Goal: Task Accomplishment & Management: Use online tool/utility

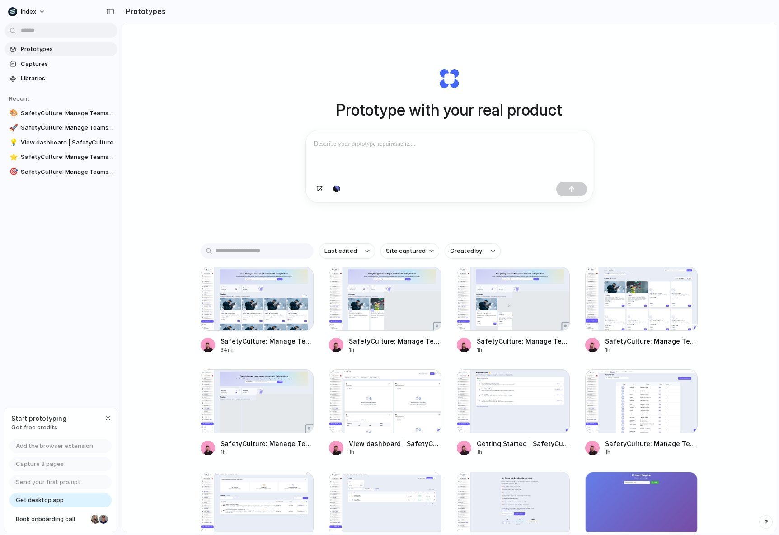
click at [159, 127] on div "Prototype with your real product Clone web app Clone screenshot Start from exis…" at bounding box center [448, 301] width 653 height 557
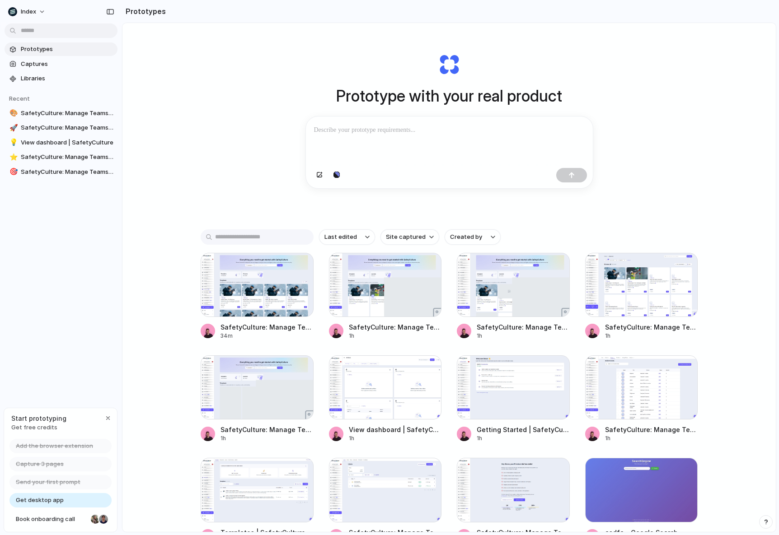
scroll to position [17, 0]
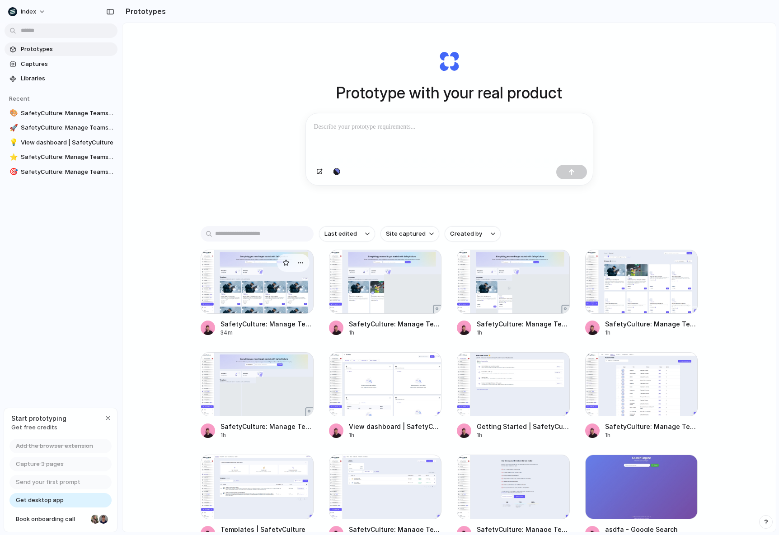
click at [237, 320] on div "SafetyCulture: Manage Teams and Inspection Data | SafetyCulture" at bounding box center [266, 323] width 93 height 9
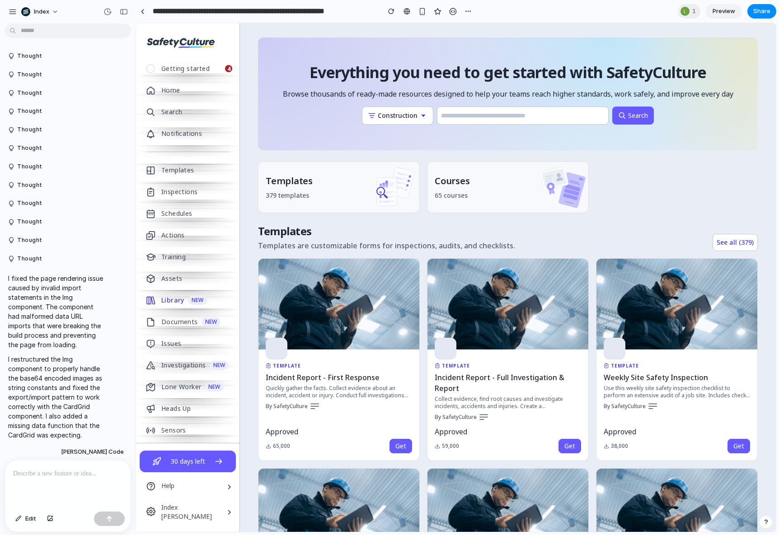
scroll to position [1150, 0]
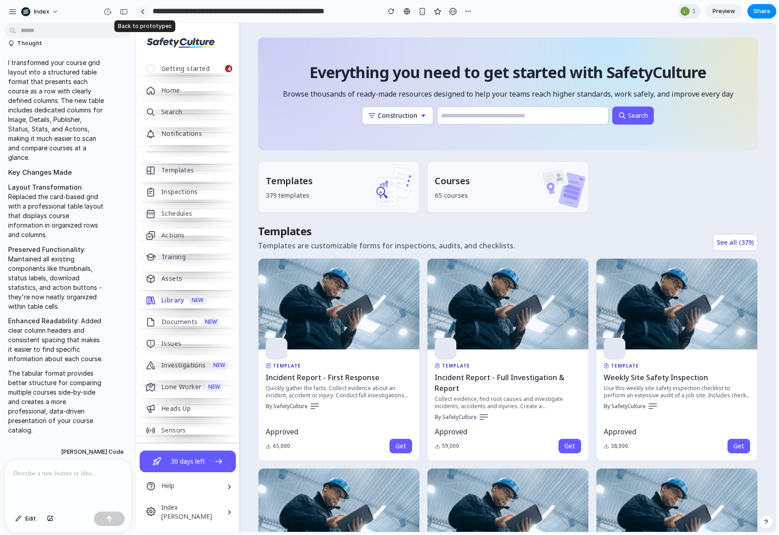
click at [146, 12] on link at bounding box center [142, 12] width 14 height 14
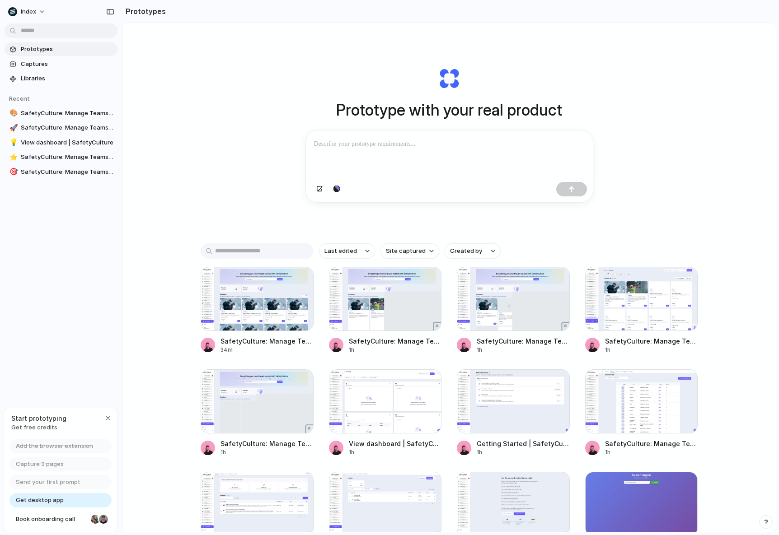
click at [279, 88] on div "Prototype with your real product Clone web app Clone screenshot Start from exis…" at bounding box center [448, 135] width 361 height 202
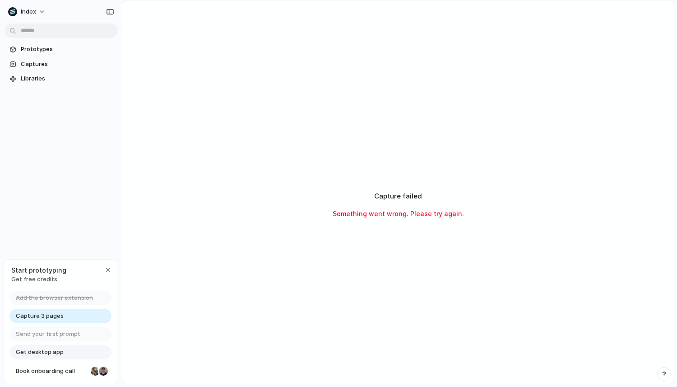
click at [445, 52] on div "Capture failed Something went wrong. Please try again." at bounding box center [398, 204] width 552 height 408
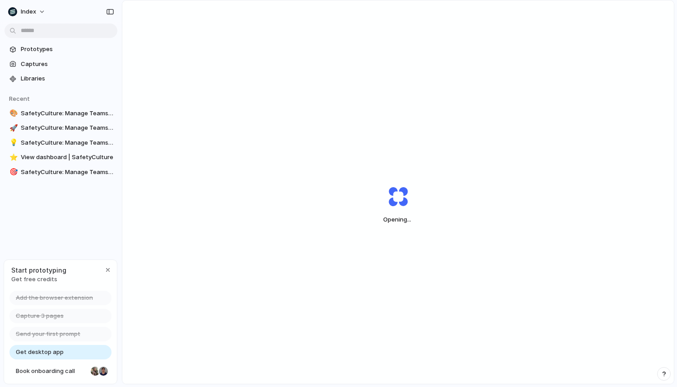
scroll to position [22, 0]
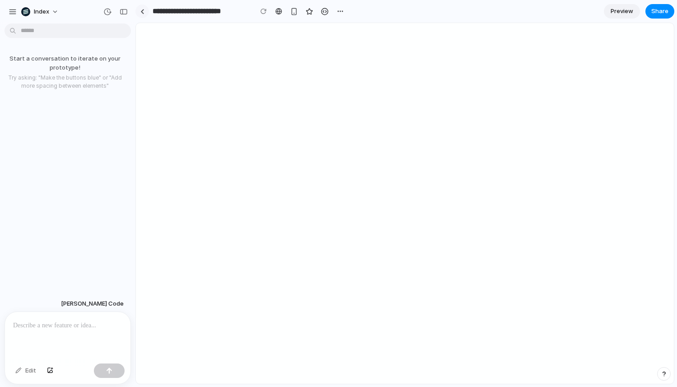
click at [143, 10] on div at bounding box center [142, 11] width 4 height 5
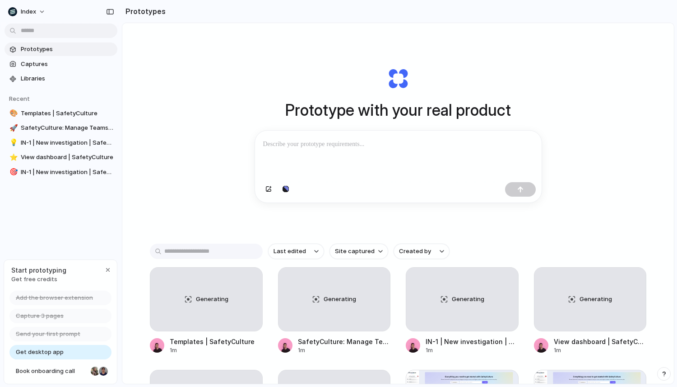
scroll to position [23, 0]
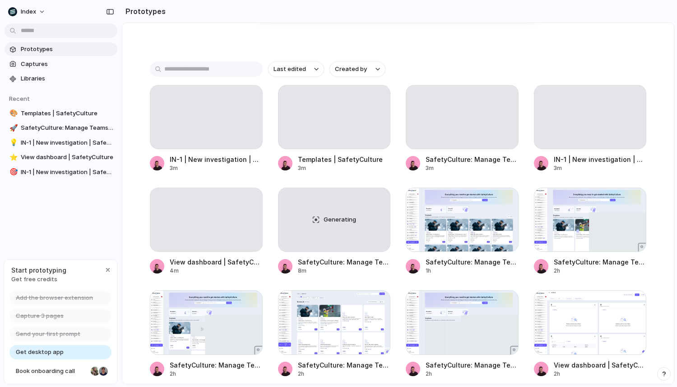
scroll to position [184, 0]
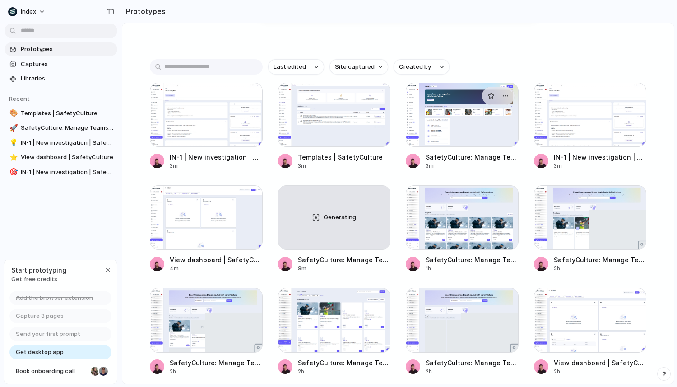
click at [443, 138] on div at bounding box center [462, 115] width 113 height 64
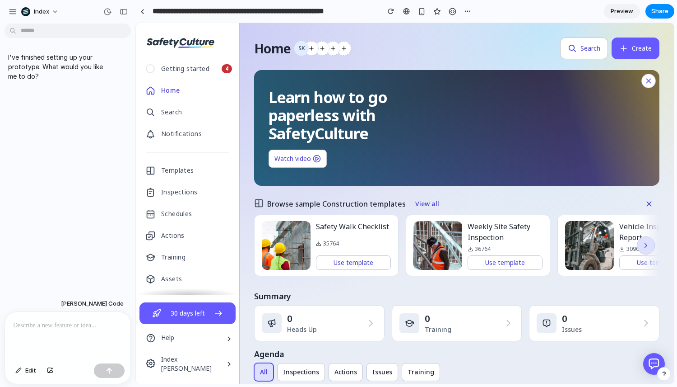
click at [645, 246] on icon "button" at bounding box center [646, 245] width 8 height 8
click at [579, 246] on img at bounding box center [589, 245] width 49 height 49
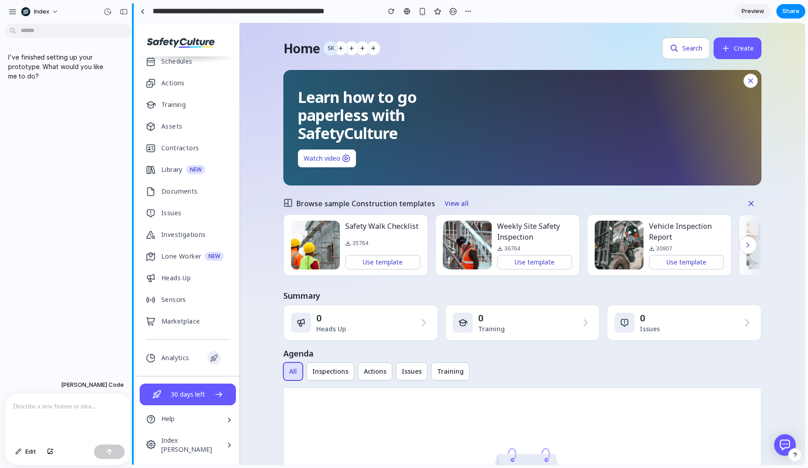
scroll to position [153, 0]
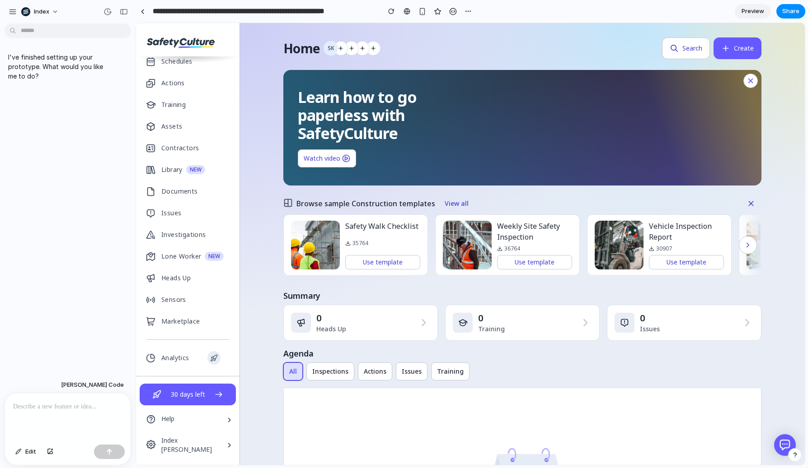
click at [67, 386] on p at bounding box center [67, 407] width 109 height 11
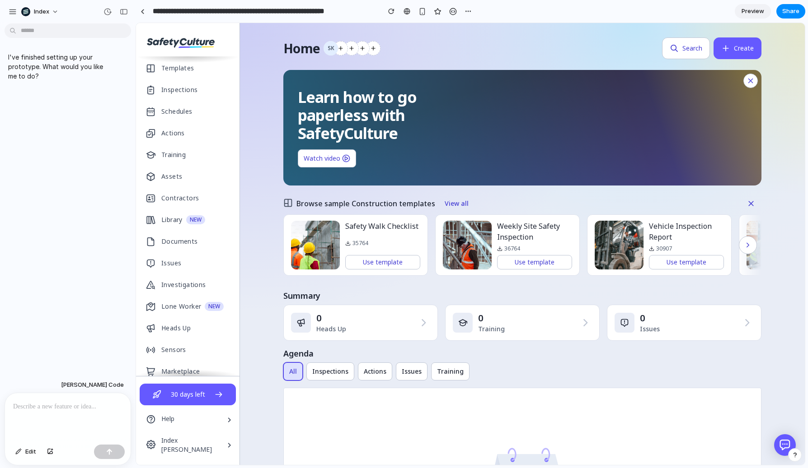
scroll to position [0, 0]
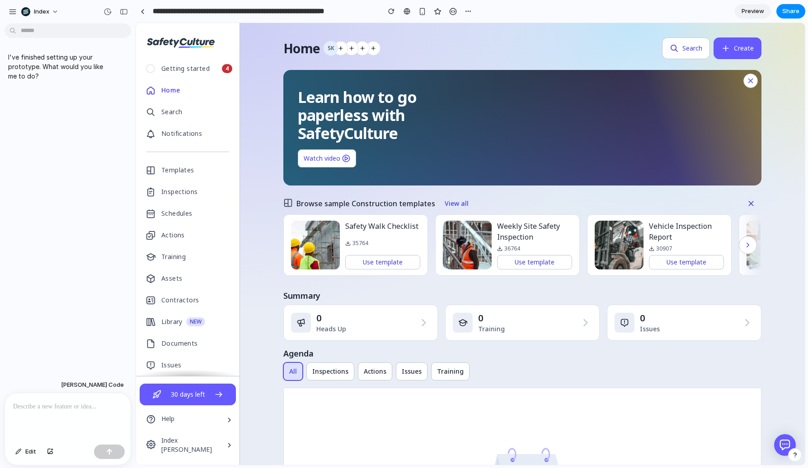
click at [20, 386] on div at bounding box center [68, 417] width 126 height 48
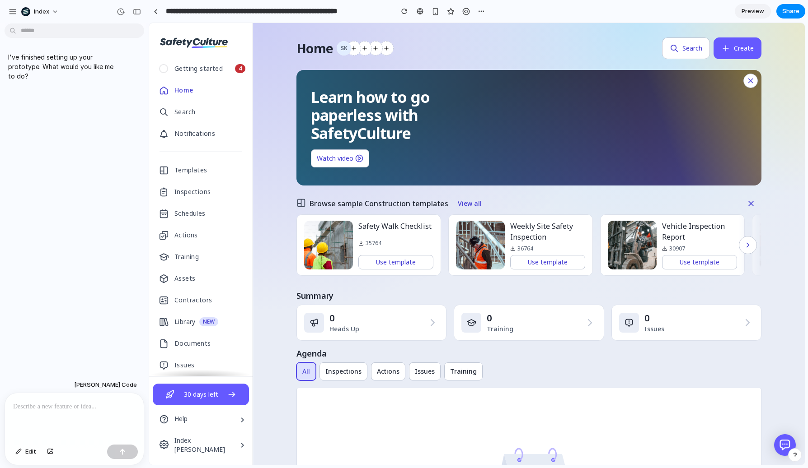
drag, startPoint x: 133, startPoint y: 359, endPoint x: 153, endPoint y: 359, distance: 20.3
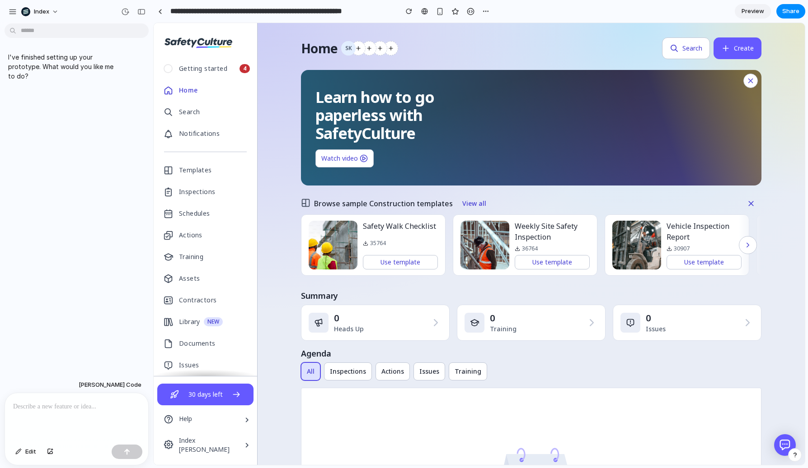
click at [86, 386] on p at bounding box center [76, 407] width 127 height 11
click at [23, 386] on button "Edit" at bounding box center [26, 452] width 30 height 14
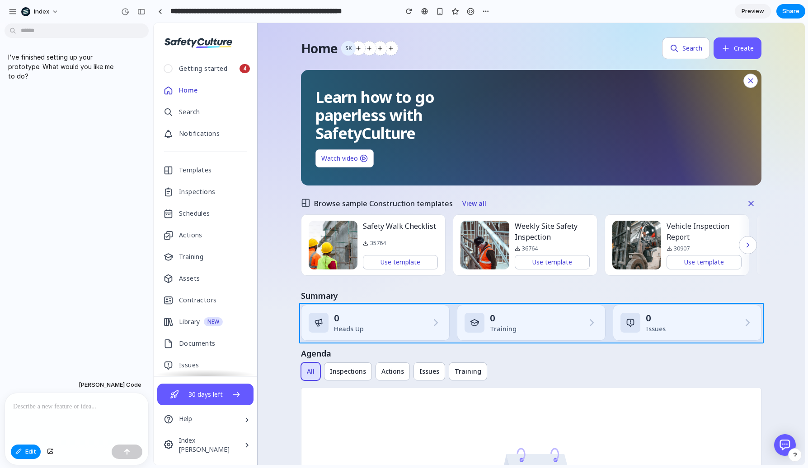
click at [452, 318] on div at bounding box center [479, 244] width 650 height 442
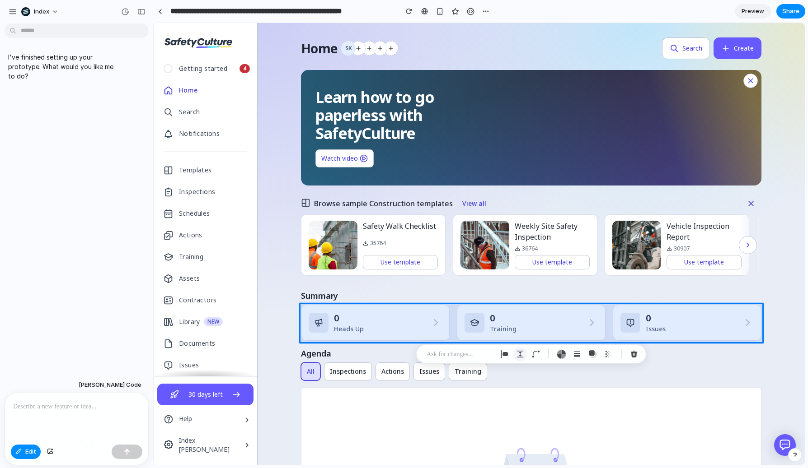
click at [516, 352] on div "button" at bounding box center [520, 354] width 8 height 8
click at [565, 386] on input "**" at bounding box center [573, 437] width 45 height 18
type input "*"
click at [493, 328] on div at bounding box center [479, 244] width 650 height 442
type input "*"
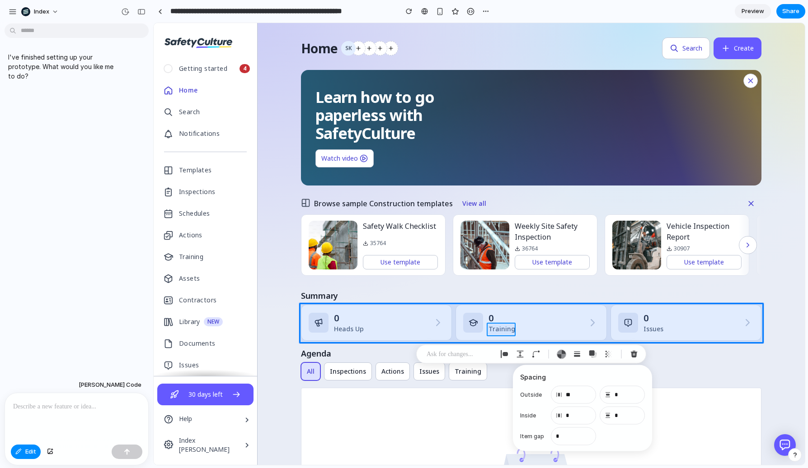
type input "*"
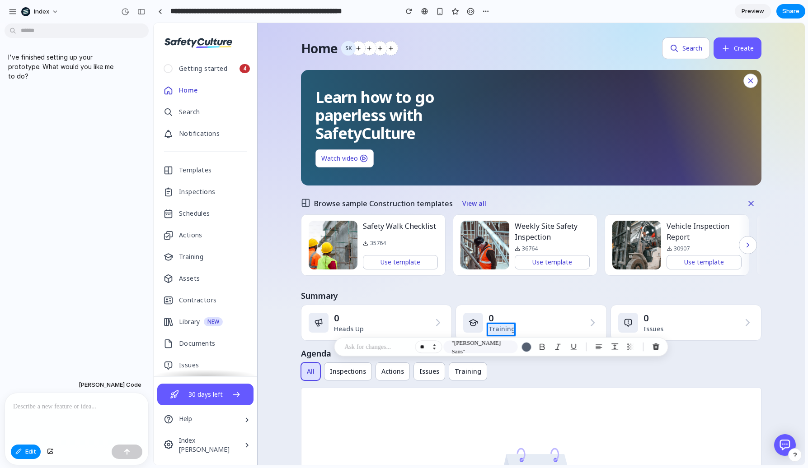
click at [435, 344] on button "Increment" at bounding box center [434, 345] width 9 height 5
click at [434, 350] on button "Decrement" at bounding box center [434, 349] width 9 height 5
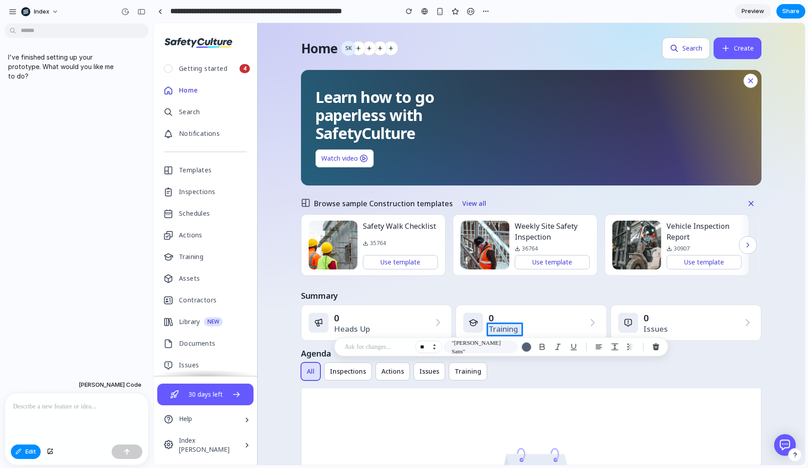
click at [434, 350] on button "Decrement" at bounding box center [434, 349] width 9 height 5
type input "**"
click at [54, 386] on p at bounding box center [76, 407] width 127 height 11
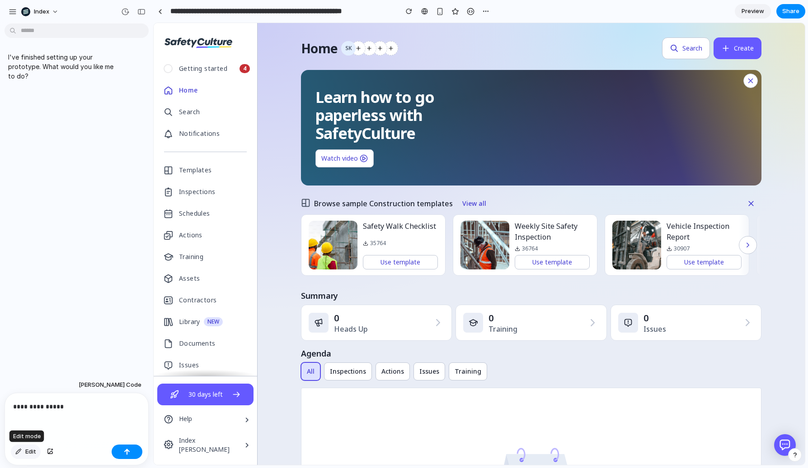
click at [25, 386] on button "Edit" at bounding box center [26, 452] width 30 height 14
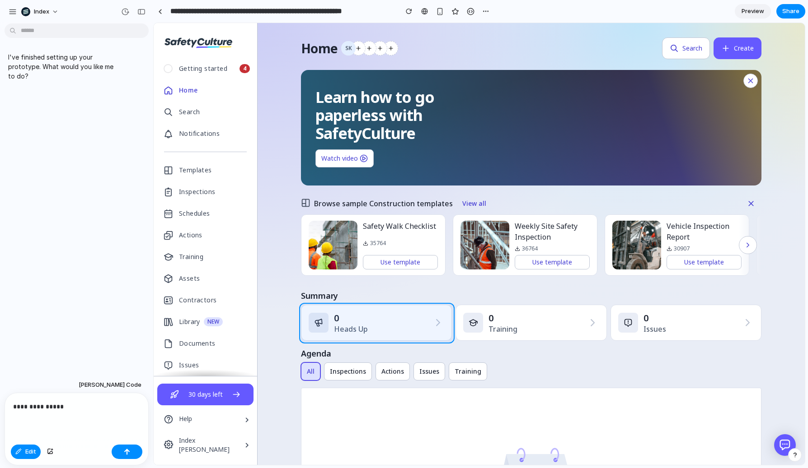
click at [334, 310] on div at bounding box center [479, 244] width 650 height 442
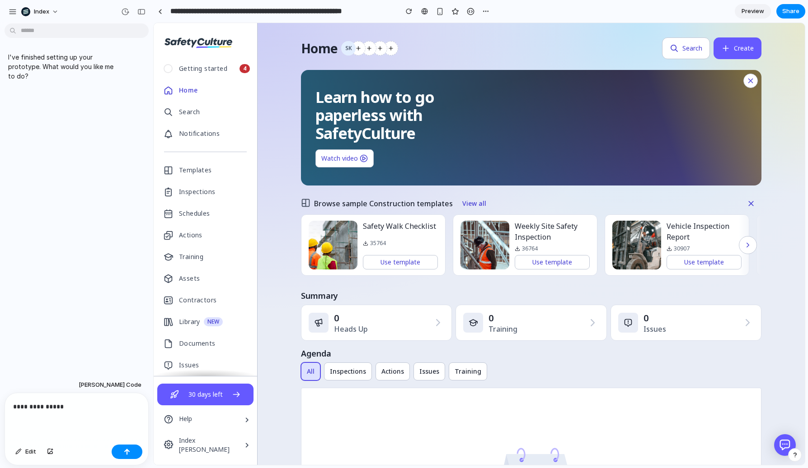
click at [75, 386] on div "**********" at bounding box center [76, 417] width 143 height 48
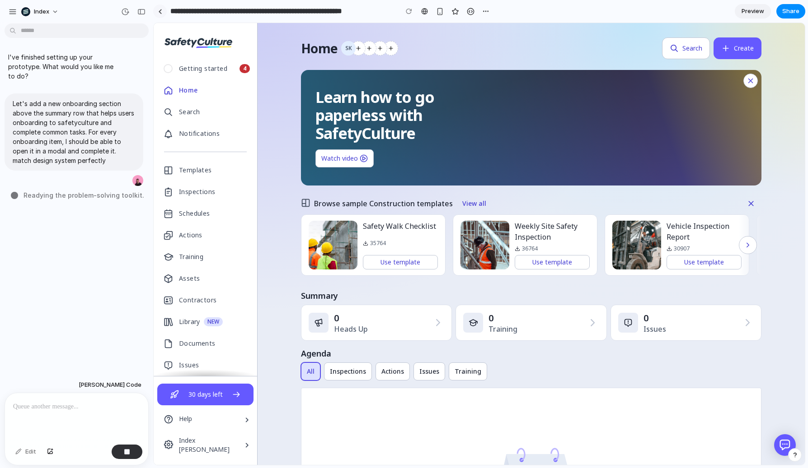
click at [161, 12] on div at bounding box center [160, 11] width 4 height 5
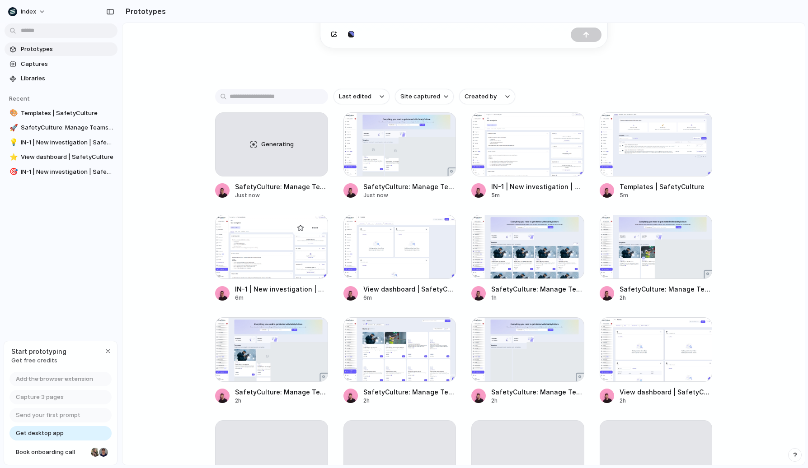
scroll to position [141, 0]
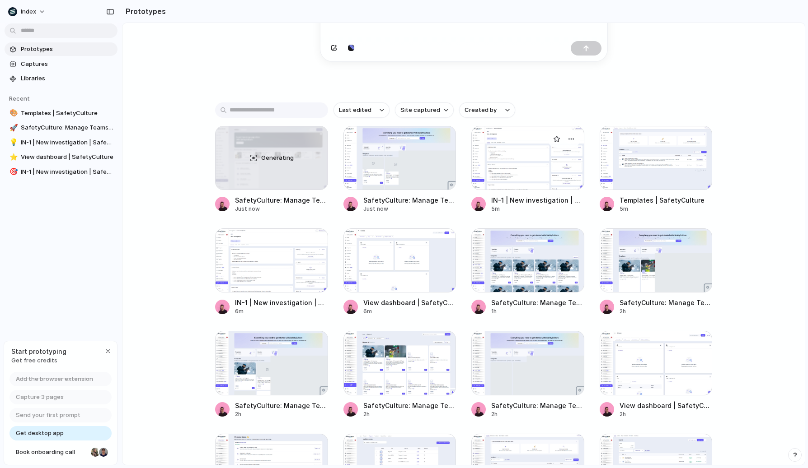
click at [537, 154] on div at bounding box center [527, 158] width 113 height 64
click at [653, 168] on div at bounding box center [655, 158] width 113 height 64
click at [264, 287] on div at bounding box center [271, 261] width 113 height 64
click at [403, 266] on div at bounding box center [399, 261] width 113 height 64
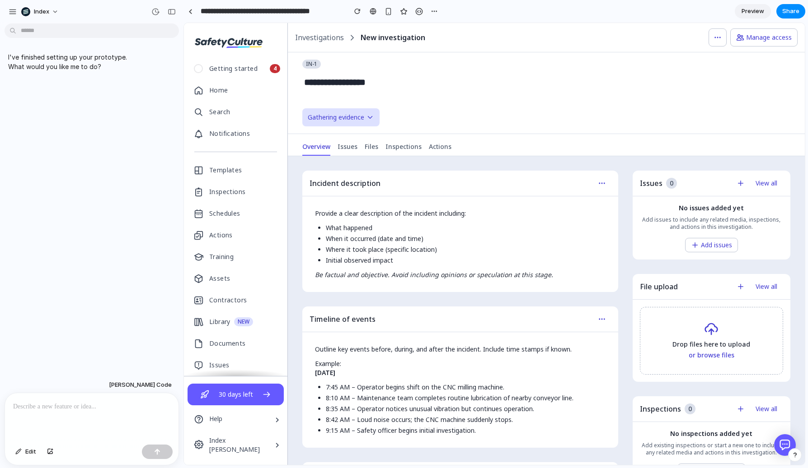
drag, startPoint x: 152, startPoint y: 200, endPoint x: 185, endPoint y: 199, distance: 33.0
click at [79, 405] on p at bounding box center [92, 407] width 159 height 11
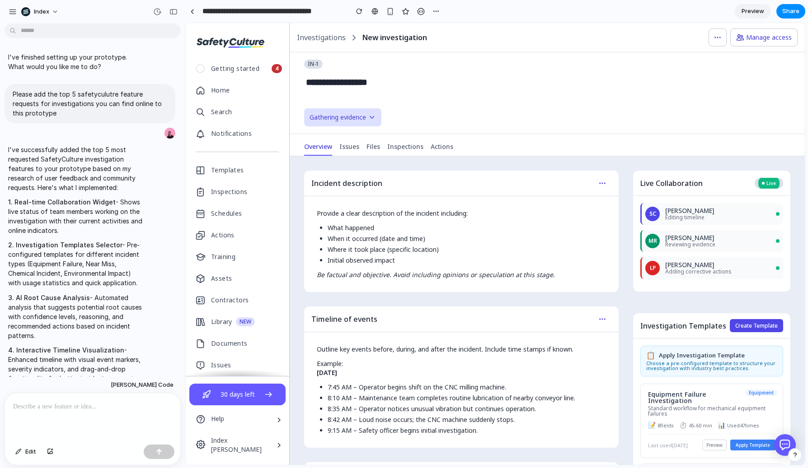
scroll to position [182, 0]
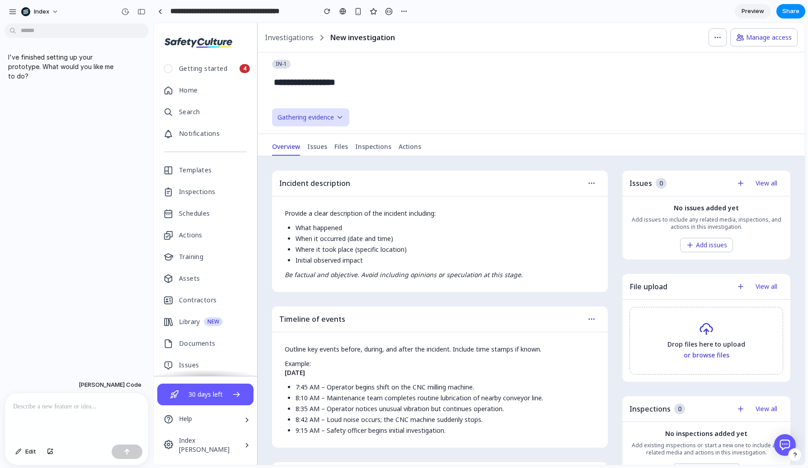
click at [69, 404] on p at bounding box center [76, 407] width 127 height 11
click at [46, 420] on div at bounding box center [76, 417] width 143 height 48
click at [70, 434] on div at bounding box center [76, 417] width 143 height 48
click at [72, 411] on p at bounding box center [76, 407] width 127 height 11
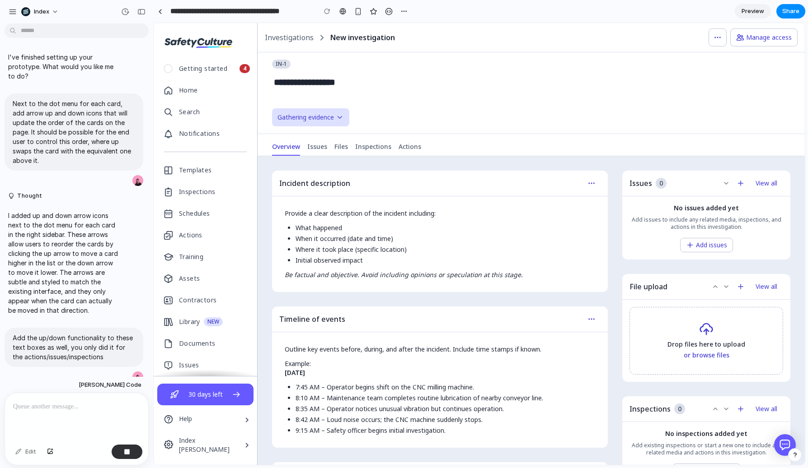
scroll to position [53, 0]
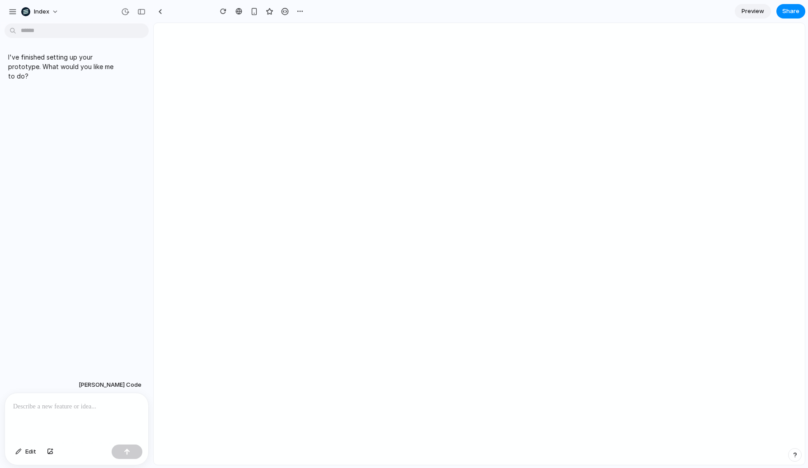
type input "**********"
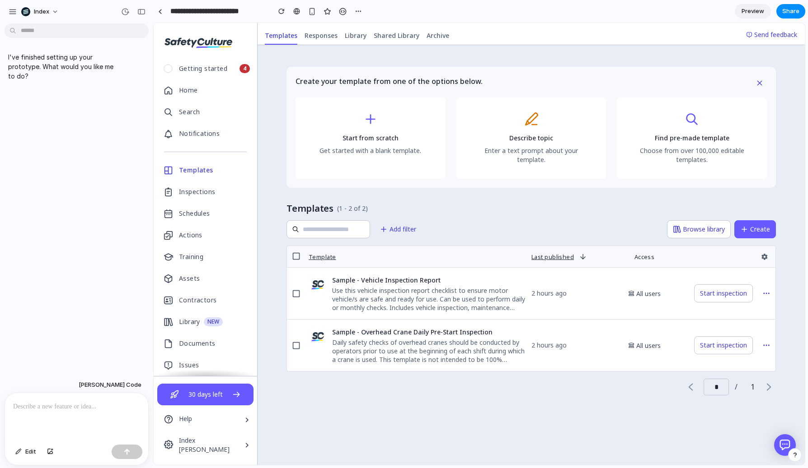
click at [260, 218] on div "Create your template from one of the options below. Start from scratch Get star…" at bounding box center [530, 255] width 547 height 420
click at [314, 38] on span "Responses" at bounding box center [320, 35] width 33 height 9
click at [345, 34] on span "Library" at bounding box center [356, 35] width 22 height 9
click at [313, 37] on span "Responses" at bounding box center [320, 35] width 33 height 9
click at [88, 403] on p at bounding box center [76, 407] width 127 height 11
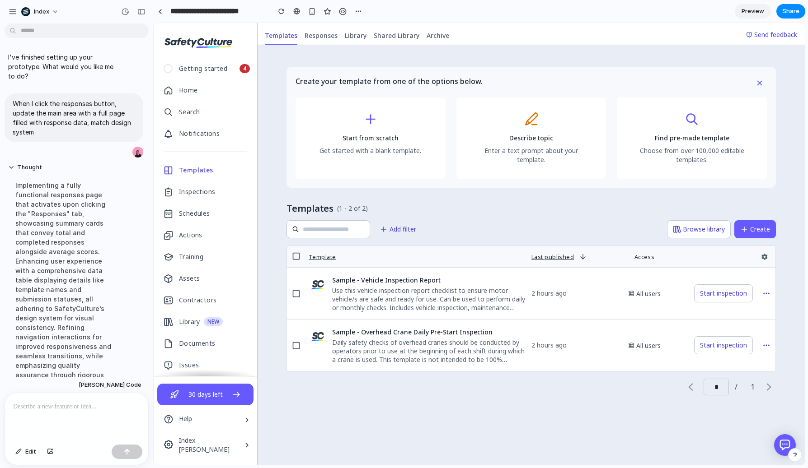
scroll to position [199, 0]
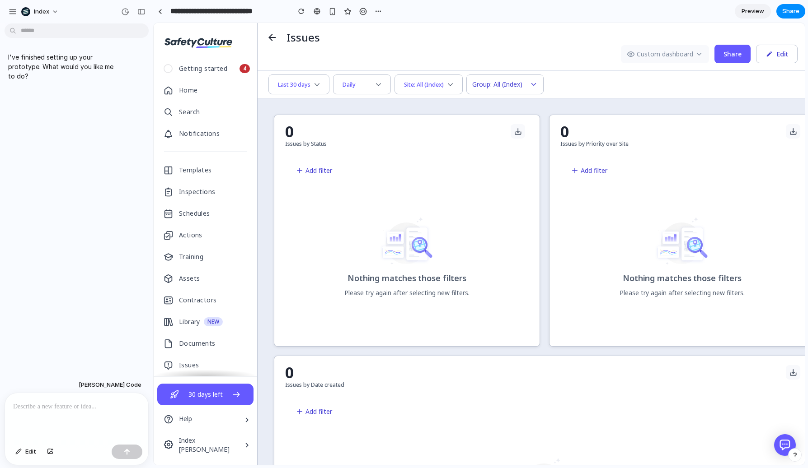
click at [47, 409] on p at bounding box center [76, 407] width 127 height 11
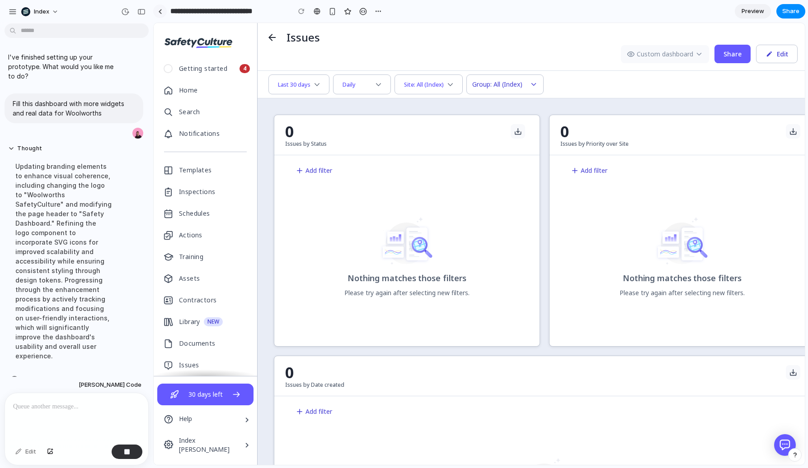
click at [156, 13] on link at bounding box center [160, 12] width 14 height 14
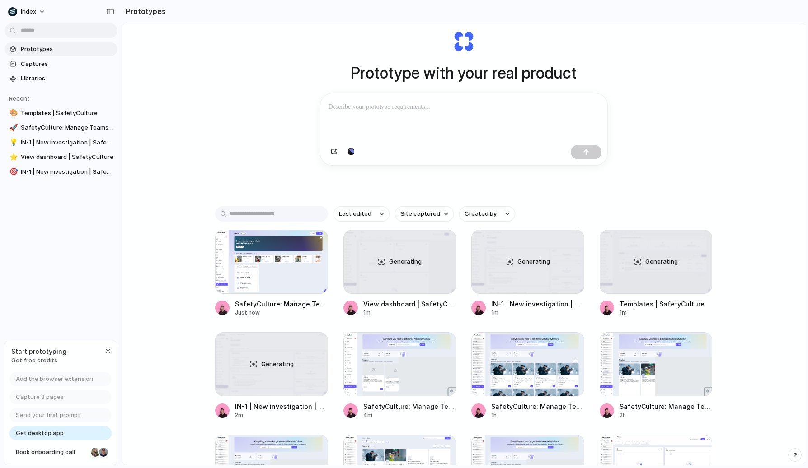
scroll to position [48, 0]
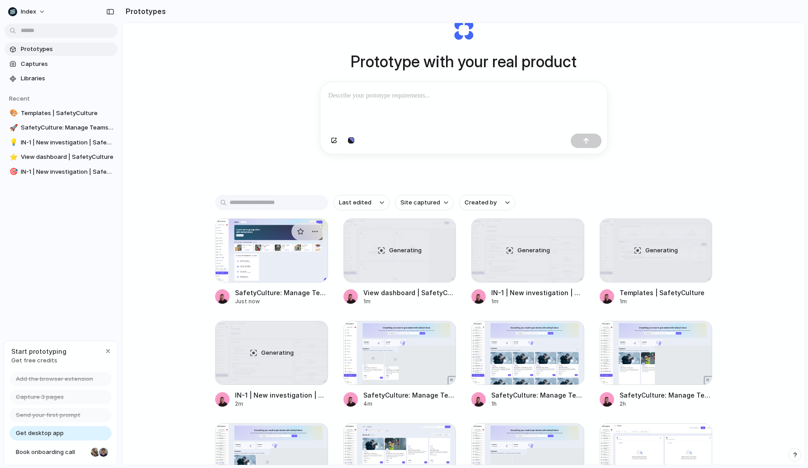
click at [232, 256] on div at bounding box center [271, 251] width 113 height 64
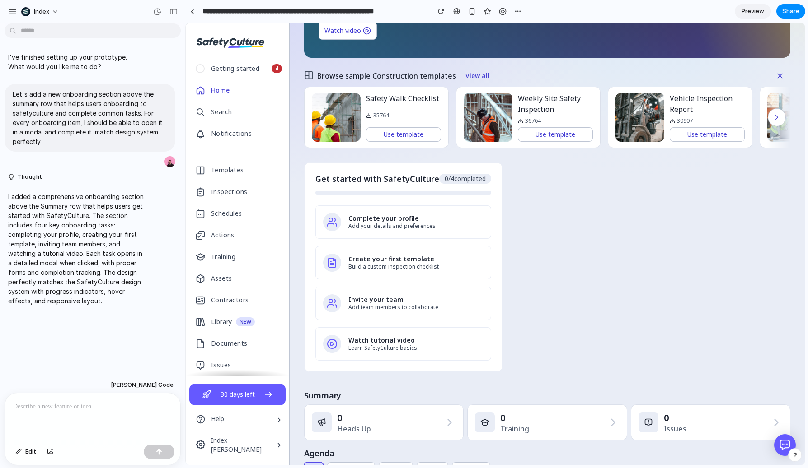
scroll to position [127, 0]
click at [388, 220] on h4 "Complete your profile" at bounding box center [415, 219] width 135 height 6
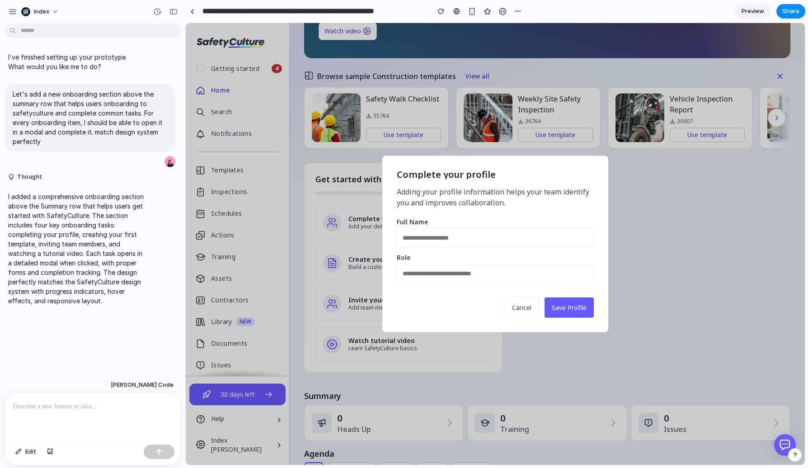
click at [425, 242] on input "text" at bounding box center [495, 238] width 197 height 19
type input "**********"
type input "**"
click at [555, 304] on button "Save Profile" at bounding box center [568, 308] width 49 height 20
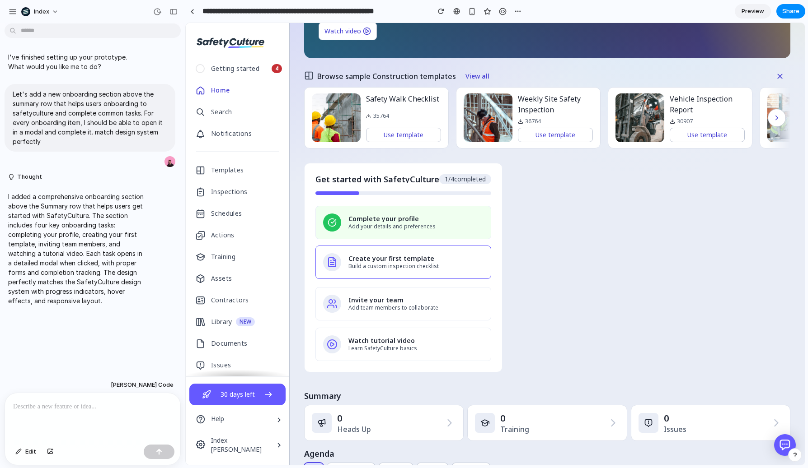
click at [394, 273] on div "Create your first template Build a custom inspection checklist" at bounding box center [403, 262] width 176 height 33
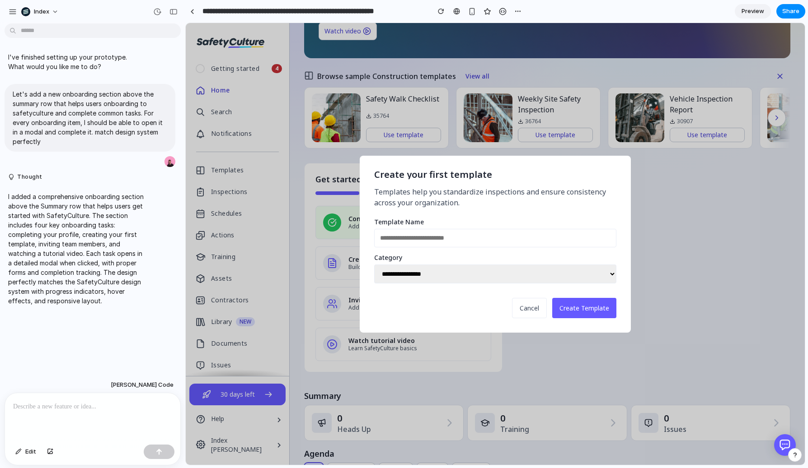
click at [428, 238] on input "text" at bounding box center [495, 238] width 242 height 19
click at [402, 285] on div "**********" at bounding box center [495, 244] width 271 height 177
click at [408, 280] on select "**********" at bounding box center [495, 274] width 242 height 19
select select "******"
click at [374, 265] on select "**********" at bounding box center [495, 274] width 242 height 19
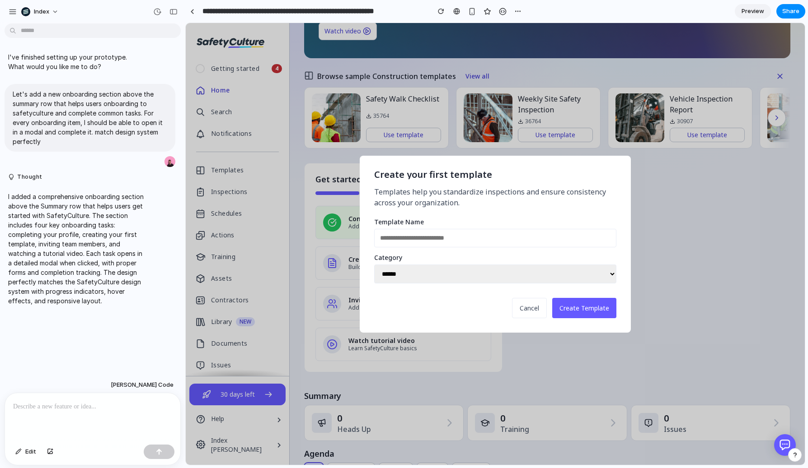
click at [567, 304] on button "Create Template" at bounding box center [584, 308] width 64 height 20
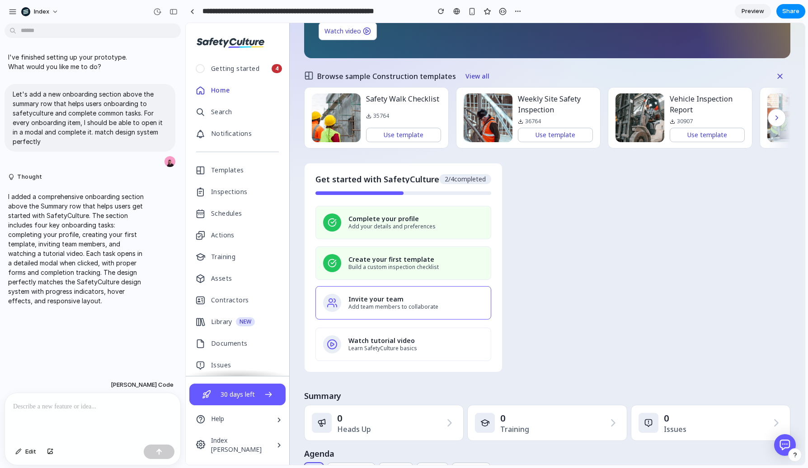
click at [440, 300] on h4 "Invite your team" at bounding box center [415, 299] width 135 height 6
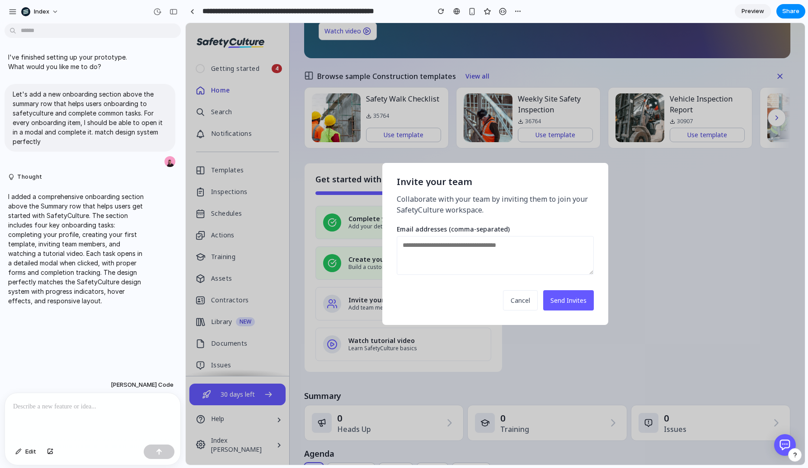
click at [464, 262] on textarea at bounding box center [495, 255] width 197 height 39
type textarea "**********"
click at [555, 296] on button "Send Invites" at bounding box center [568, 300] width 51 height 20
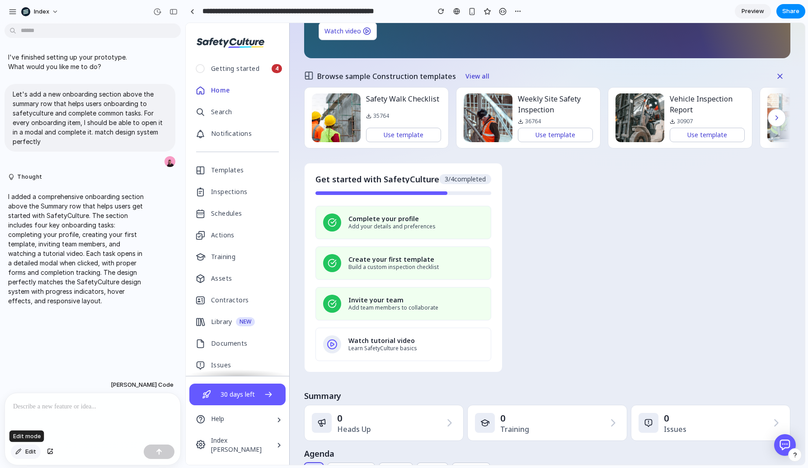
click at [23, 451] on button "Edit" at bounding box center [26, 452] width 30 height 14
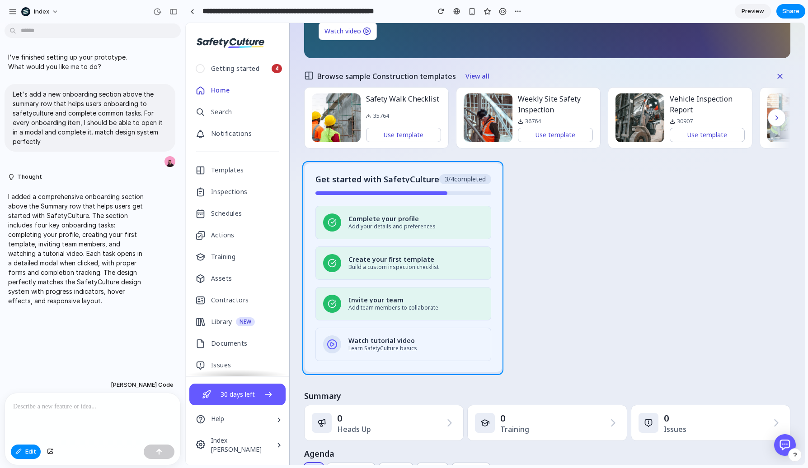
click at [488, 171] on div at bounding box center [495, 244] width 618 height 442
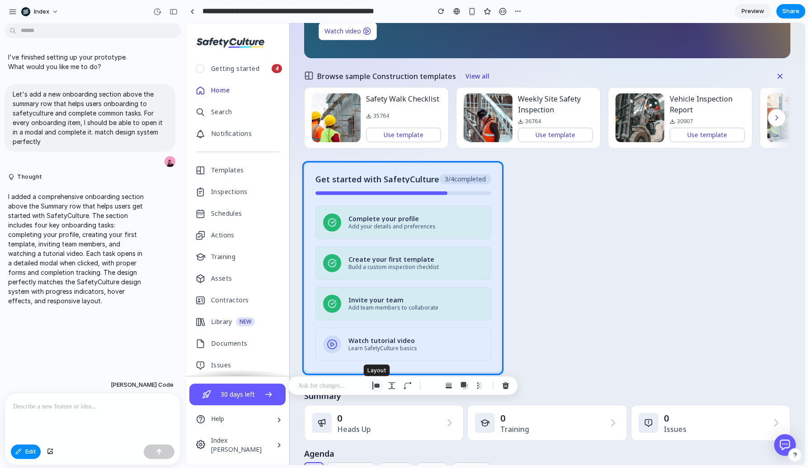
click at [380, 385] on button "button" at bounding box center [376, 386] width 14 height 14
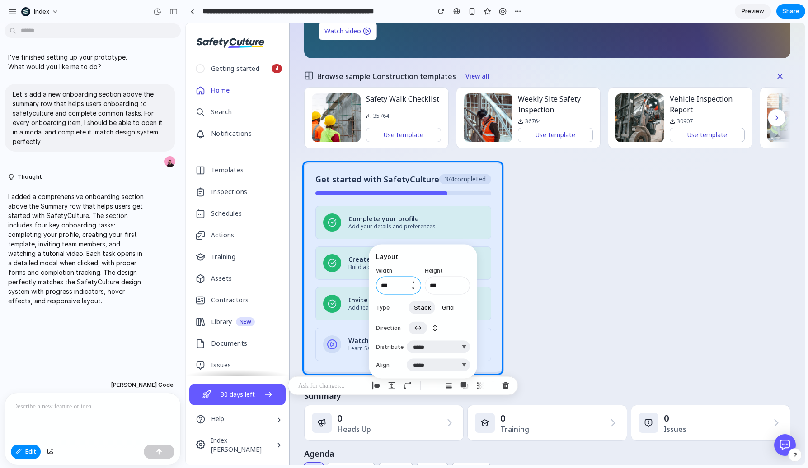
click at [398, 288] on input "***" at bounding box center [398, 286] width 45 height 18
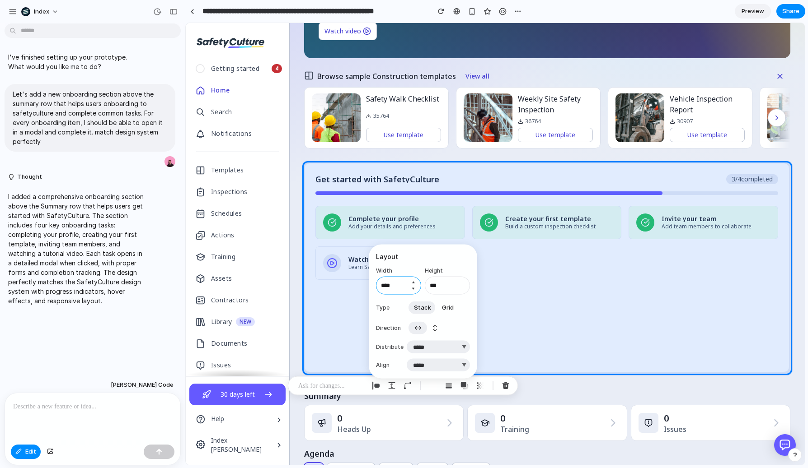
type input "****"
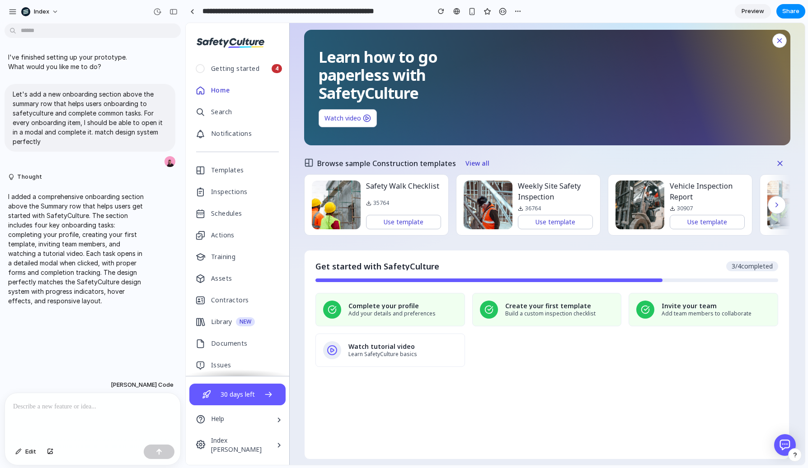
scroll to position [168, 0]
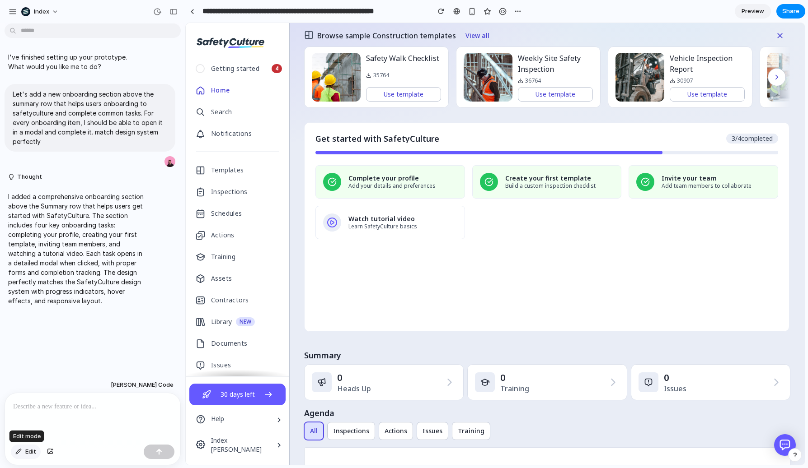
click at [27, 451] on span "Edit" at bounding box center [30, 452] width 11 height 9
click at [327, 187] on div at bounding box center [495, 244] width 618 height 442
click at [362, 206] on div "button" at bounding box center [362, 204] width 9 height 9
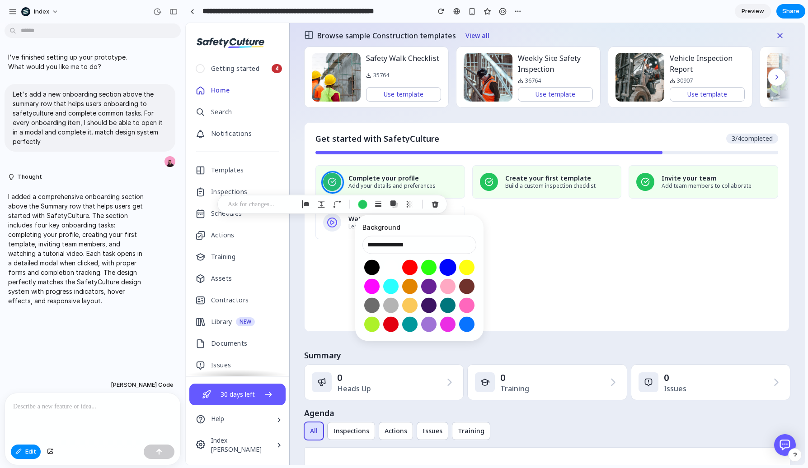
click at [445, 268] on button "Select color oklch(0.45 0.31 264)" at bounding box center [447, 267] width 17 height 17
click at [468, 324] on button "Select color oklch(0.60 0.24 260)" at bounding box center [466, 324] width 17 height 17
click at [424, 269] on button "Select color oklch(0.87 0.29 142)" at bounding box center [428, 267] width 17 height 17
type input "**********"
click at [425, 247] on input "**********" at bounding box center [419, 245] width 114 height 18
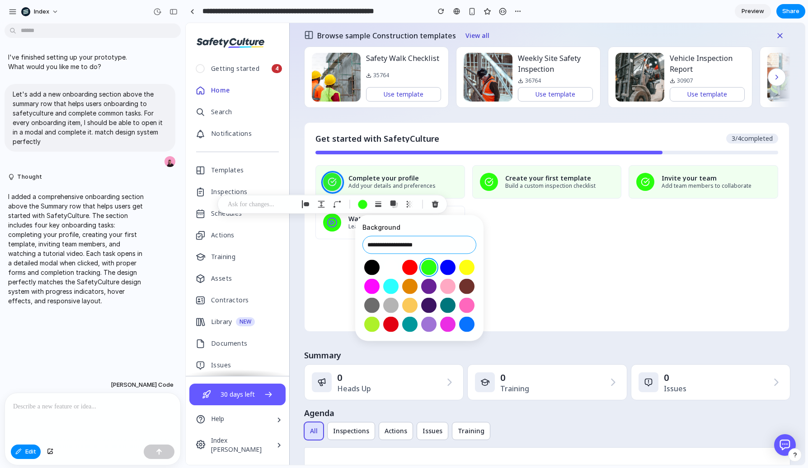
click at [425, 247] on input "**********" at bounding box center [419, 245] width 114 height 18
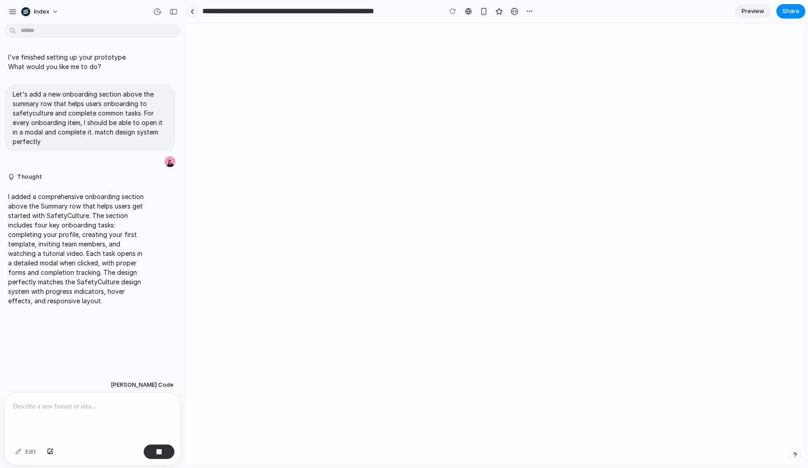
click at [193, 12] on div at bounding box center [192, 11] width 4 height 5
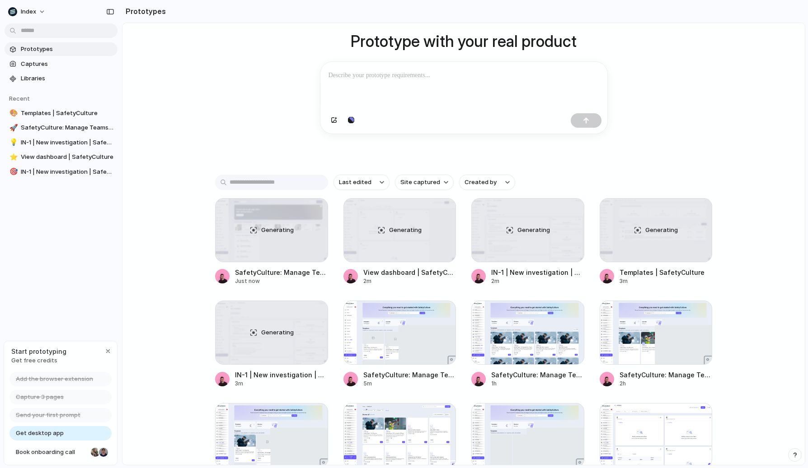
scroll to position [79, 0]
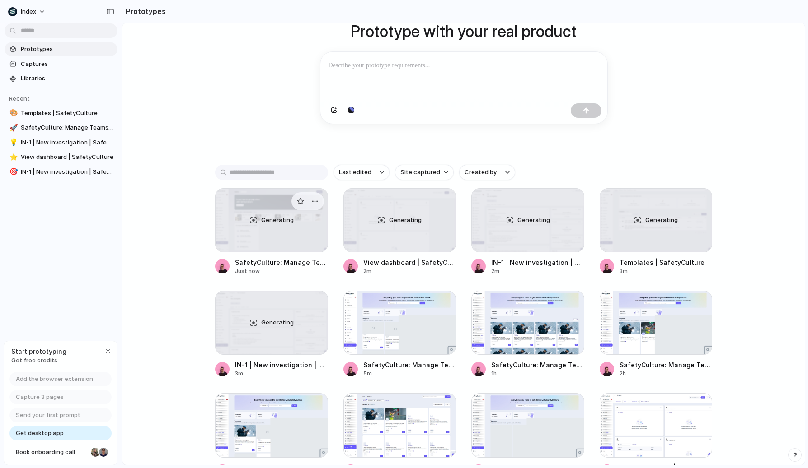
click at [237, 214] on div "Generating" at bounding box center [271, 220] width 112 height 63
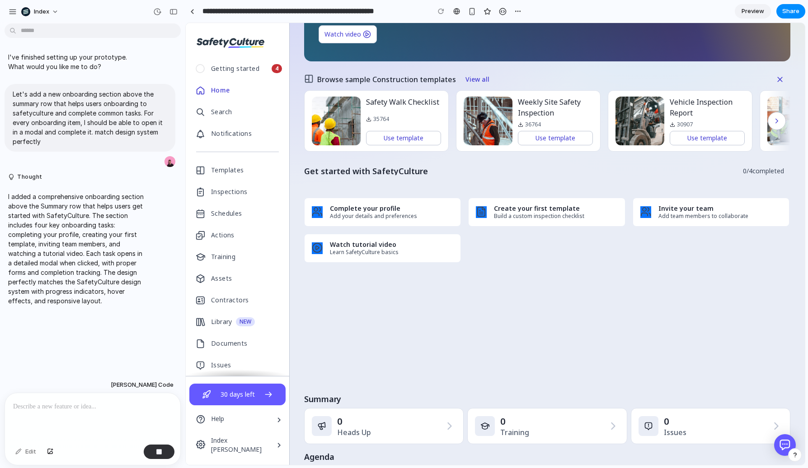
scroll to position [47, 0]
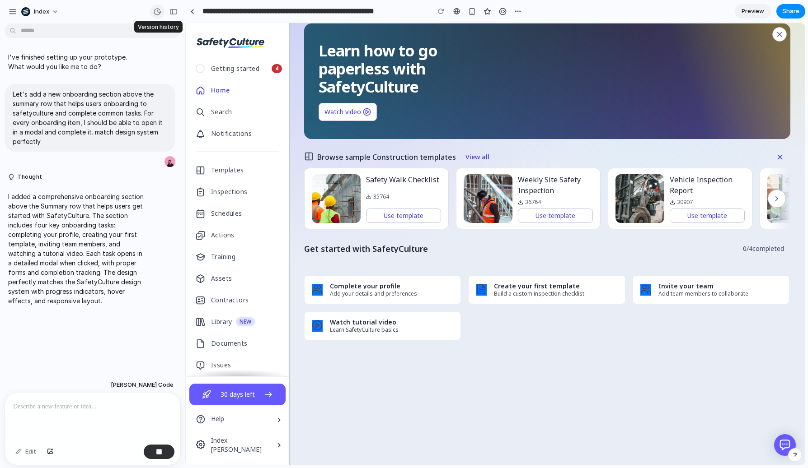
click at [159, 8] on div "button" at bounding box center [157, 12] width 8 height 8
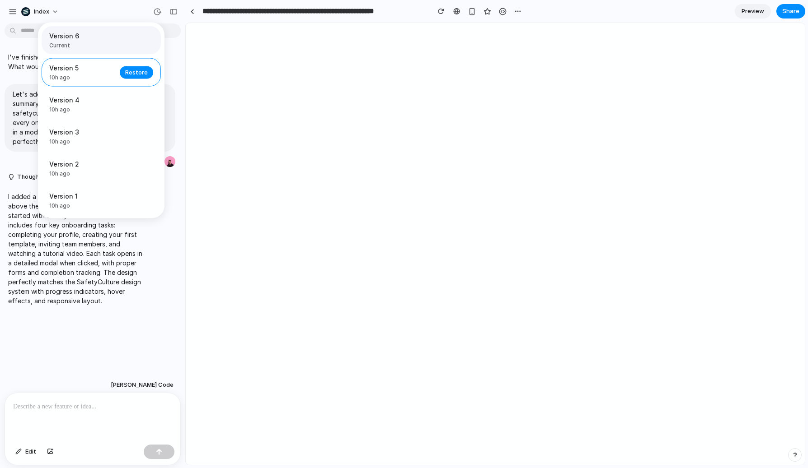
scroll to position [0, 0]
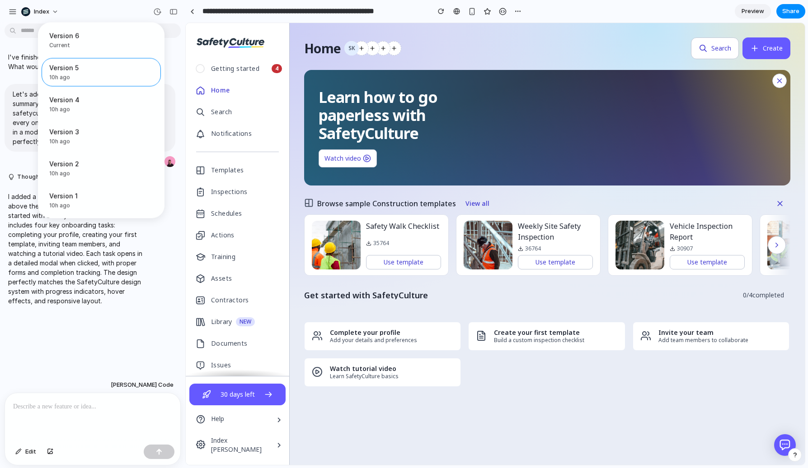
click at [302, 175] on div "Version 6 Current Version 5 10h ago Restore Version 4 10h ago Restore Version 3…" at bounding box center [404, 234] width 808 height 468
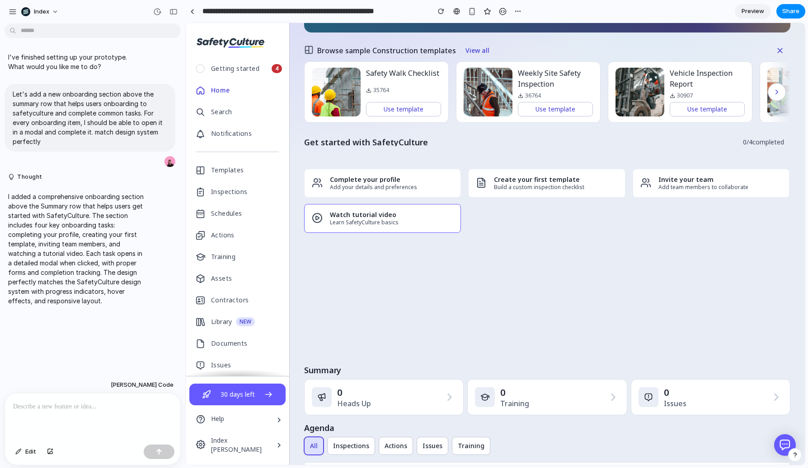
scroll to position [153, 0]
click at [33, 451] on span "Edit" at bounding box center [30, 452] width 11 height 9
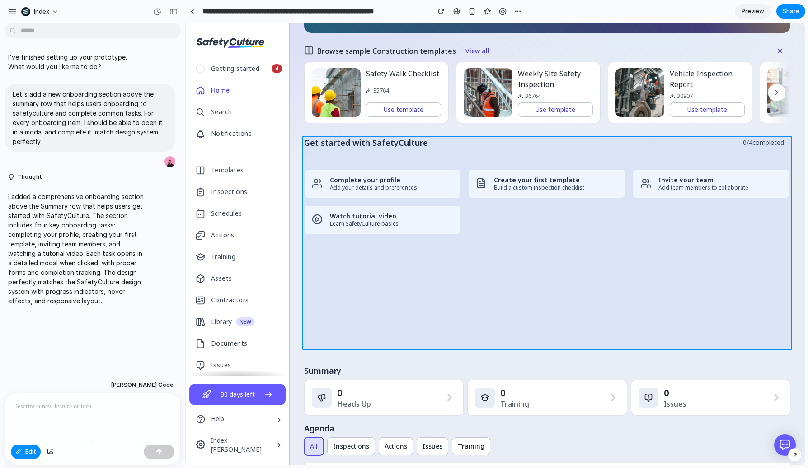
click at [388, 256] on div at bounding box center [495, 244] width 618 height 442
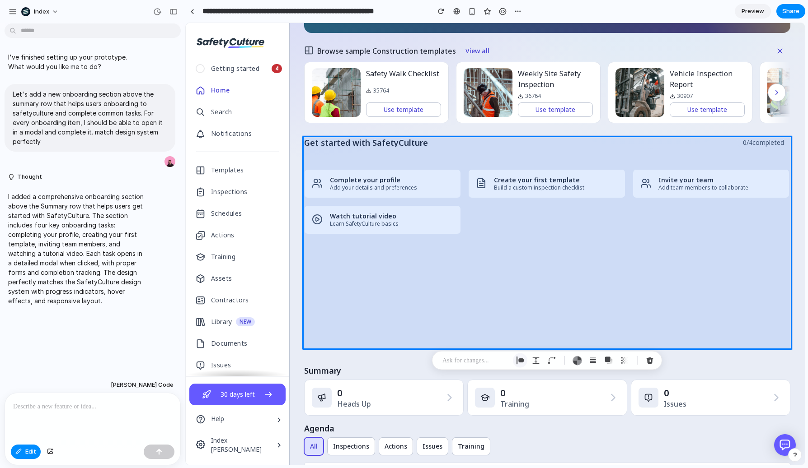
click at [525, 358] on button "button" at bounding box center [520, 361] width 14 height 14
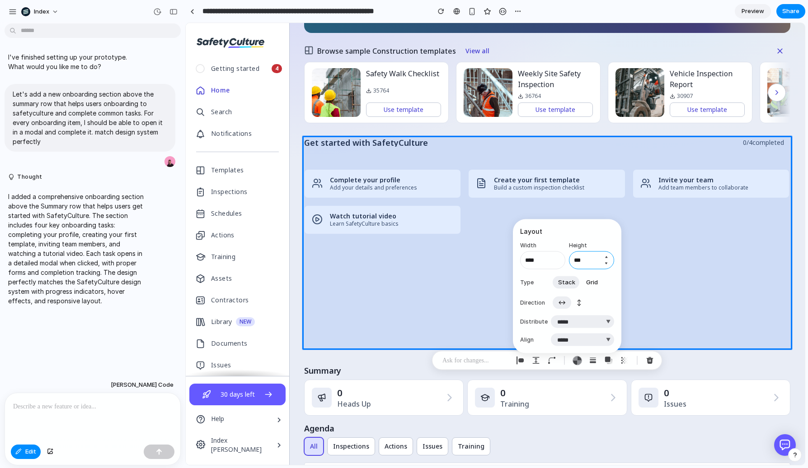
click at [585, 264] on input "***" at bounding box center [591, 261] width 45 height 18
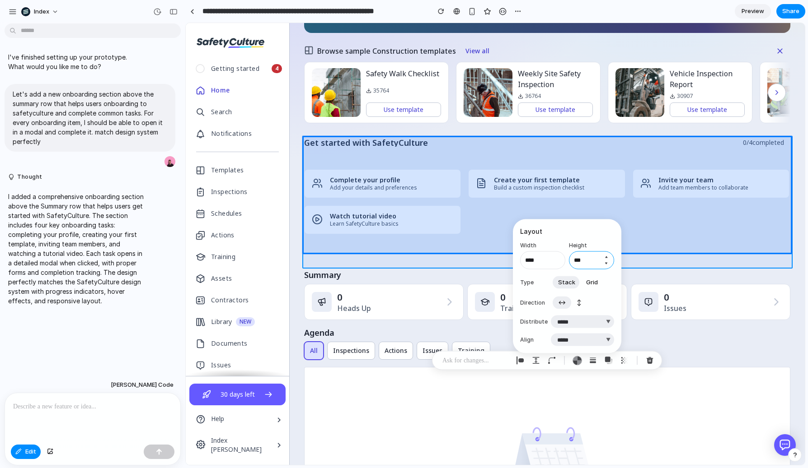
type input "***"
click at [465, 266] on div at bounding box center [495, 244] width 618 height 442
select select "******"
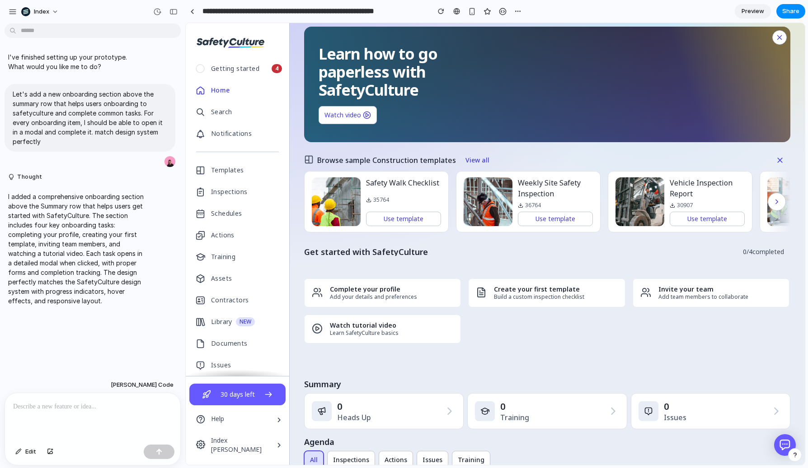
scroll to position [0, 0]
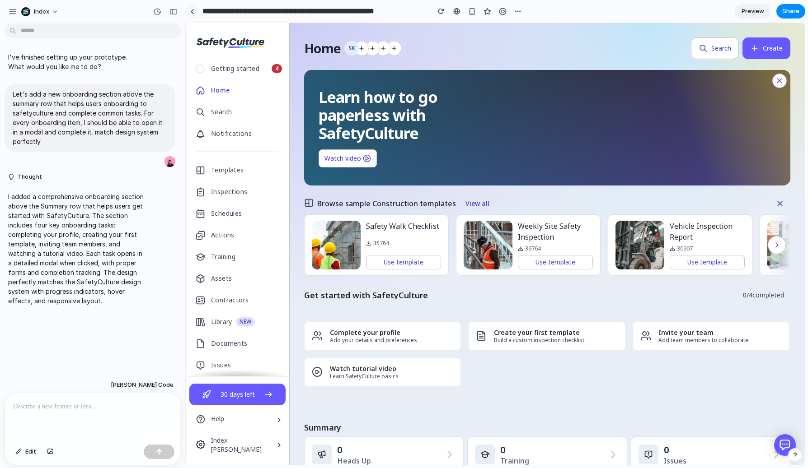
click at [191, 12] on div at bounding box center [192, 11] width 4 height 5
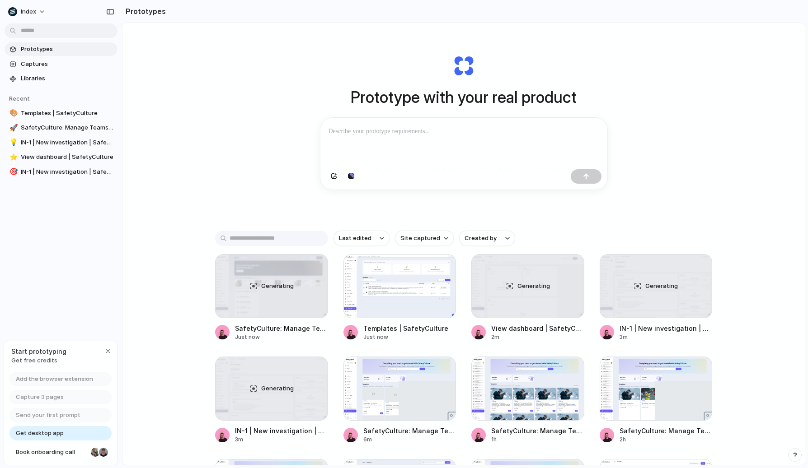
scroll to position [12, 0]
click at [392, 304] on div at bounding box center [399, 287] width 113 height 64
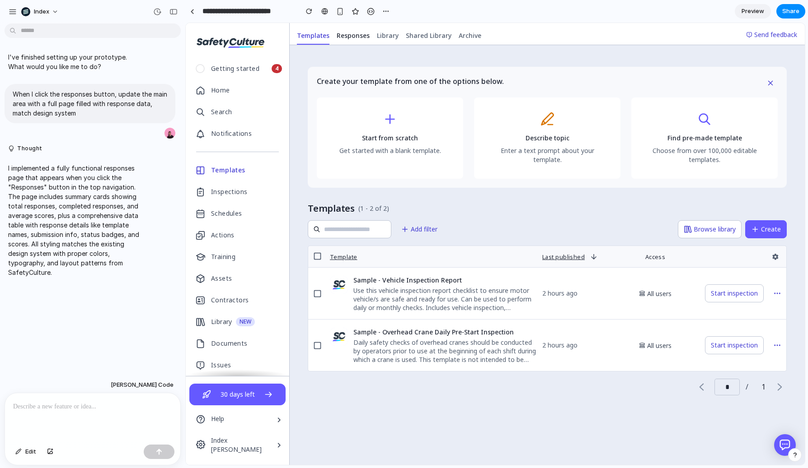
click at [356, 39] on span "Responses" at bounding box center [352, 35] width 33 height 9
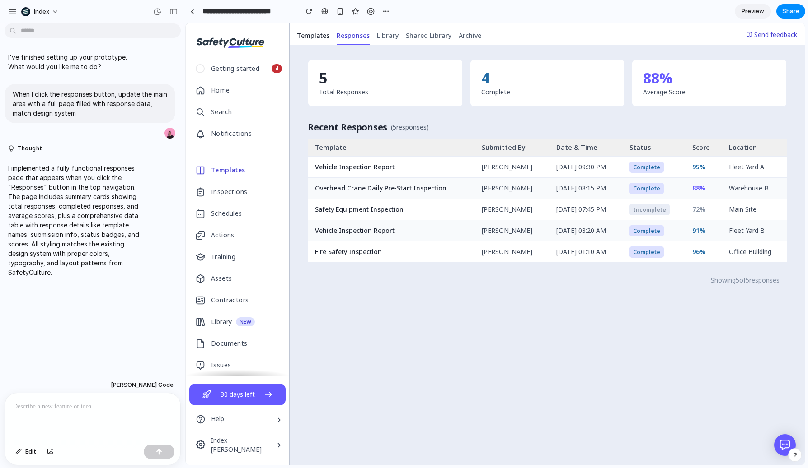
click at [313, 33] on span "Templates" at bounding box center [313, 35] width 33 height 9
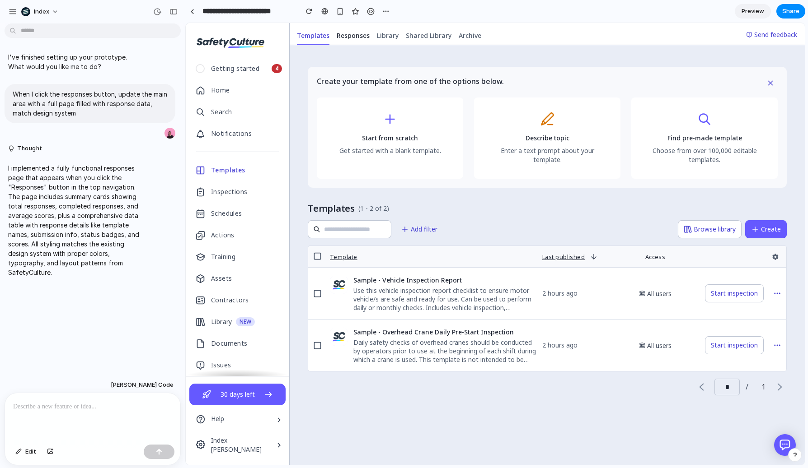
click at [346, 34] on span "Responses" at bounding box center [352, 35] width 33 height 9
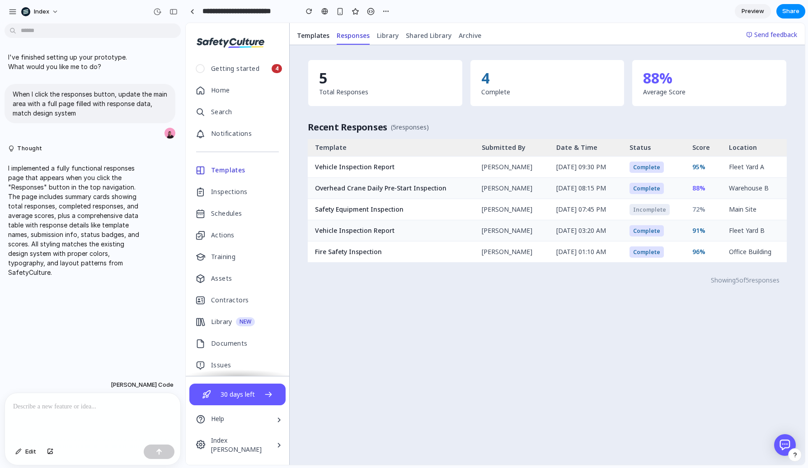
click at [306, 32] on span "Templates" at bounding box center [313, 35] width 33 height 9
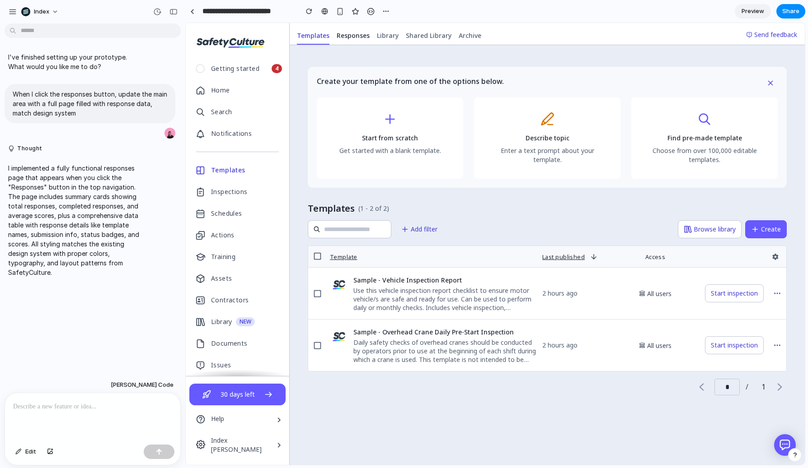
click at [343, 34] on span "Responses" at bounding box center [352, 35] width 33 height 9
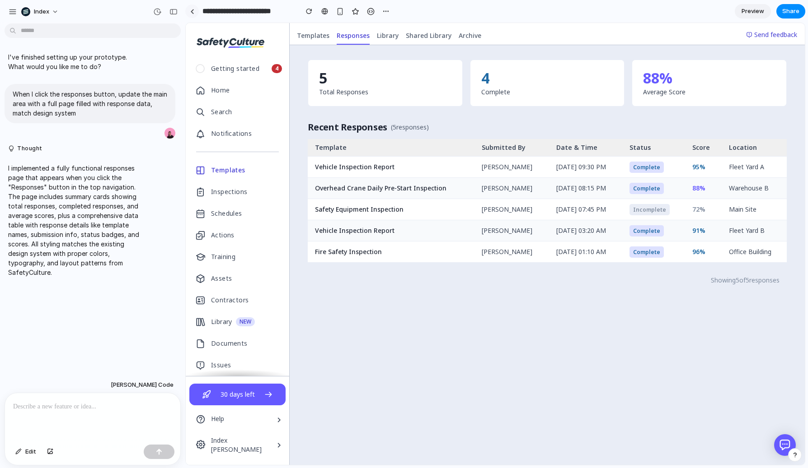
click at [194, 12] on link at bounding box center [192, 12] width 14 height 14
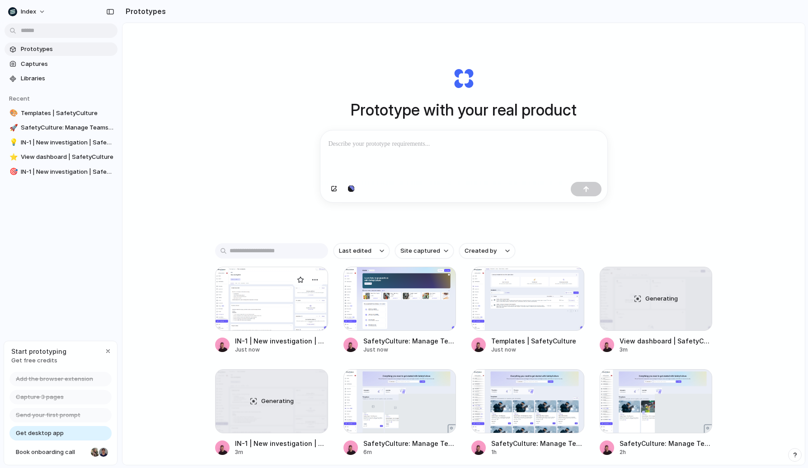
click at [234, 285] on div at bounding box center [271, 299] width 113 height 64
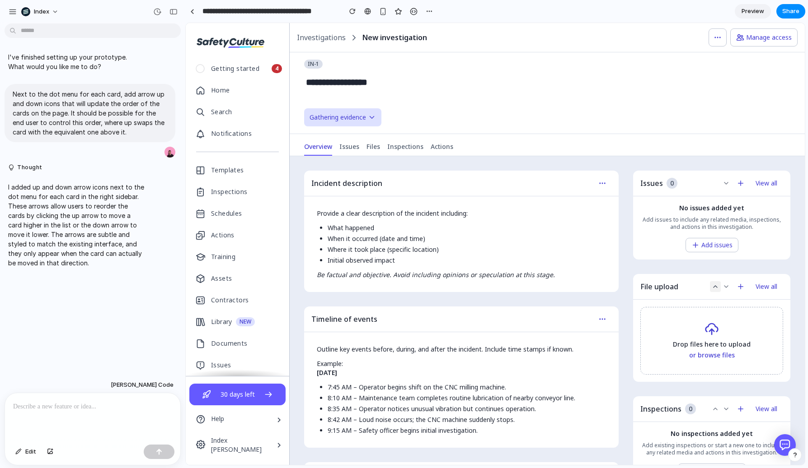
click at [714, 285] on icon at bounding box center [714, 286] width 7 height 7
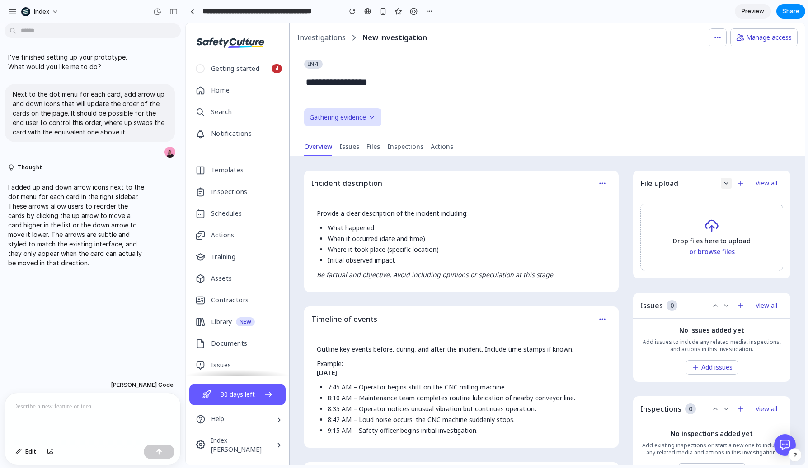
click at [726, 182] on icon at bounding box center [726, 183] width 4 height 2
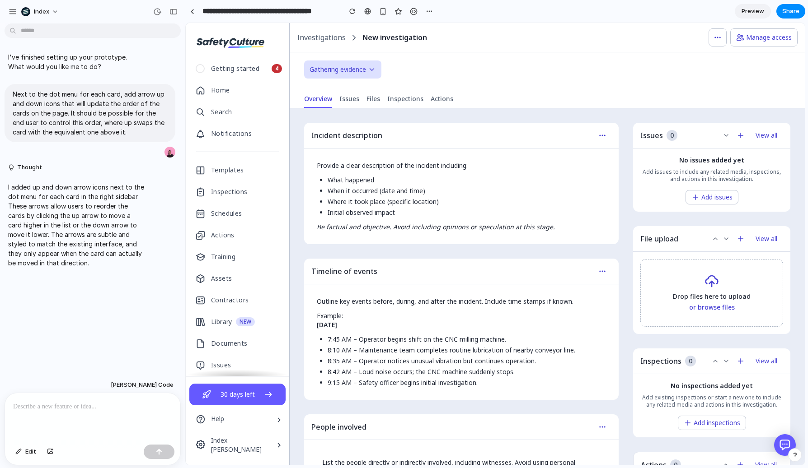
click at [721, 243] on button at bounding box center [725, 239] width 11 height 11
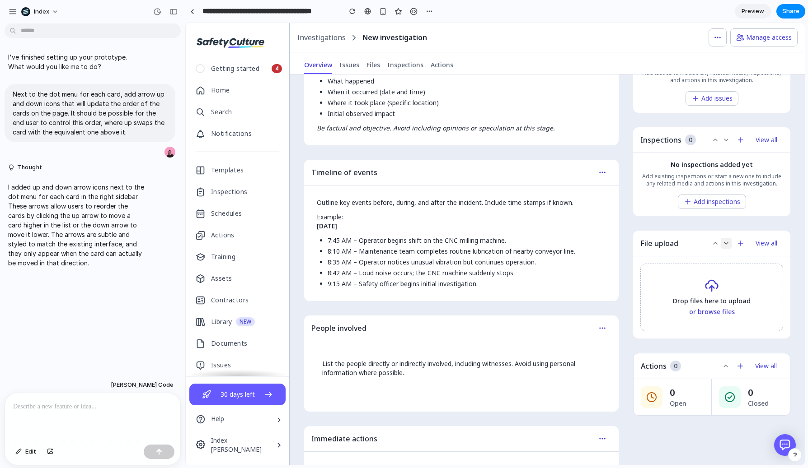
click at [722, 244] on icon at bounding box center [725, 243] width 7 height 7
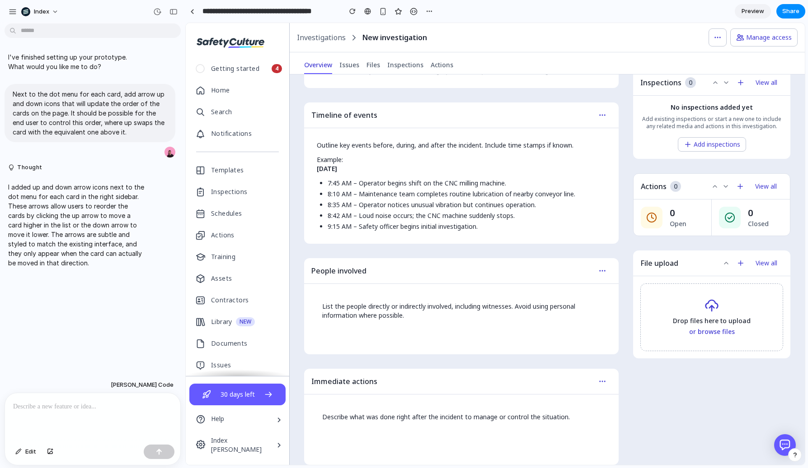
scroll to position [214, 0]
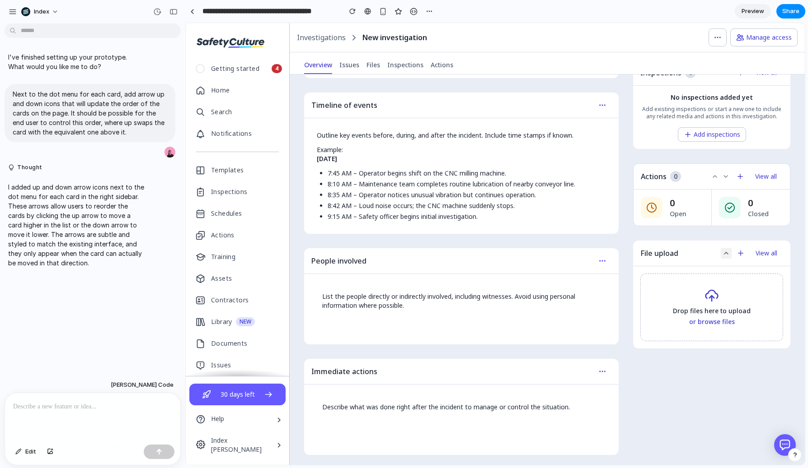
click at [723, 252] on icon at bounding box center [725, 253] width 7 height 7
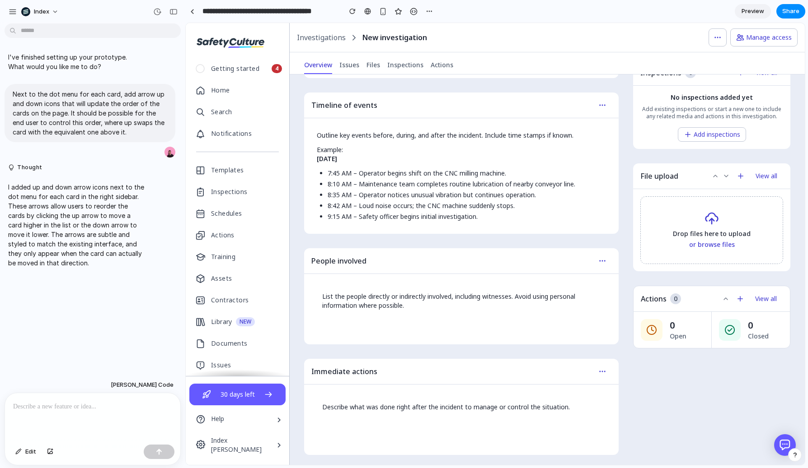
click at [720, 177] on button at bounding box center [725, 176] width 11 height 11
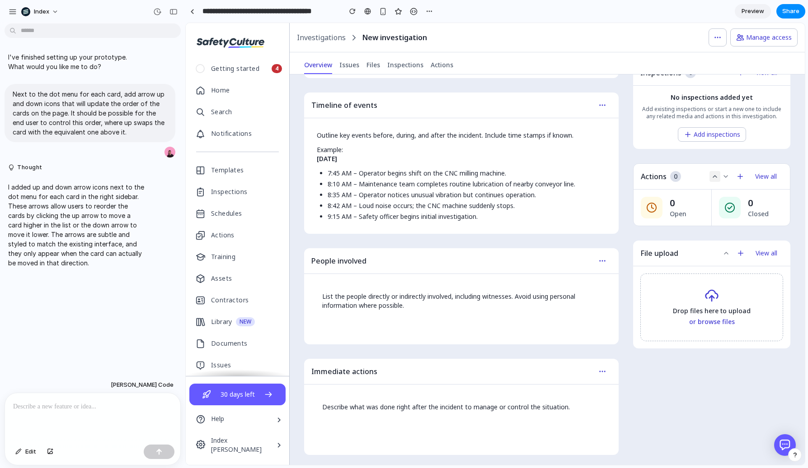
click at [714, 177] on icon at bounding box center [715, 177] width 4 height 2
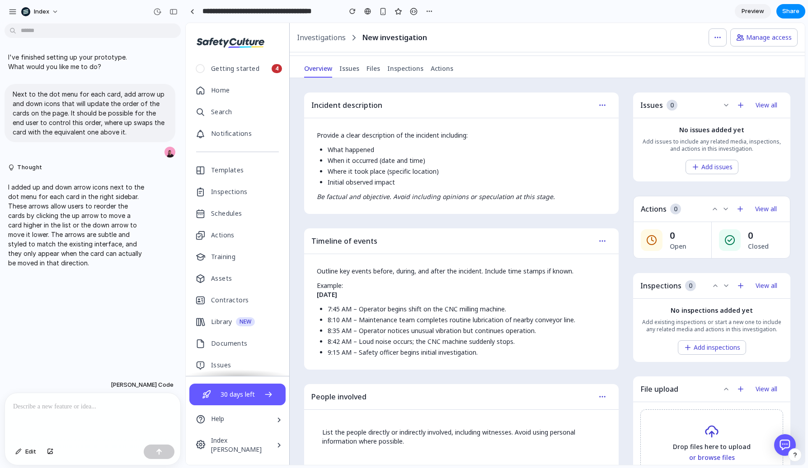
click at [713, 206] on icon at bounding box center [714, 209] width 7 height 7
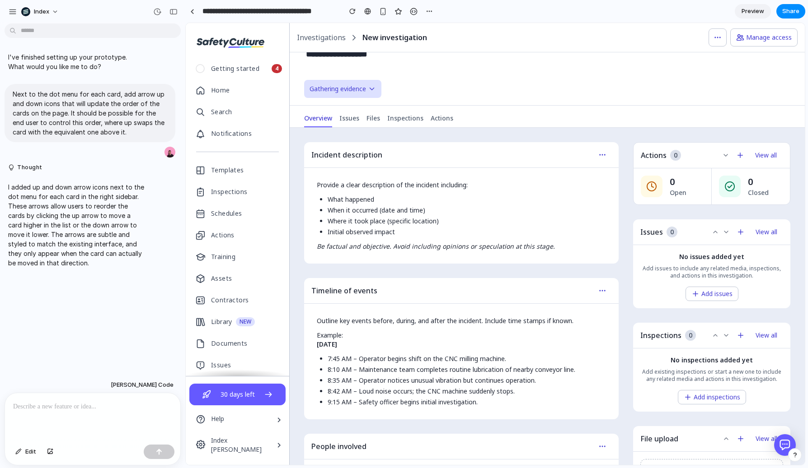
scroll to position [0, 0]
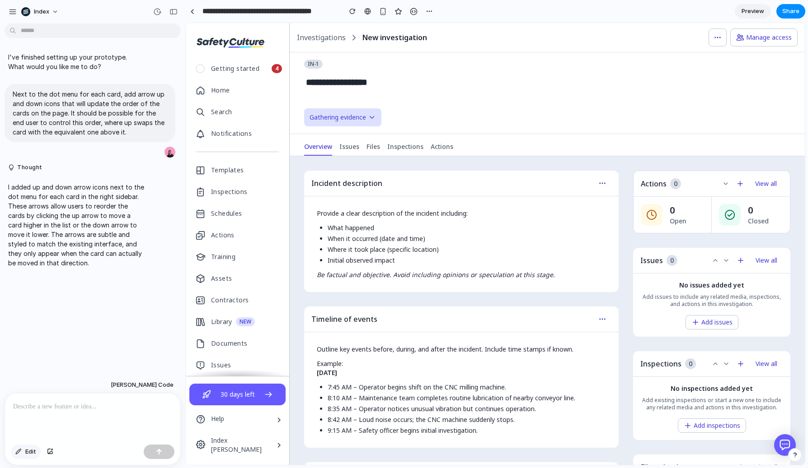
click at [30, 454] on span "Edit" at bounding box center [30, 452] width 11 height 9
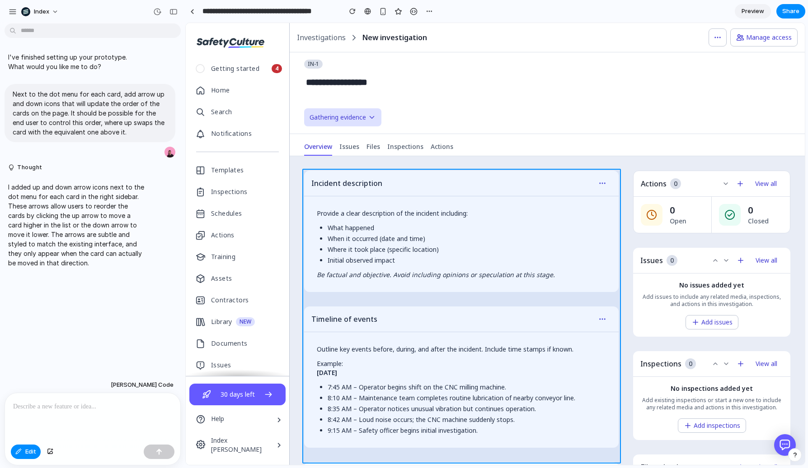
click at [383, 301] on div at bounding box center [495, 244] width 618 height 442
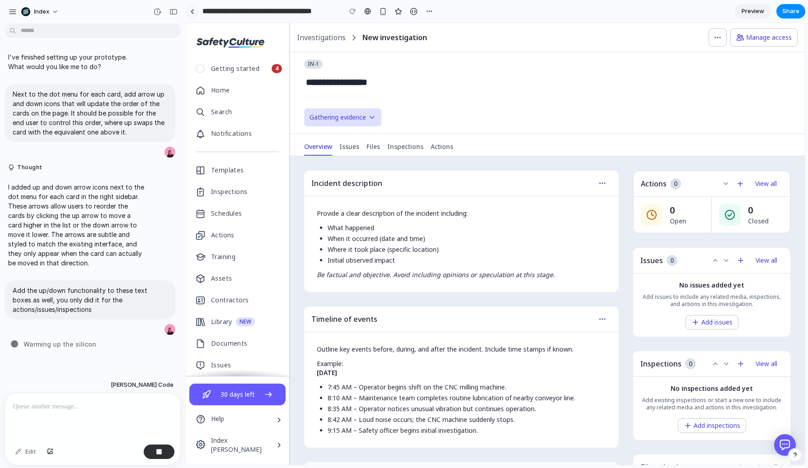
click at [193, 5] on link at bounding box center [192, 12] width 14 height 14
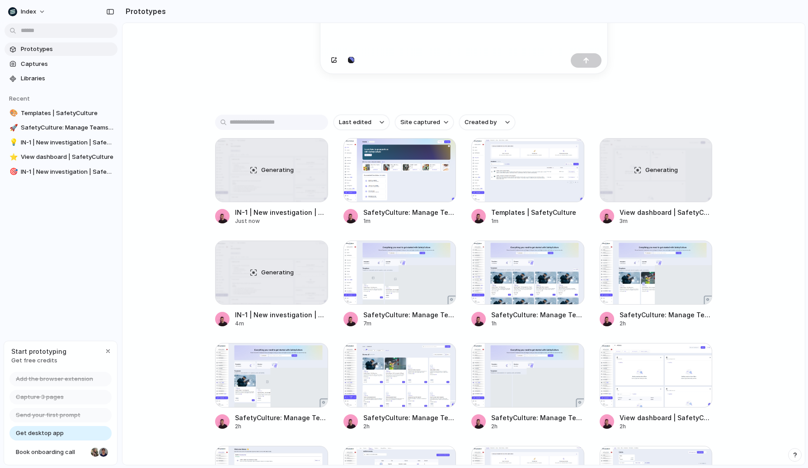
scroll to position [131, 0]
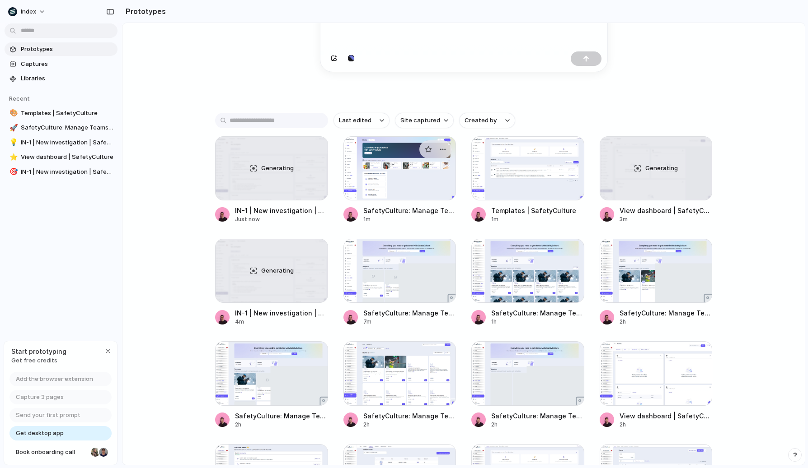
click at [392, 172] on div at bounding box center [399, 168] width 113 height 64
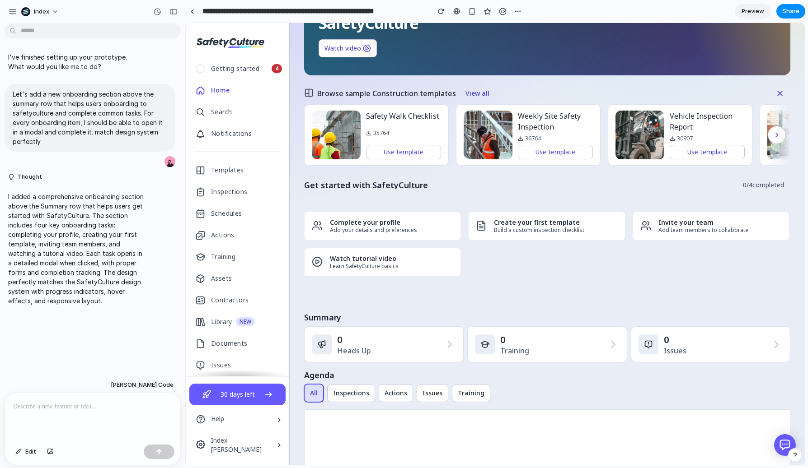
scroll to position [98, 0]
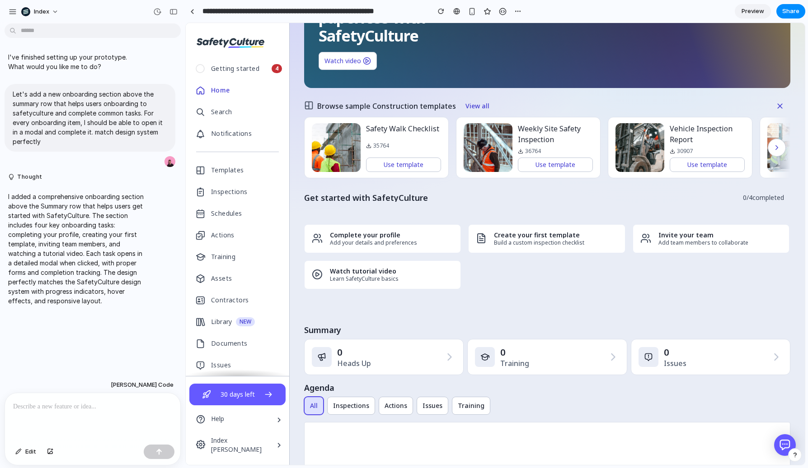
click at [503, 230] on div "Create your first template Build a custom inspection checklist" at bounding box center [546, 238] width 157 height 29
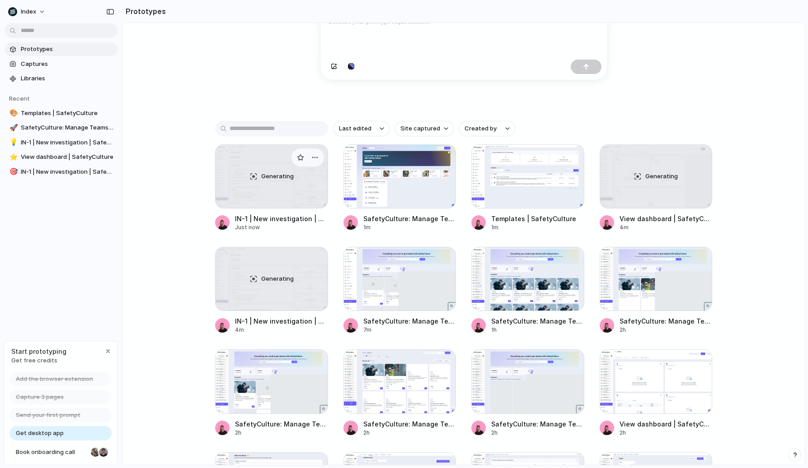
scroll to position [194, 0]
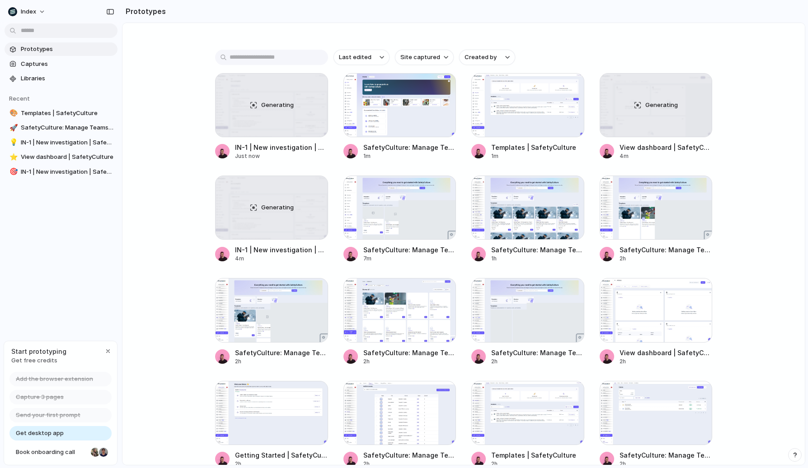
click at [200, 201] on div "Prototype with your real product Clone web app Clone screenshot Start from exis…" at bounding box center [463, 74] width 682 height 490
drag, startPoint x: 176, startPoint y: 154, endPoint x: 180, endPoint y: 256, distance: 102.2
click at [180, 256] on div "Prototype with your real product Clone web app Clone screenshot Start from exis…" at bounding box center [463, 74] width 682 height 490
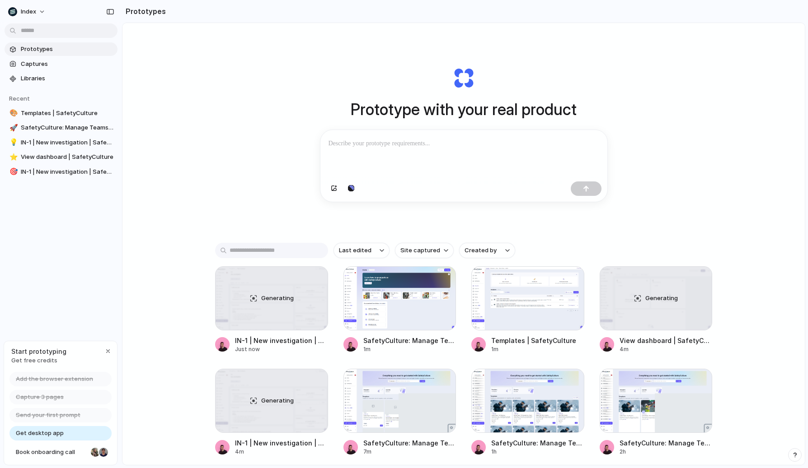
scroll to position [0, 0]
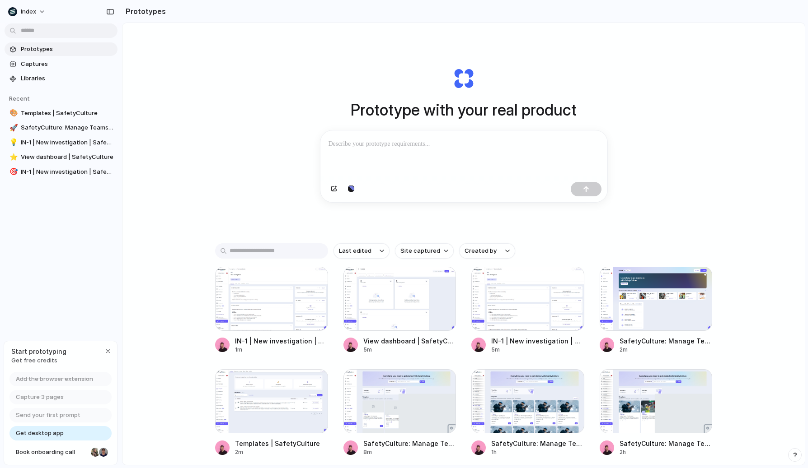
click at [210, 90] on div "Prototype with your real product Clone web app Clone screenshot Start from exis…" at bounding box center [463, 268] width 682 height 490
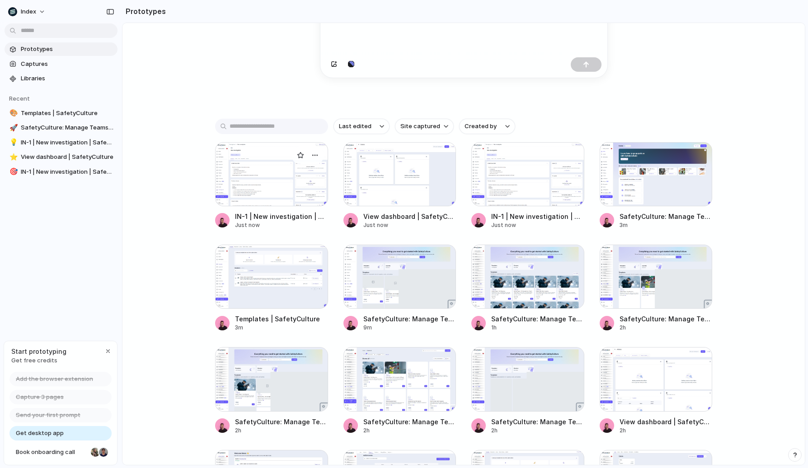
scroll to position [124, 0]
click at [377, 182] on div at bounding box center [399, 175] width 113 height 64
click at [264, 171] on div at bounding box center [271, 175] width 113 height 64
click at [555, 176] on div at bounding box center [527, 175] width 113 height 64
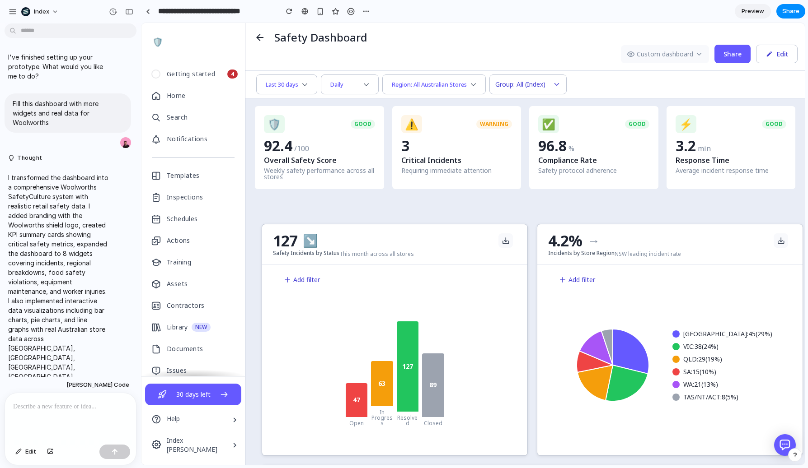
drag, startPoint x: 183, startPoint y: 42, endPoint x: 124, endPoint y: 44, distance: 59.2
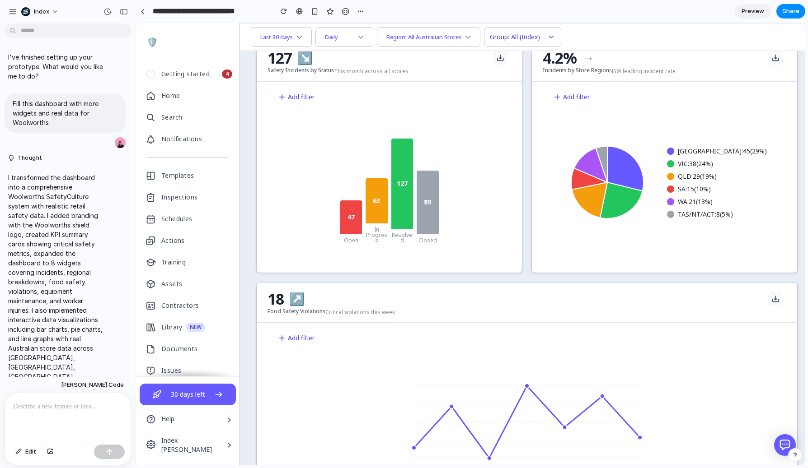
scroll to position [1, 0]
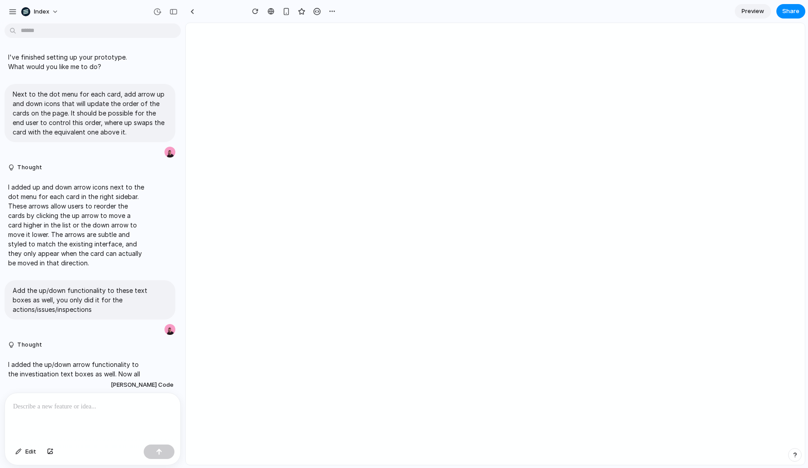
type input "**********"
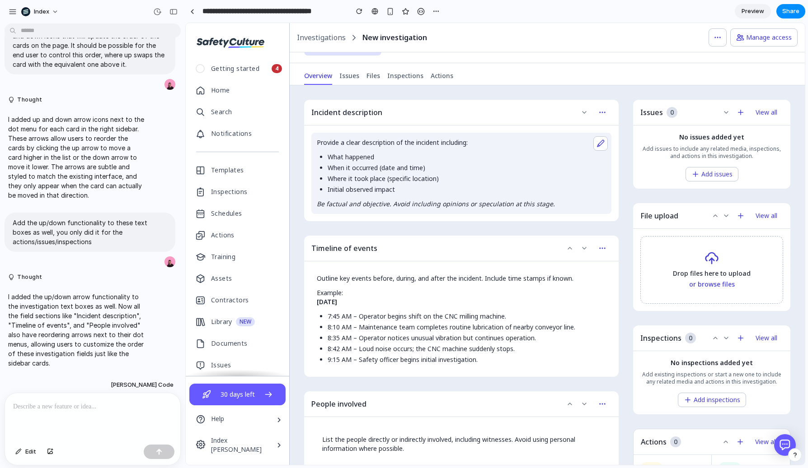
scroll to position [69, 0]
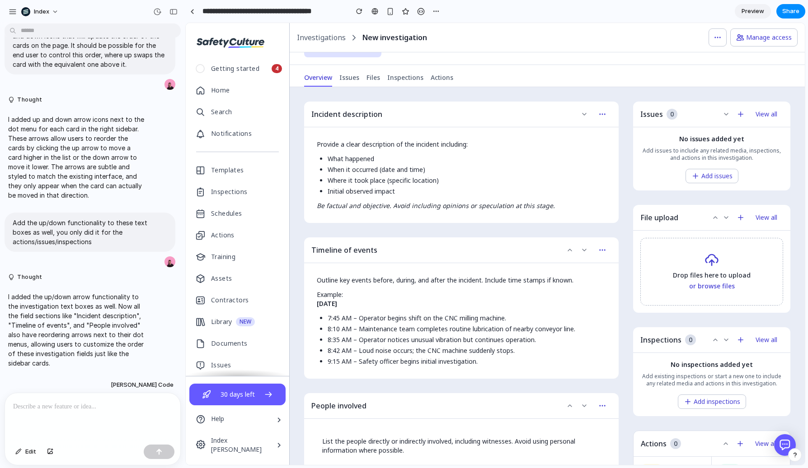
click at [567, 249] on icon at bounding box center [569, 250] width 7 height 7
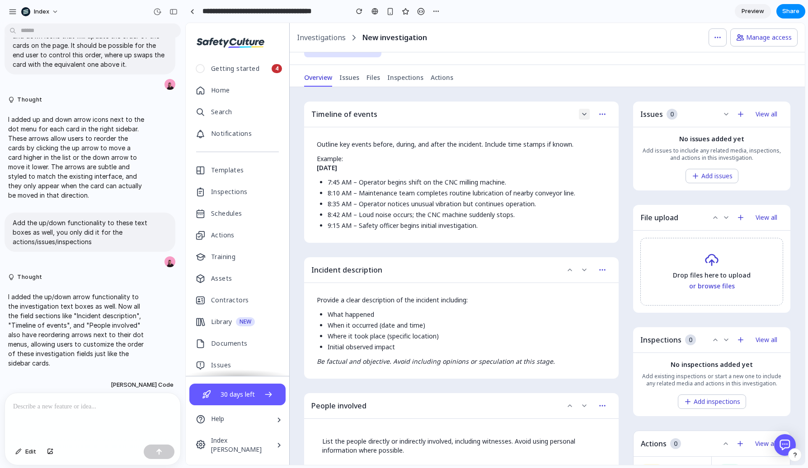
click at [580, 112] on icon at bounding box center [583, 114] width 7 height 7
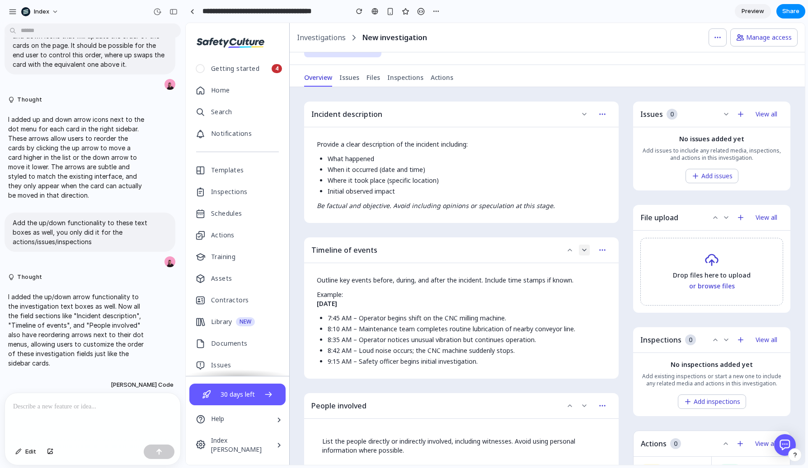
click at [580, 249] on icon at bounding box center [583, 250] width 7 height 7
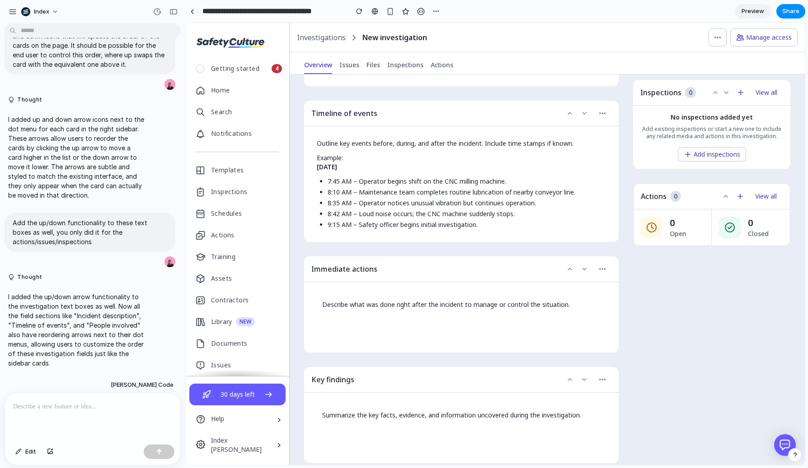
scroll to position [0, 0]
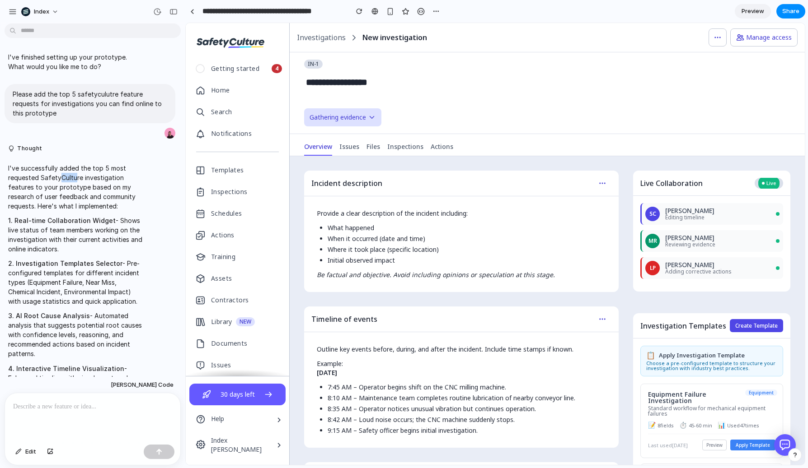
drag, startPoint x: 61, startPoint y: 175, endPoint x: 75, endPoint y: 182, distance: 15.8
click at [75, 182] on p "I've successfully added the top 5 most requested SafetyCulture investigation fe…" at bounding box center [76, 186] width 136 height 47
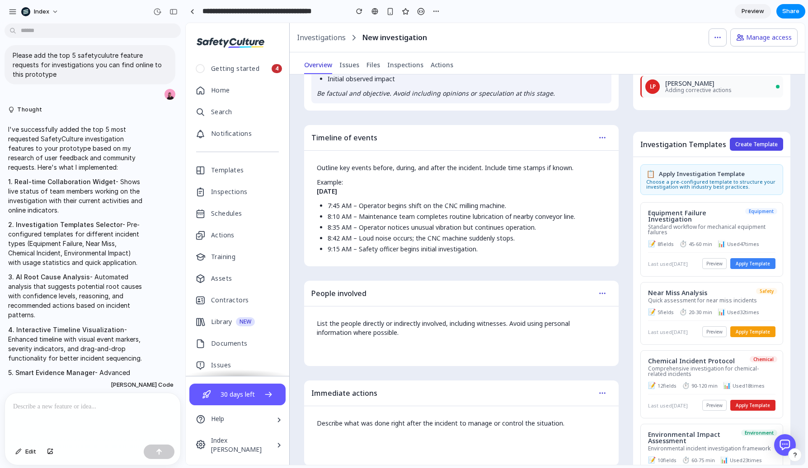
scroll to position [185, 0]
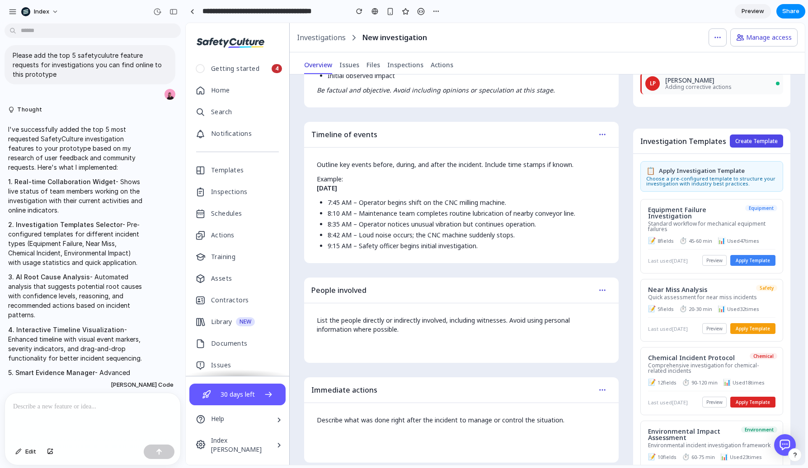
click at [740, 327] on button "Apply Template" at bounding box center [752, 328] width 45 height 11
click at [751, 257] on button "Apply Template" at bounding box center [752, 260] width 45 height 11
click at [710, 257] on button "Preview" at bounding box center [714, 260] width 24 height 11
click at [747, 257] on button "Apply Template" at bounding box center [752, 260] width 45 height 11
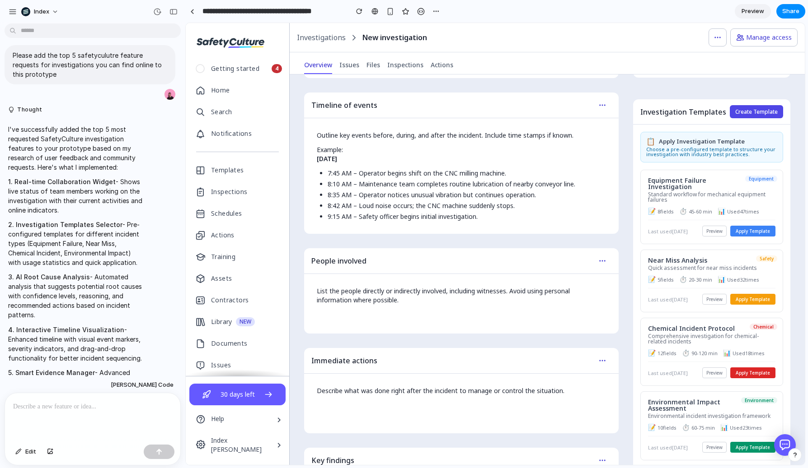
scroll to position [219, 0]
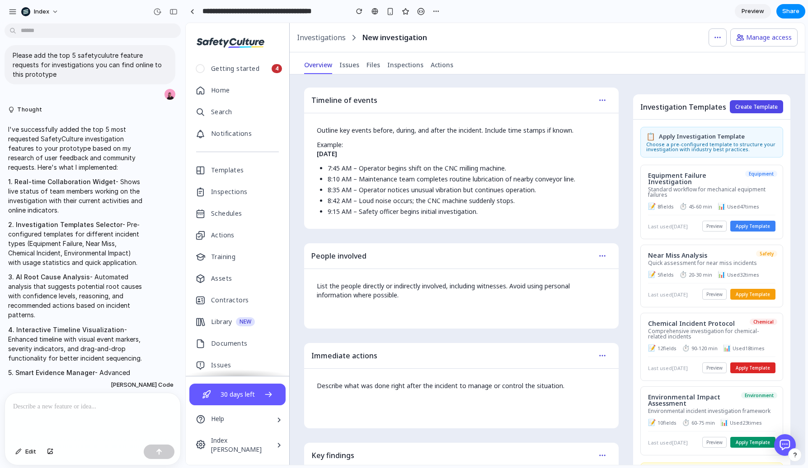
click at [745, 296] on button "Apply Template" at bounding box center [752, 294] width 45 height 11
click at [749, 369] on button "Apply Template" at bounding box center [752, 368] width 45 height 11
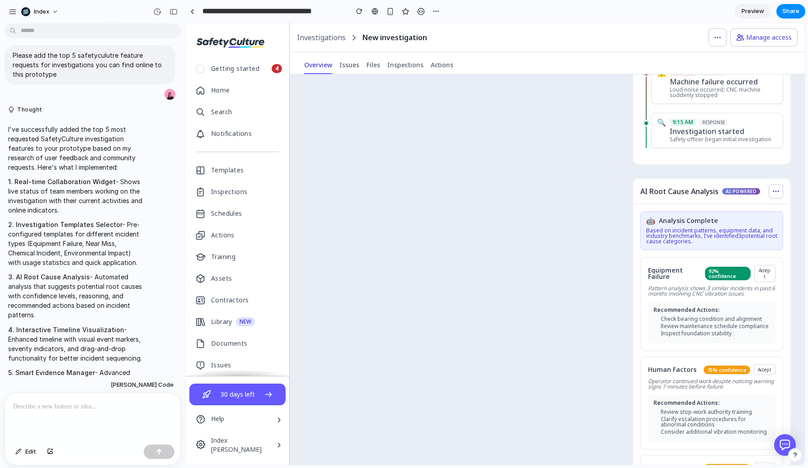
scroll to position [1691, 0]
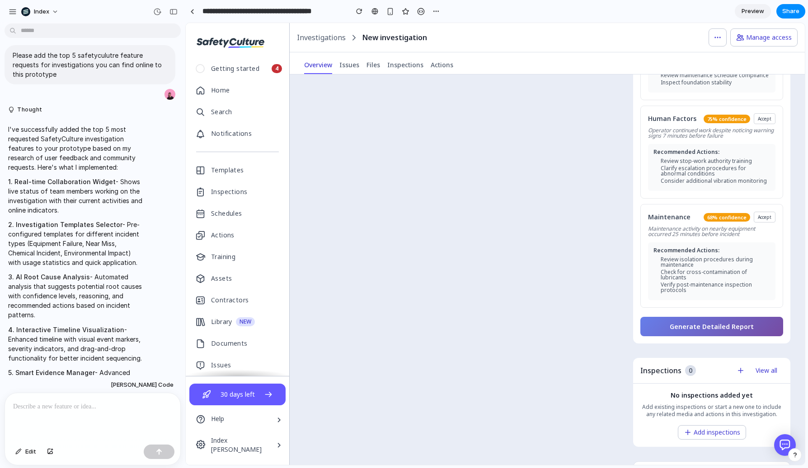
click at [679, 317] on button "Generate Detailed Report" at bounding box center [711, 326] width 143 height 19
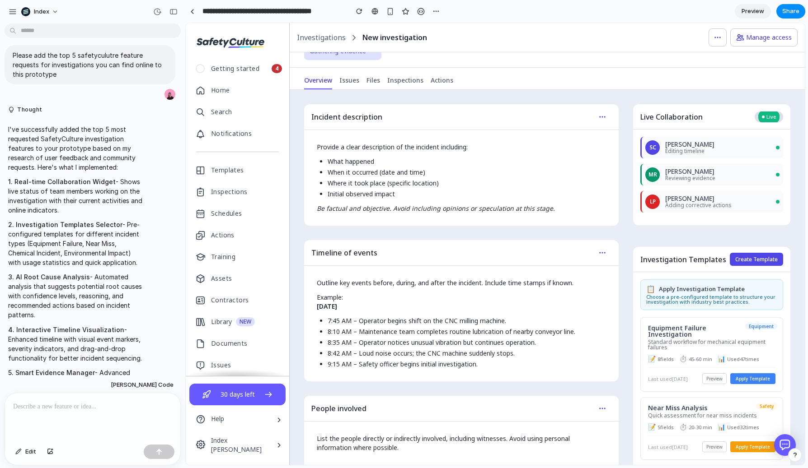
scroll to position [0, 0]
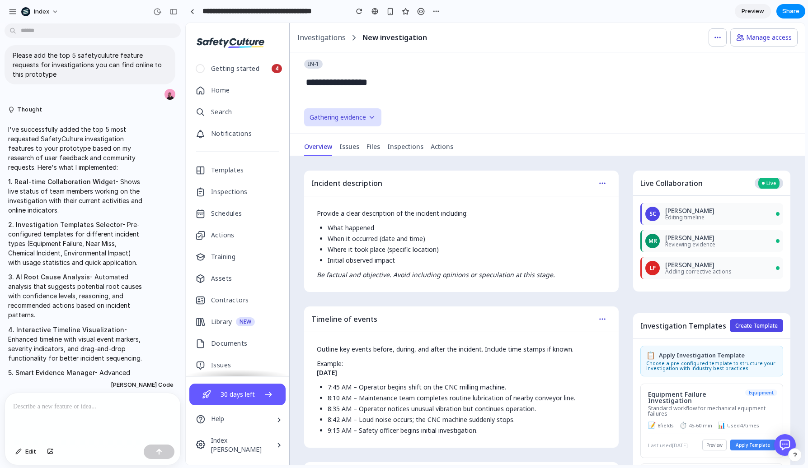
click at [13, 453] on button "Edit" at bounding box center [26, 452] width 30 height 14
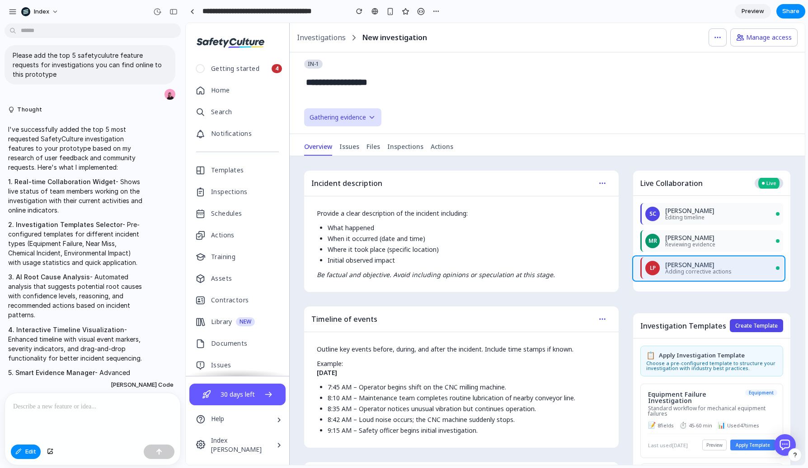
click at [637, 265] on div at bounding box center [495, 244] width 618 height 442
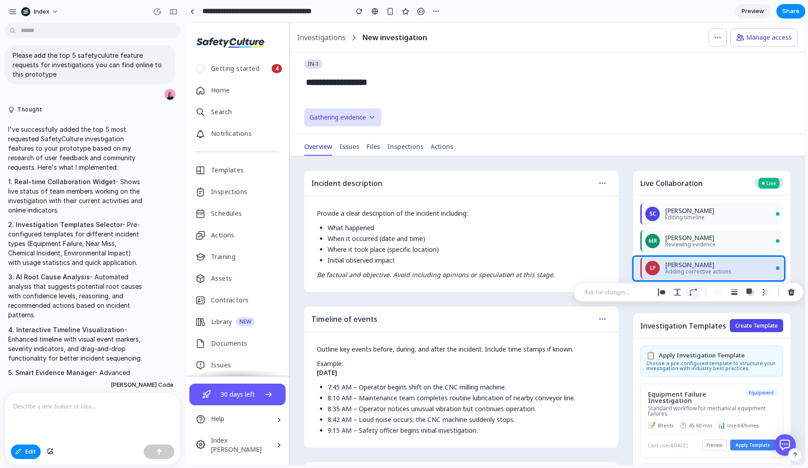
click at [689, 289] on div "button" at bounding box center [693, 293] width 8 height 8
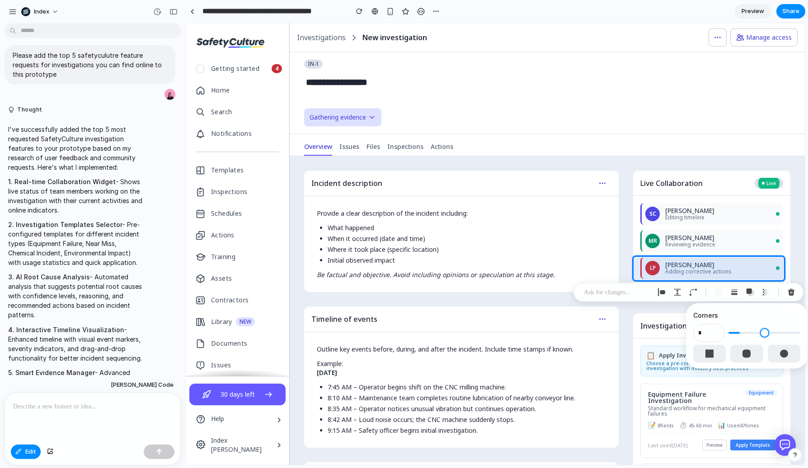
type input "**"
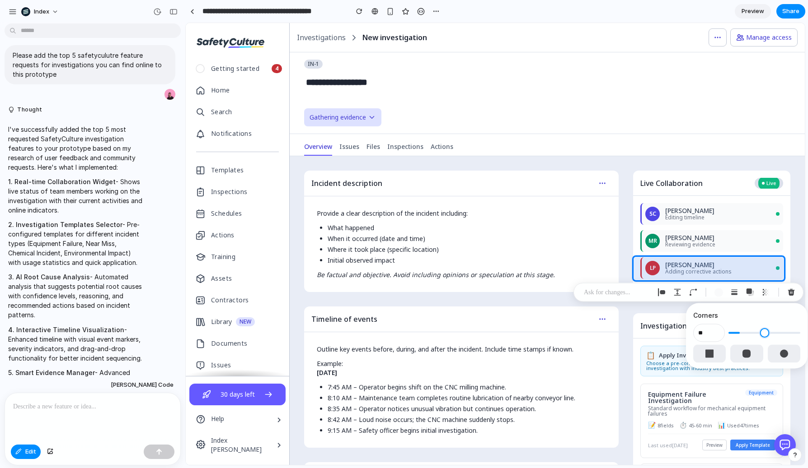
type input "**"
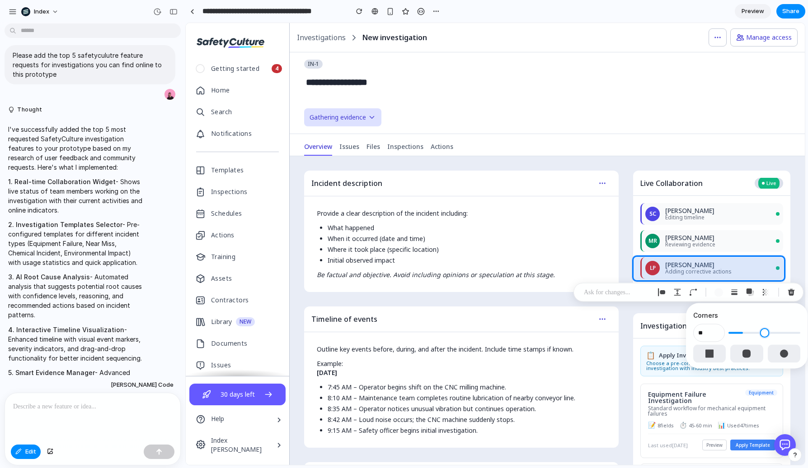
type input "*"
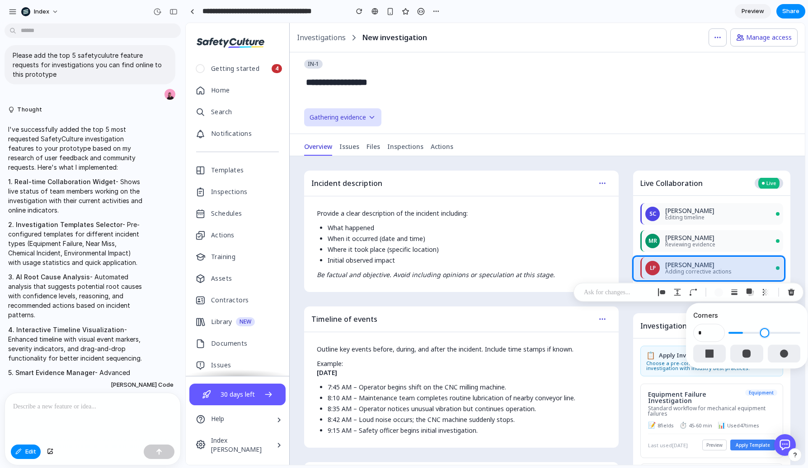
type input "*"
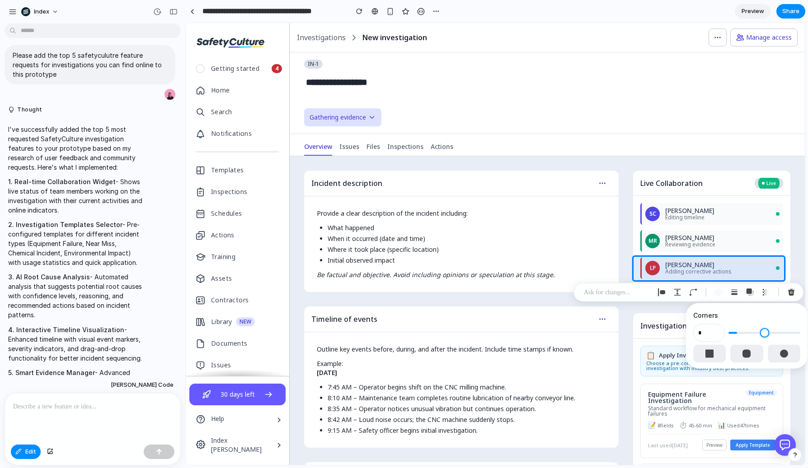
type input "*"
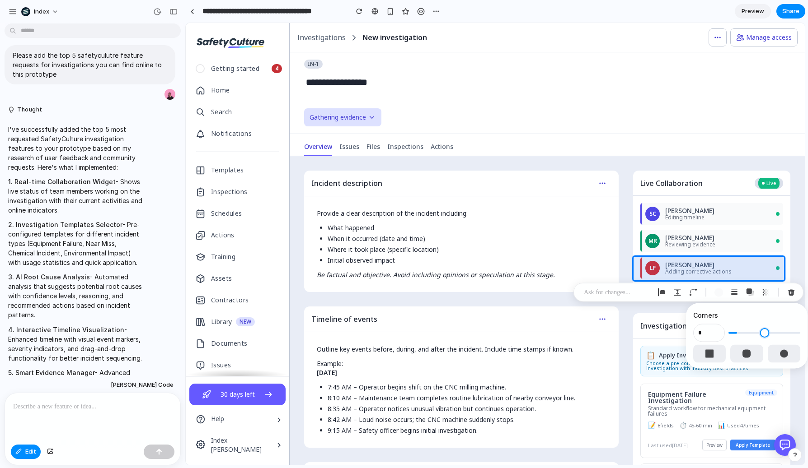
type input "*"
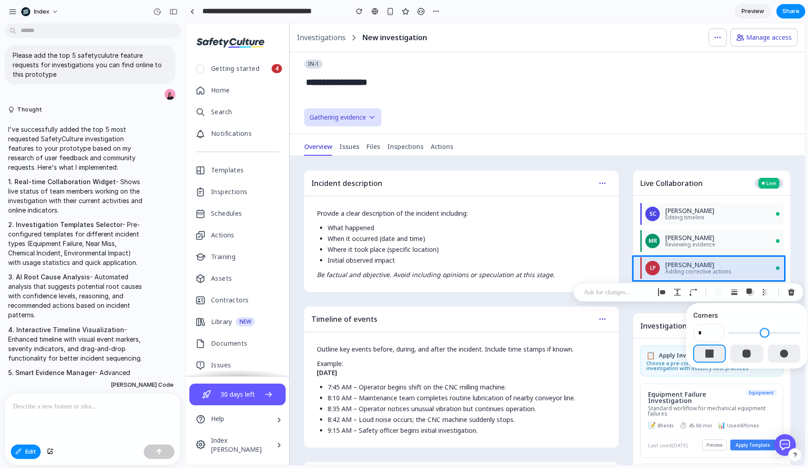
type input "*"
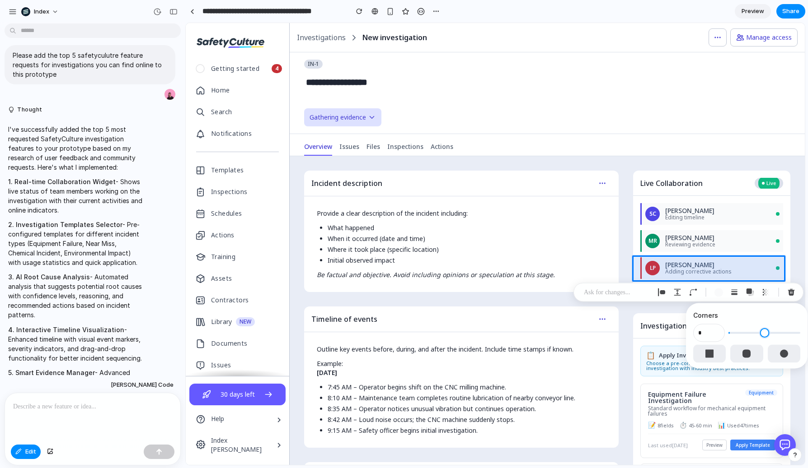
type input "*"
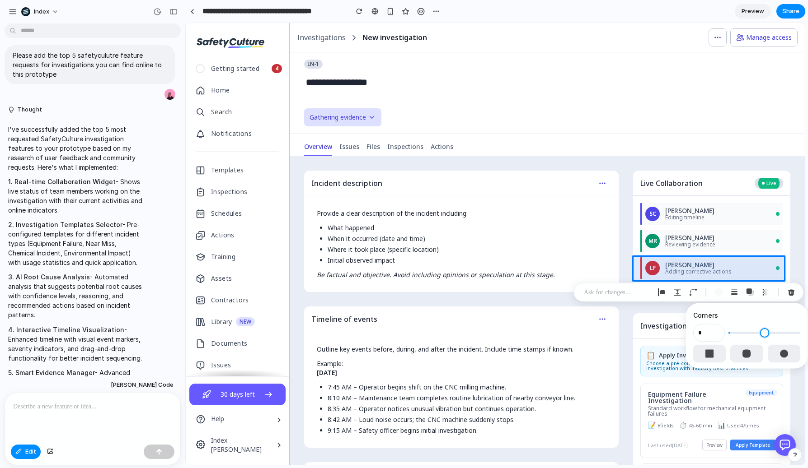
type input "*"
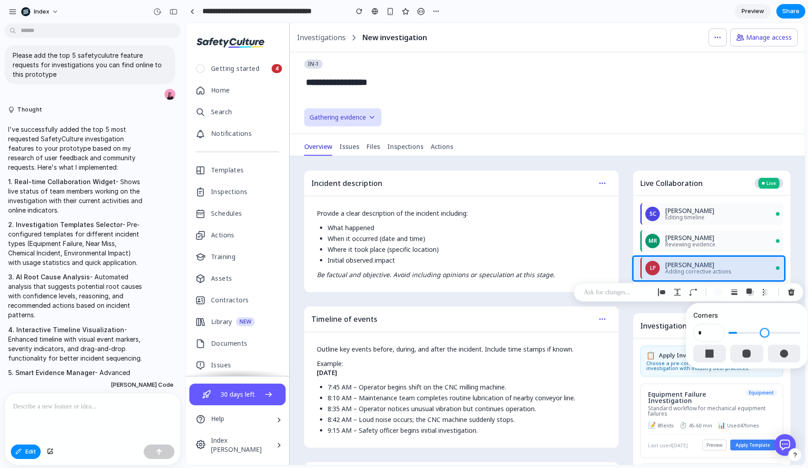
type input "*"
type input "**"
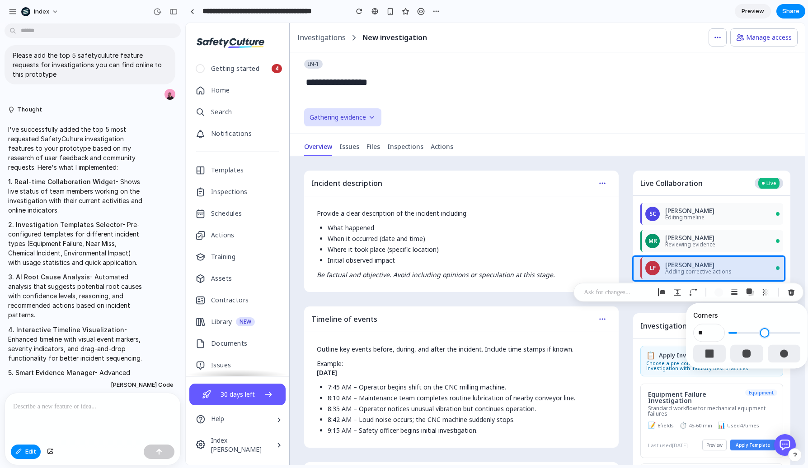
type input "**"
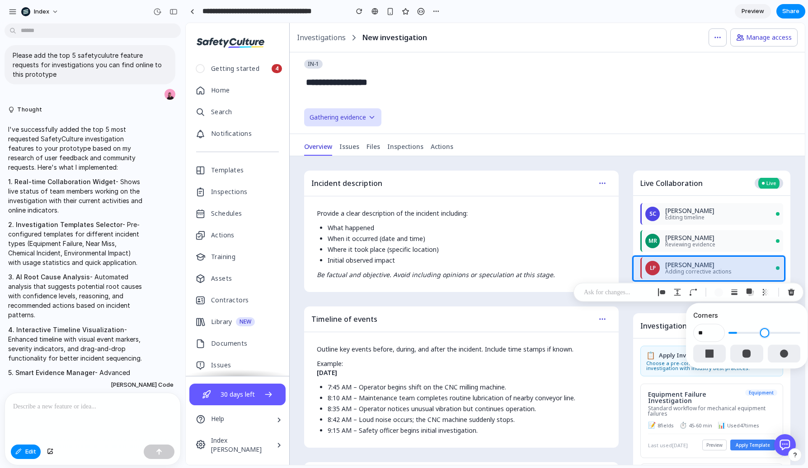
type input "**"
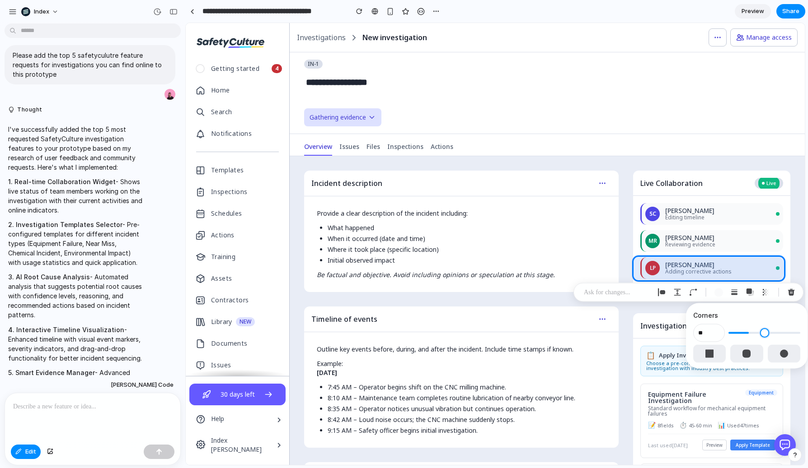
type input "**"
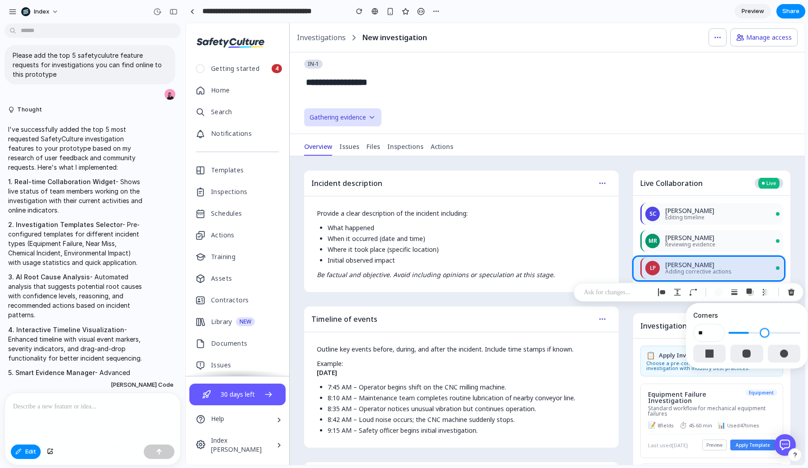
type input "**"
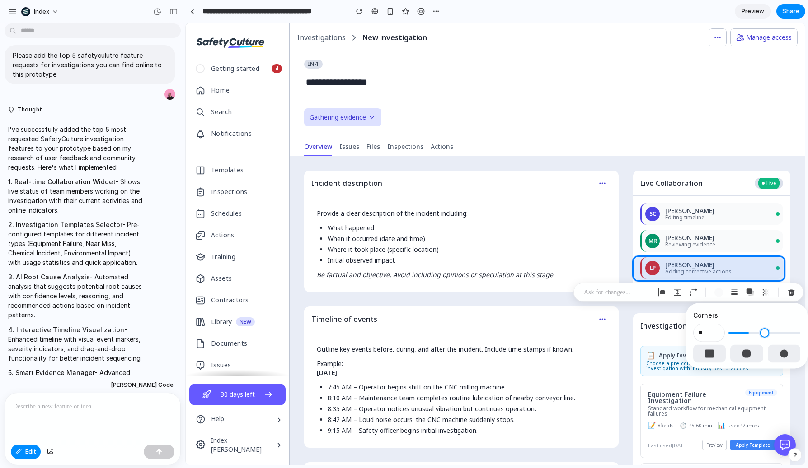
type input "**"
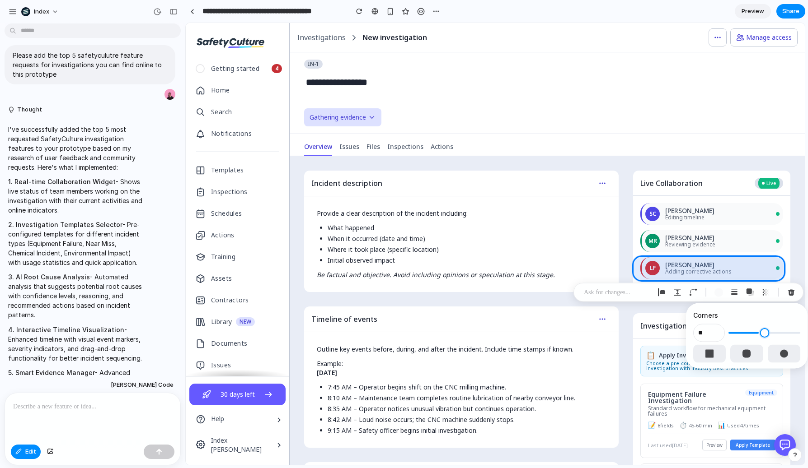
type input "**"
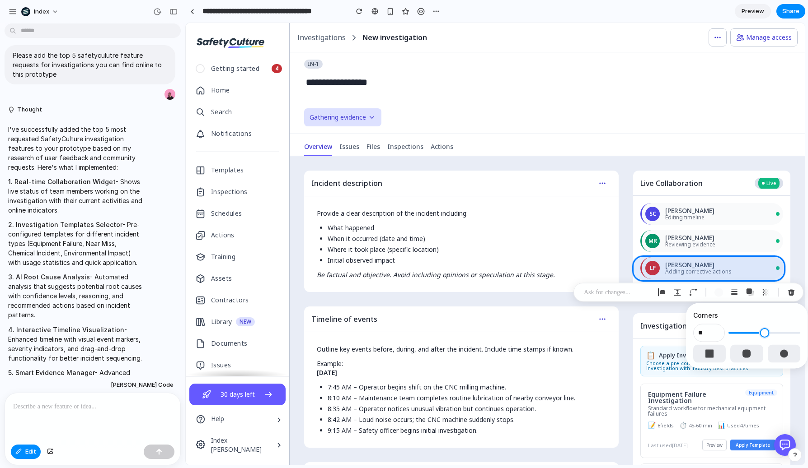
type input "**"
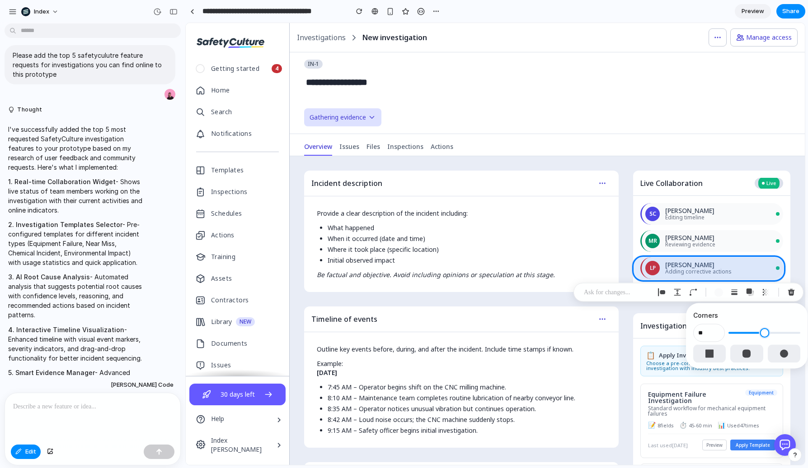
type input "**"
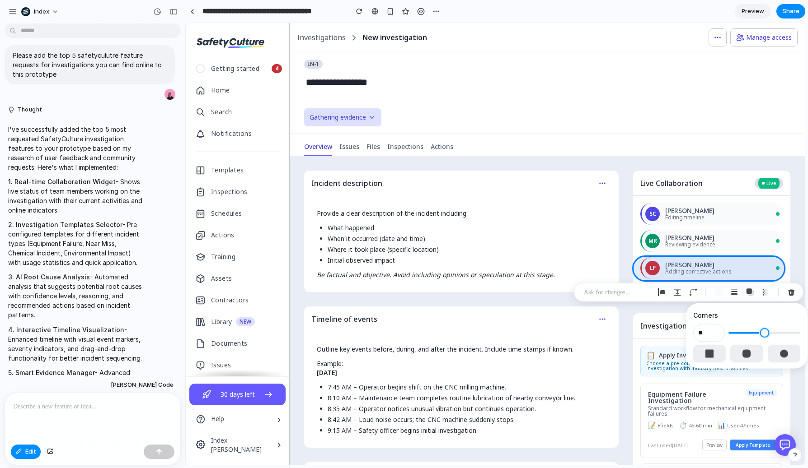
type input "**"
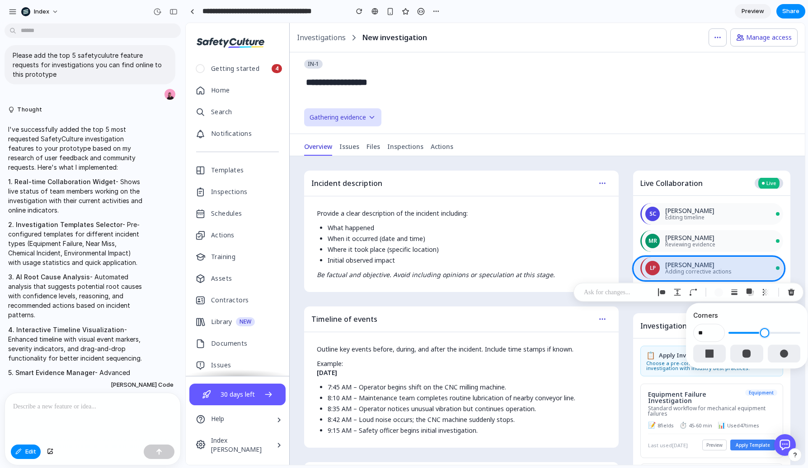
type input "**"
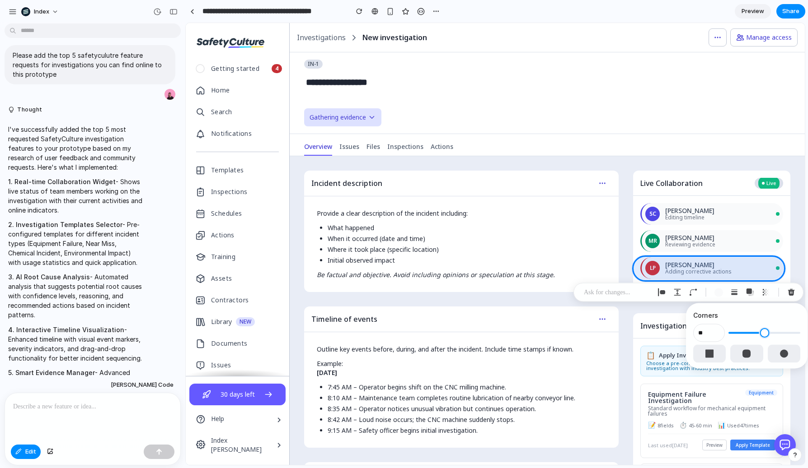
type input "**"
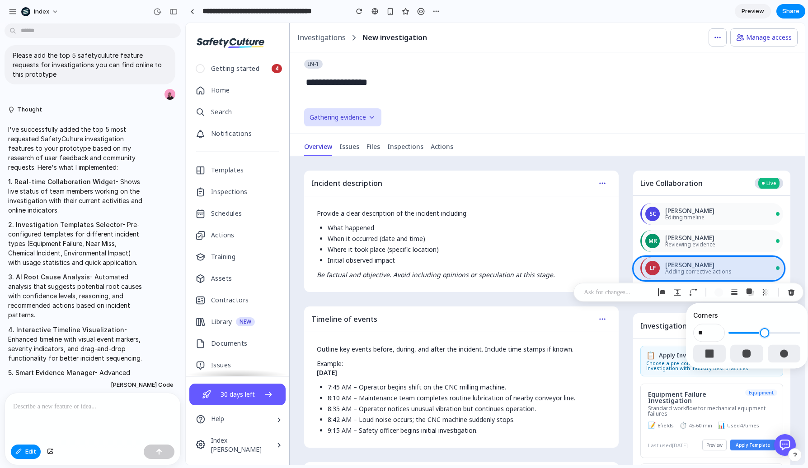
type input "**"
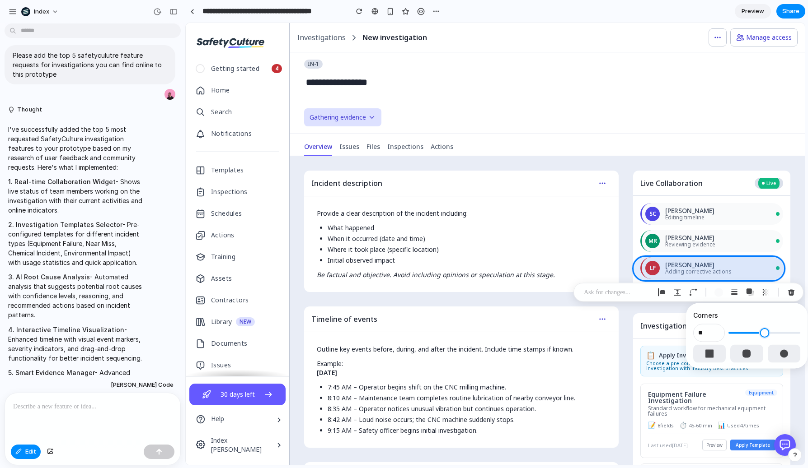
type input "**"
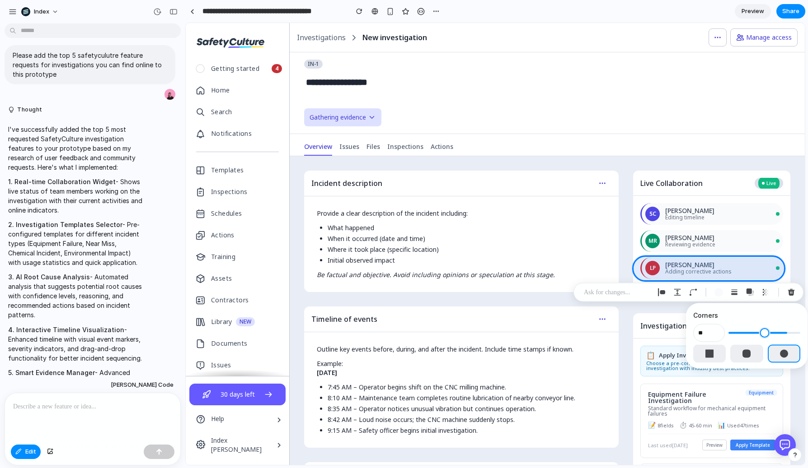
type input "**"
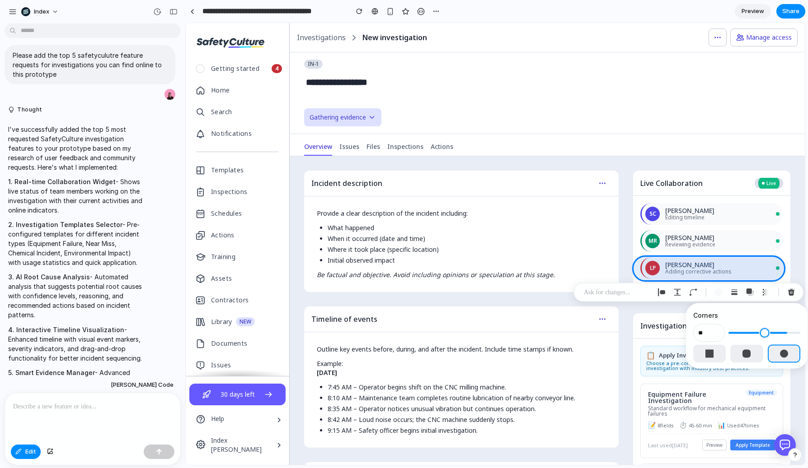
type input "**"
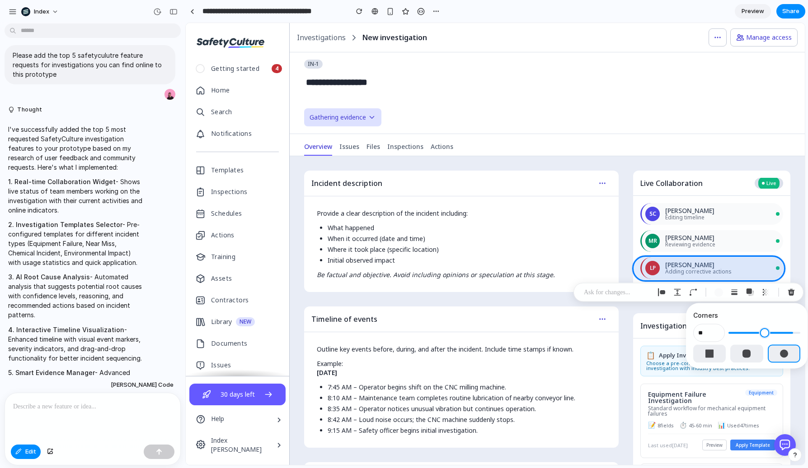
type input "**"
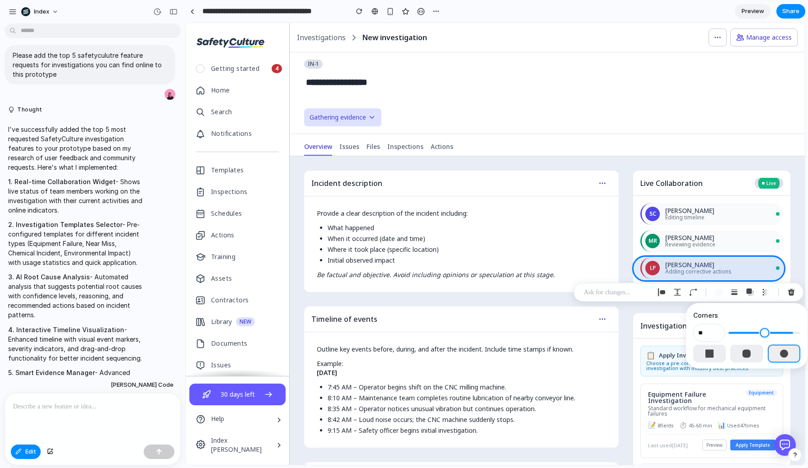
type input "**"
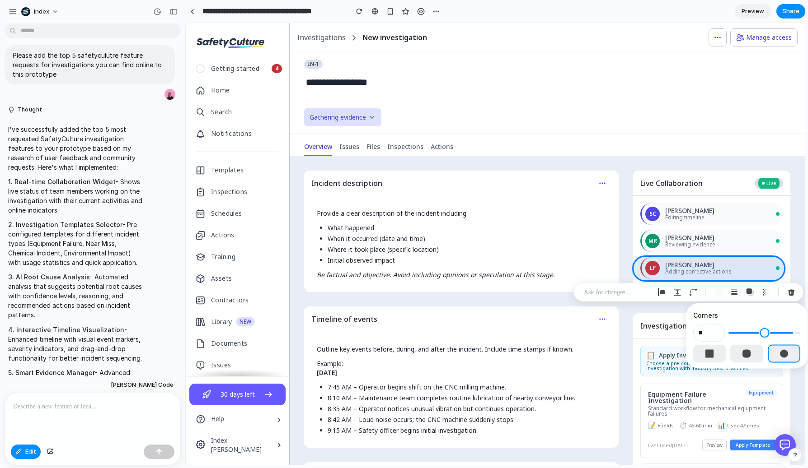
type input "**"
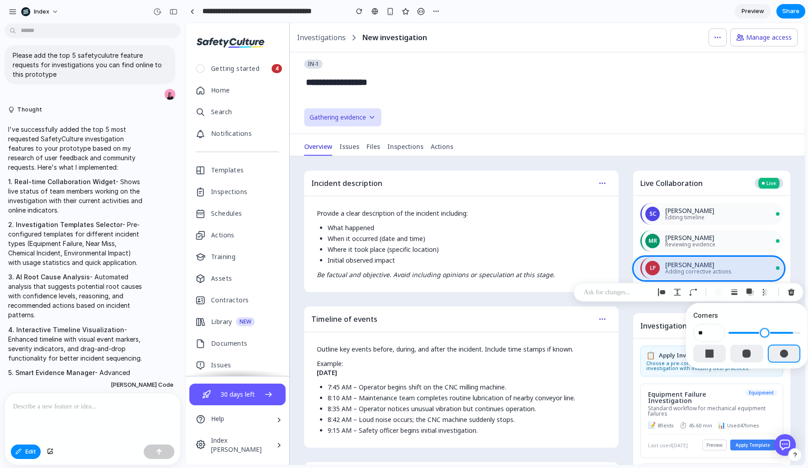
type input "**"
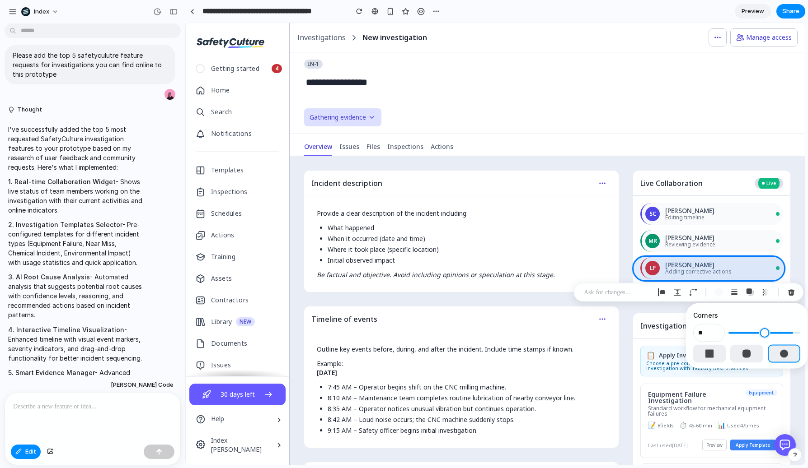
type input "**"
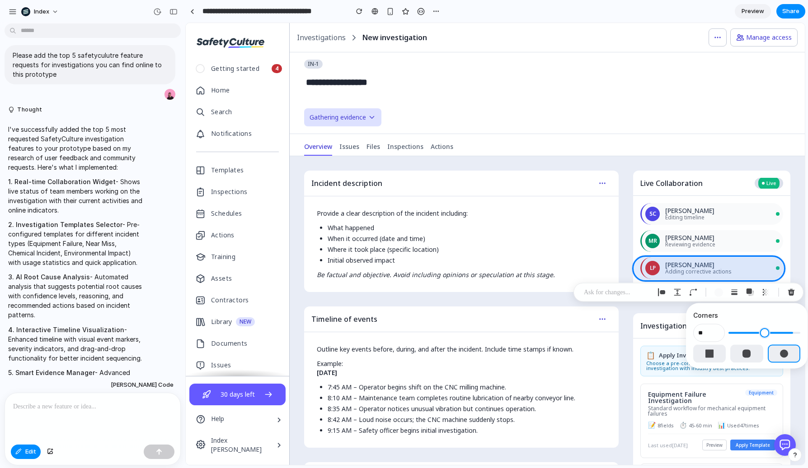
type input "**"
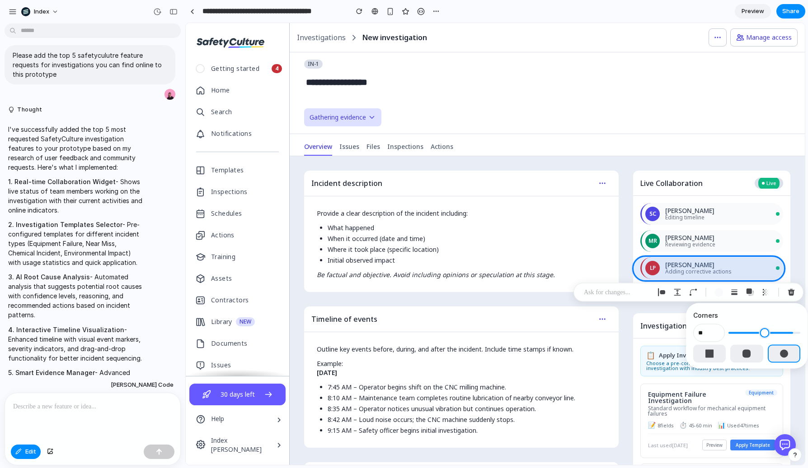
type input "**"
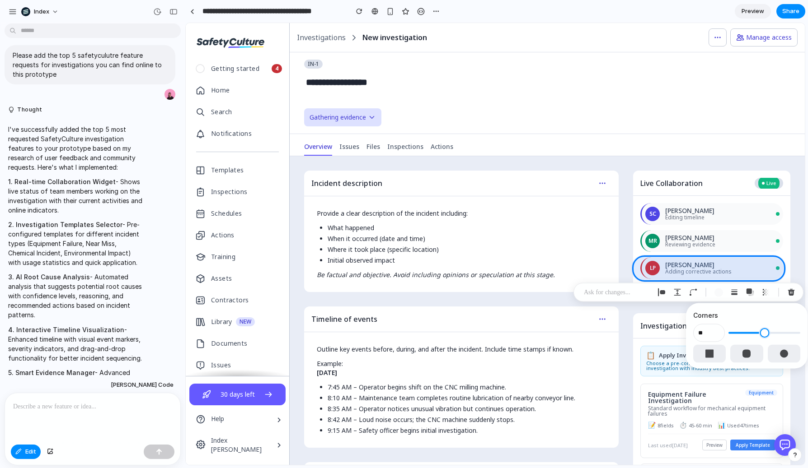
type input "**"
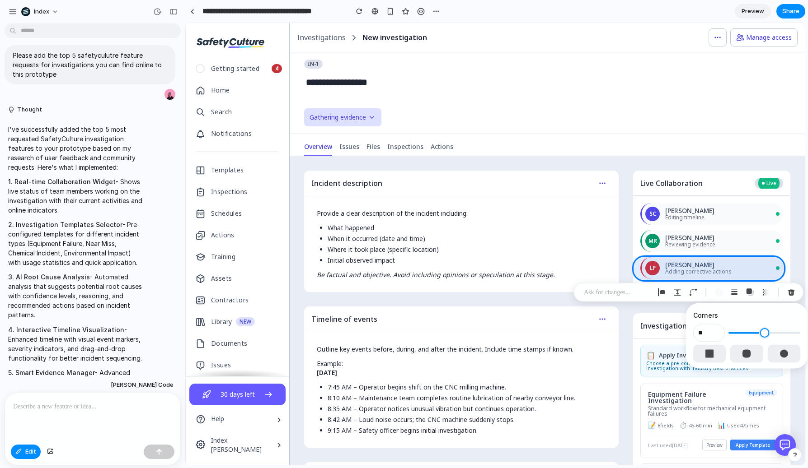
type input "**"
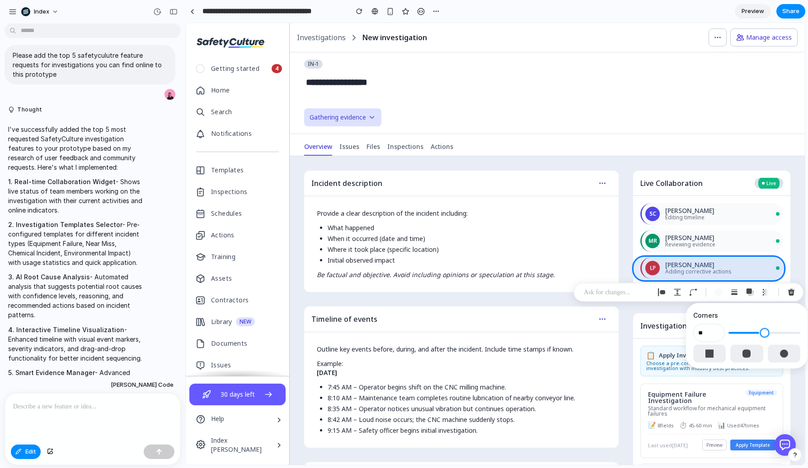
type input "**"
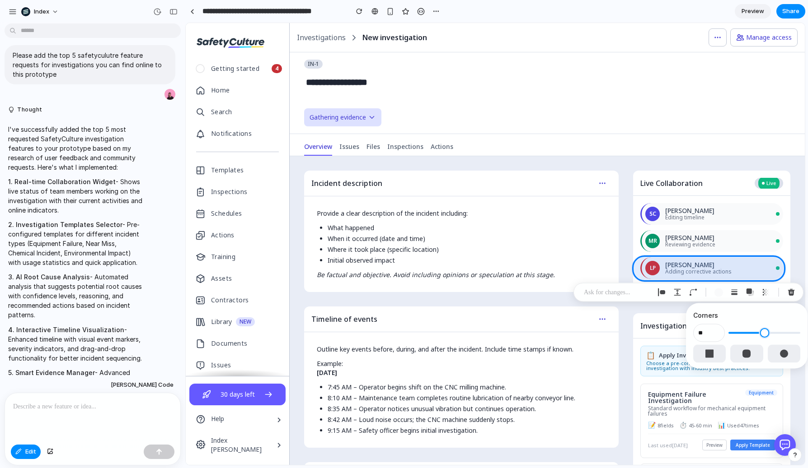
type input "**"
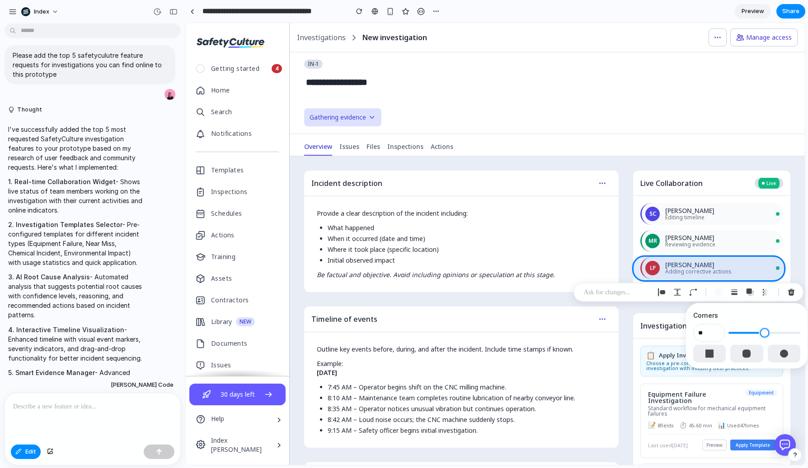
type input "**"
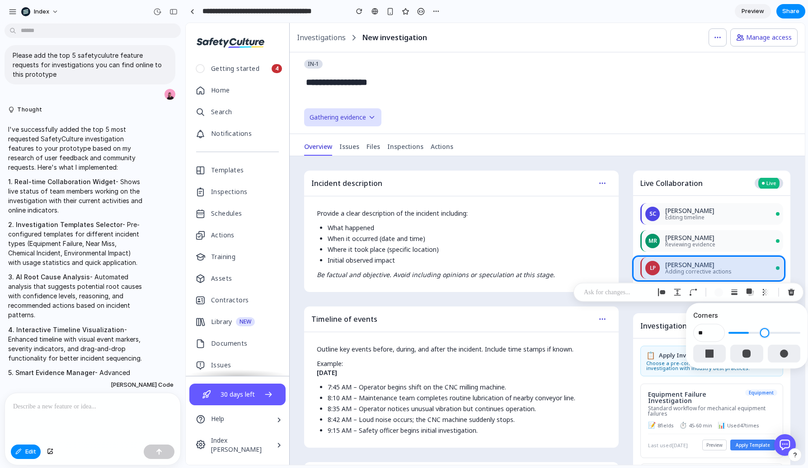
type input "**"
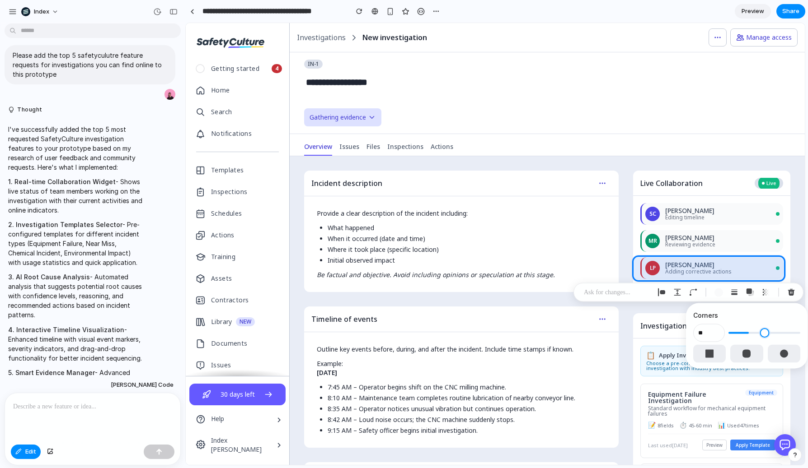
type input "**"
type input "*"
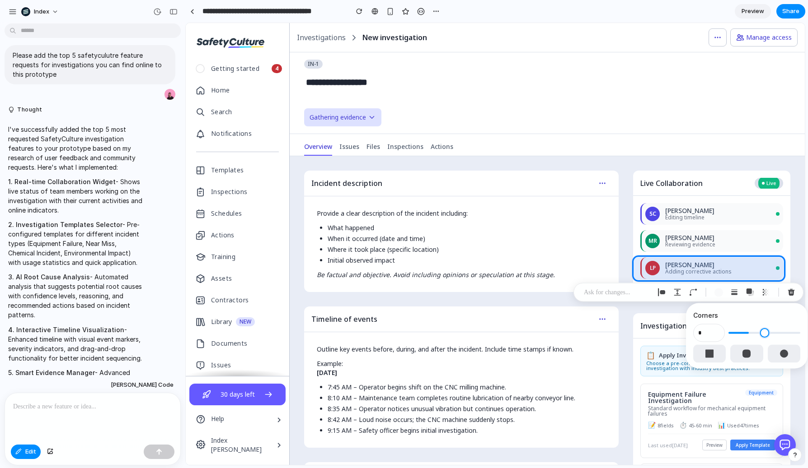
type input "*"
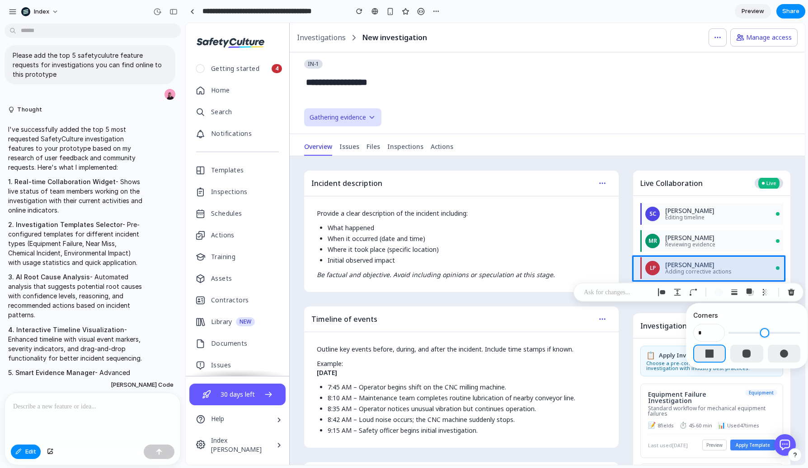
drag, startPoint x: 746, startPoint y: 335, endPoint x: 723, endPoint y: 332, distance: 23.3
click at [728, 332] on input "range" at bounding box center [764, 333] width 72 height 9
click at [759, 183] on div at bounding box center [495, 244] width 618 height 442
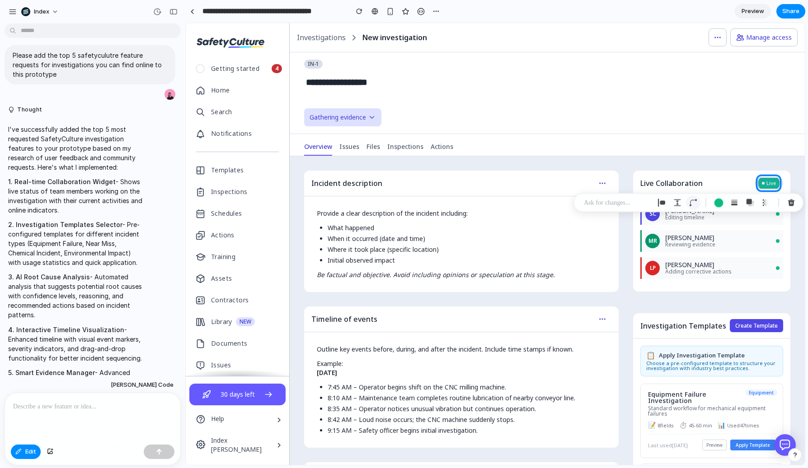
click at [692, 200] on div "button" at bounding box center [693, 203] width 8 height 8
drag, startPoint x: 740, startPoint y: 243, endPoint x: 715, endPoint y: 243, distance: 24.8
click at [728, 243] on input "range" at bounding box center [764, 243] width 72 height 9
click at [754, 182] on div at bounding box center [495, 244] width 618 height 442
click at [720, 200] on div "button" at bounding box center [718, 201] width 9 height 9
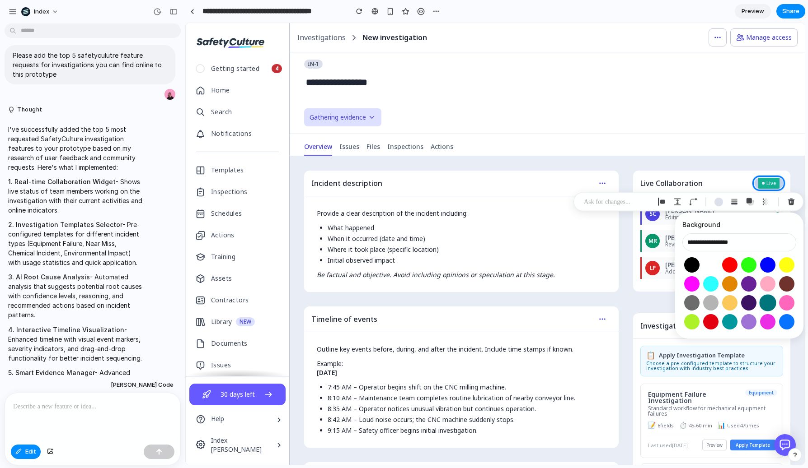
click at [768, 298] on button "Select color oklch(0.49 0.14 197)" at bounding box center [767, 302] width 17 height 17
click at [731, 320] on button "Select color oklch(0.59 0.16 196)" at bounding box center [729, 321] width 17 height 17
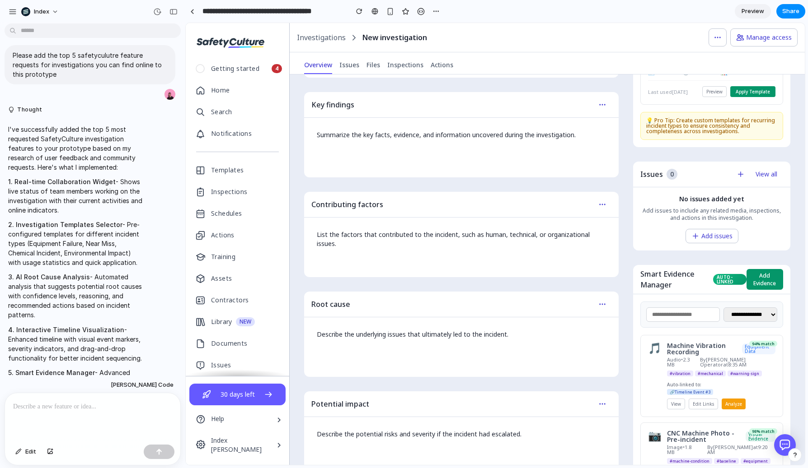
scroll to position [569, 0]
click at [27, 451] on span "Edit" at bounding box center [30, 452] width 11 height 9
click at [734, 276] on div at bounding box center [495, 244] width 618 height 442
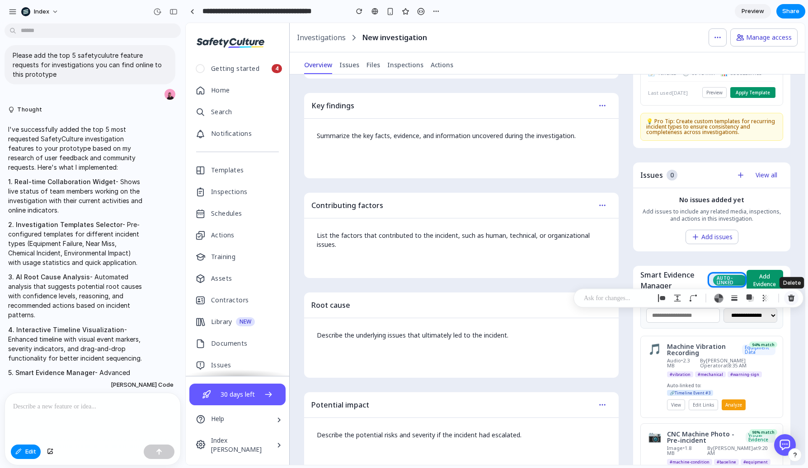
click at [791, 298] on div "button" at bounding box center [791, 298] width 8 height 8
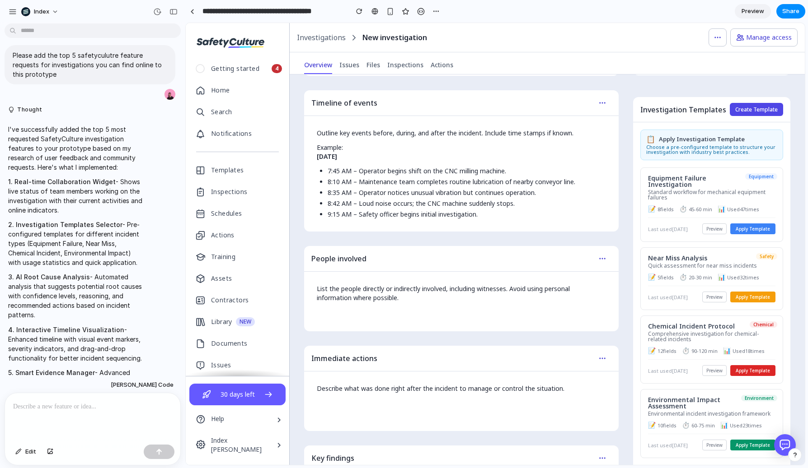
scroll to position [55, 0]
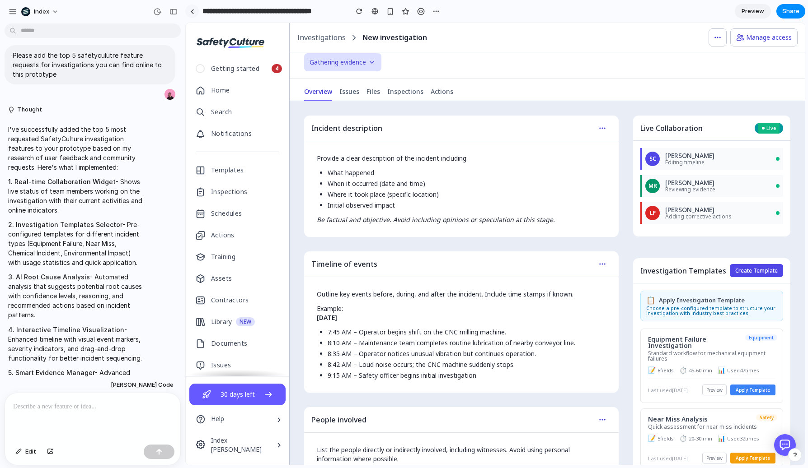
click at [187, 14] on link at bounding box center [192, 12] width 14 height 14
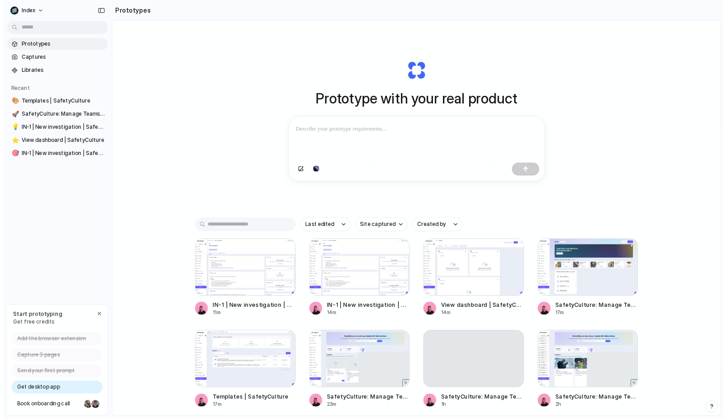
scroll to position [169, 0]
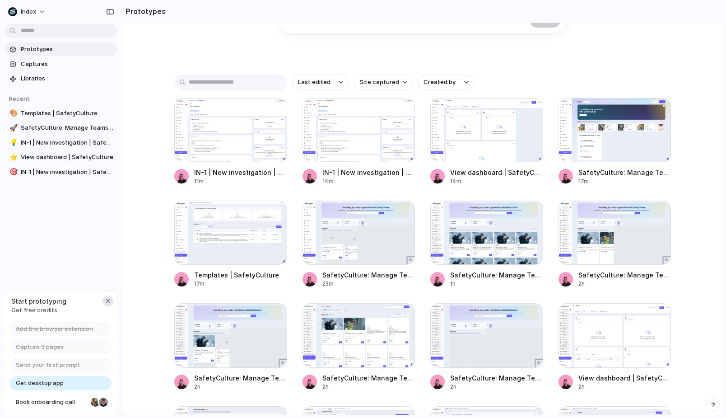
click at [105, 299] on div "button" at bounding box center [107, 300] width 7 height 7
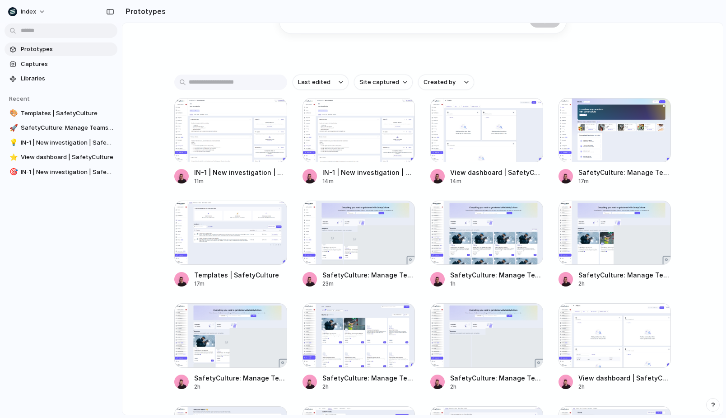
click at [152, 269] on div "Prototype with your real product Clone web app Clone screenshot Start from exis…" at bounding box center [422, 73] width 601 height 439
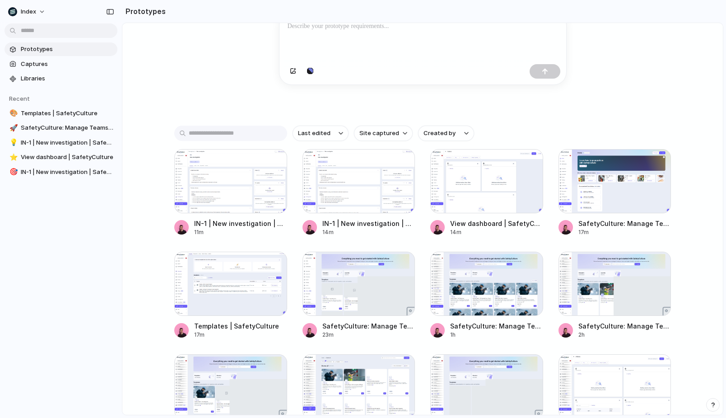
scroll to position [117, 0]
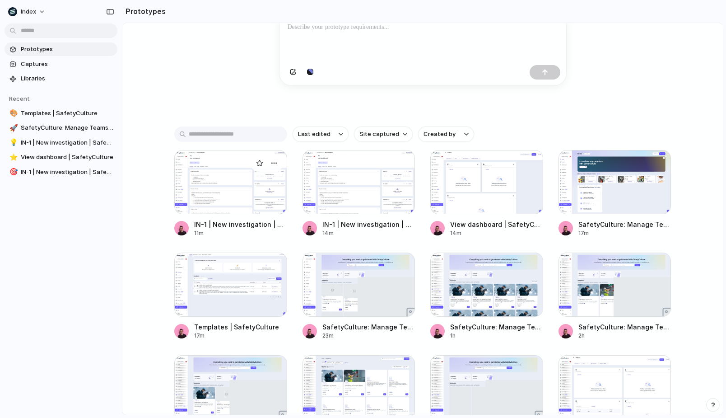
click at [215, 199] on div at bounding box center [230, 182] width 113 height 64
click at [346, 192] on div at bounding box center [359, 182] width 113 height 64
click at [458, 189] on div at bounding box center [486, 182] width 113 height 64
click at [591, 200] on div at bounding box center [615, 182] width 113 height 64
click at [218, 287] on div at bounding box center [230, 284] width 113 height 64
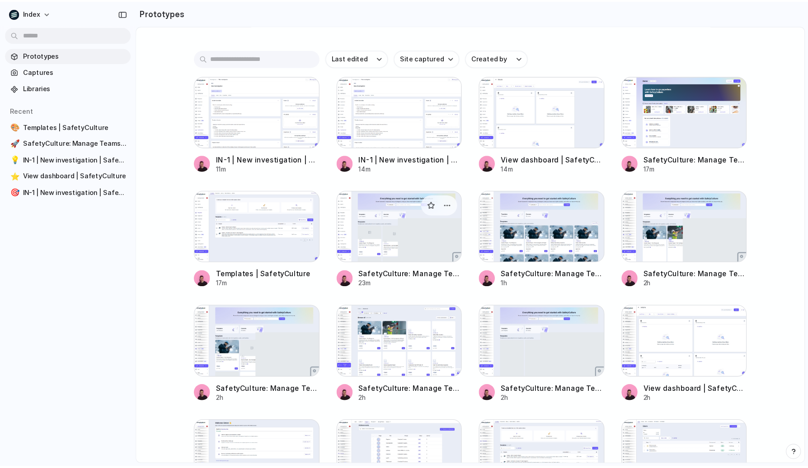
scroll to position [201, 0]
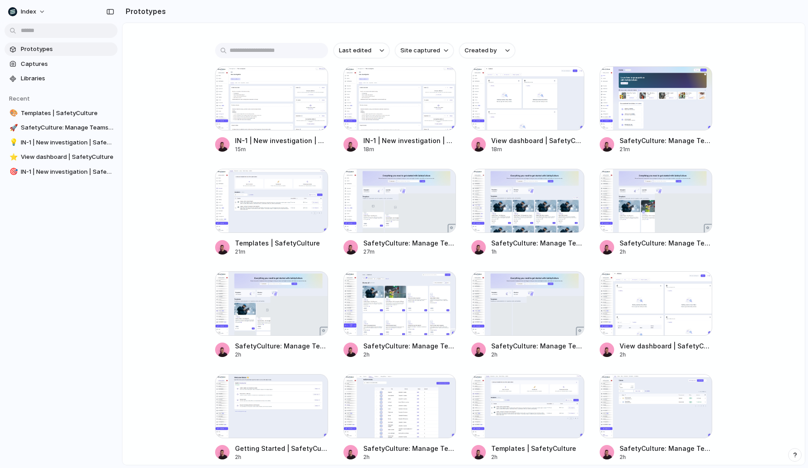
click at [179, 159] on div "Prototype with your real product Clone web app Clone screenshot Start from exis…" at bounding box center [463, 68] width 682 height 490
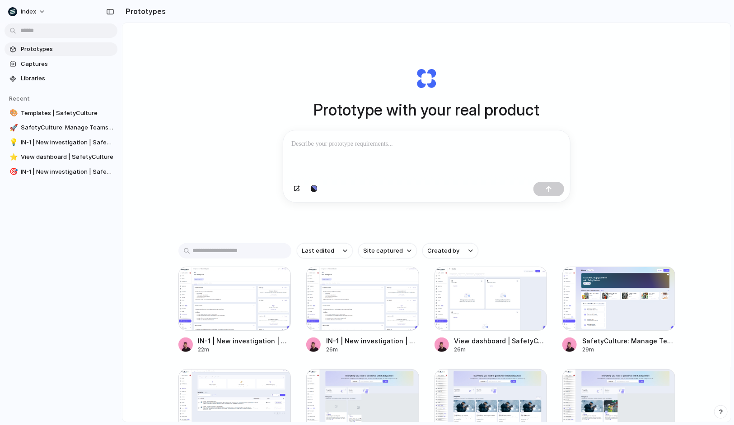
click at [176, 78] on div "Prototype with your real product Clone web app Clone screenshot Start from exis…" at bounding box center [426, 246] width 608 height 447
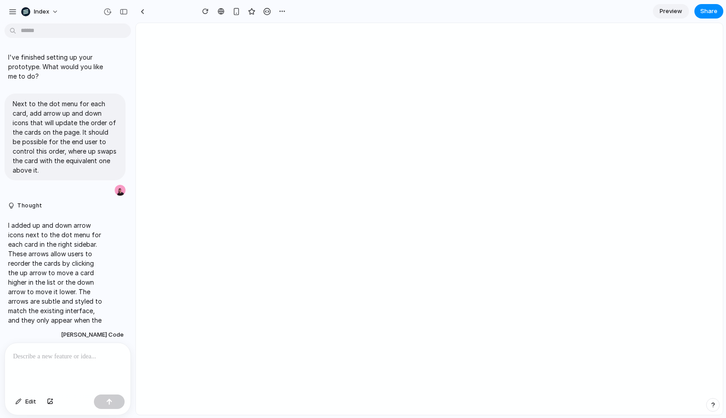
type input "**********"
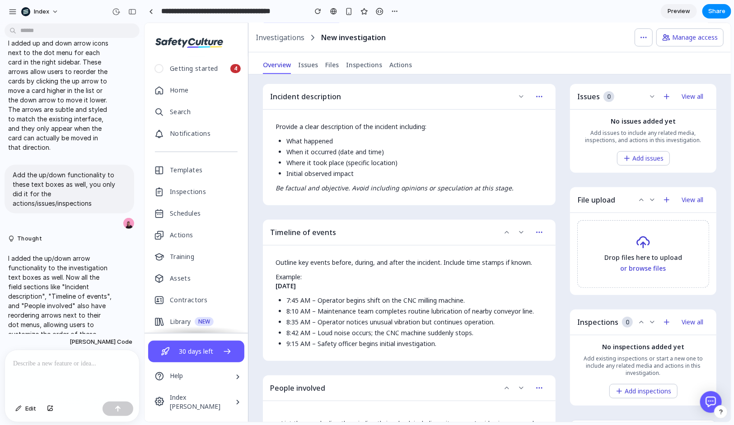
scroll to position [81, 0]
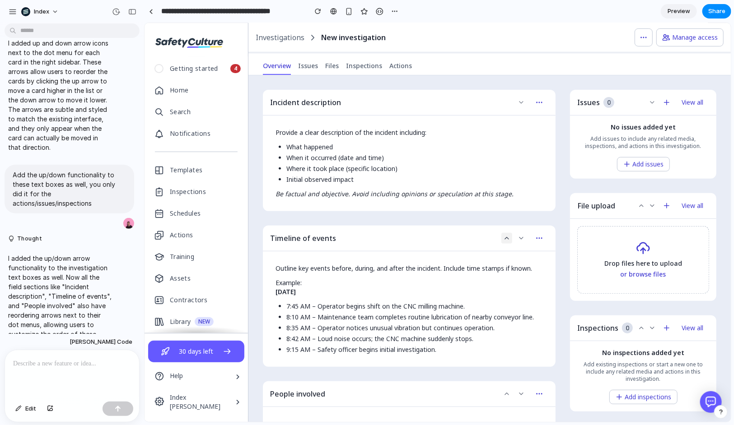
click at [506, 235] on icon at bounding box center [506, 237] width 7 height 7
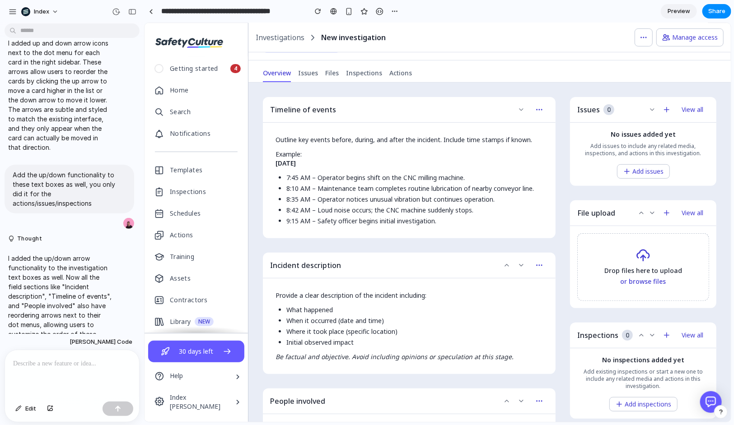
scroll to position [72, 0]
click at [639, 210] on icon at bounding box center [640, 213] width 7 height 7
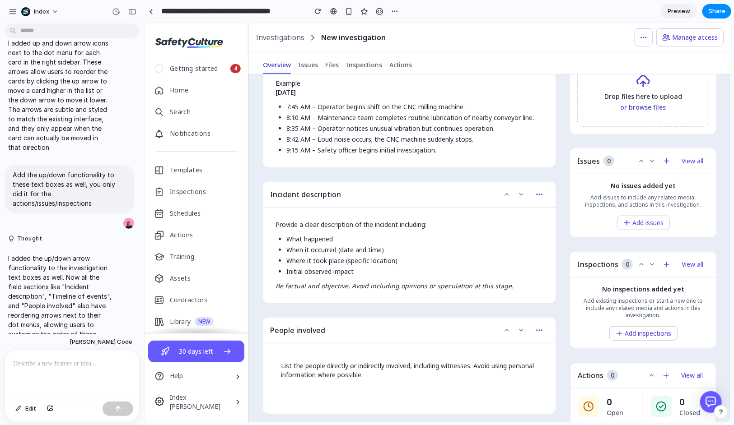
scroll to position [185, 0]
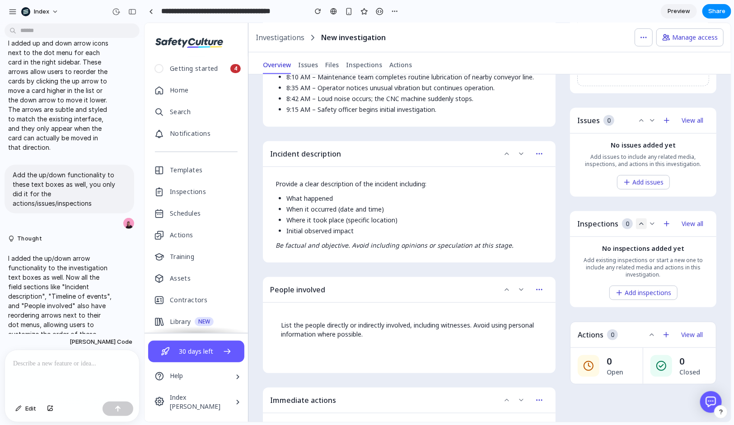
click at [640, 223] on icon at bounding box center [641, 224] width 4 height 2
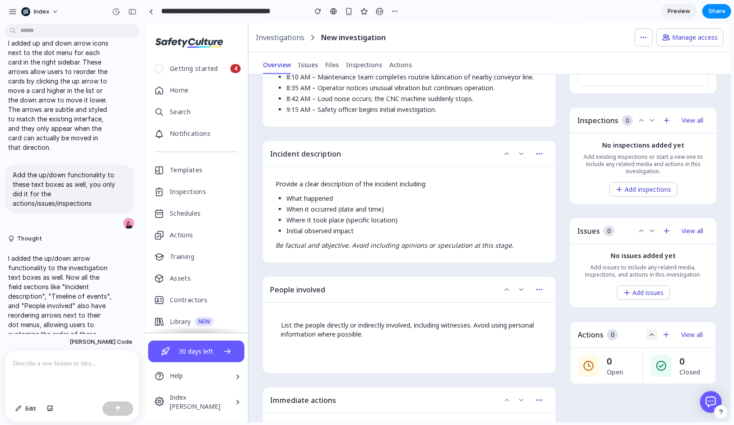
click at [649, 331] on icon at bounding box center [651, 334] width 7 height 7
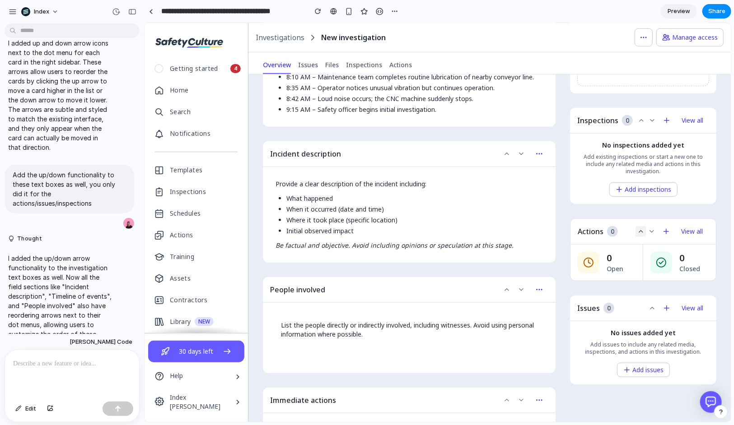
click at [643, 234] on button at bounding box center [640, 231] width 11 height 11
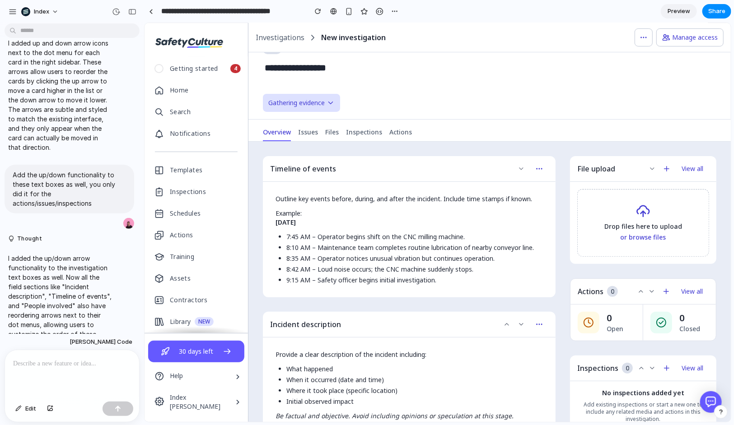
scroll to position [0, 0]
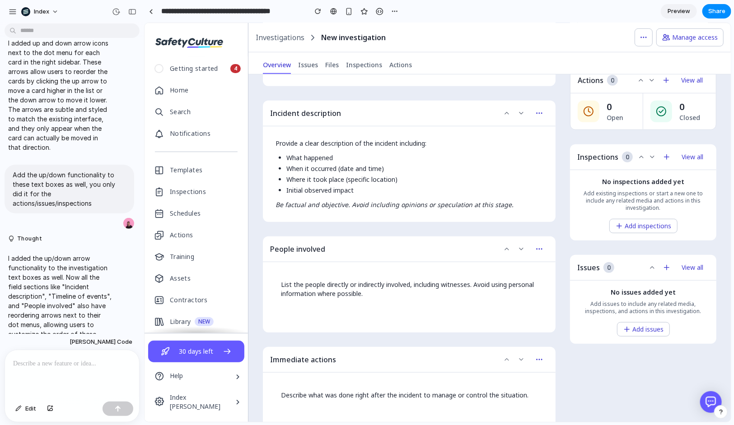
click at [500, 247] on div "People involved" at bounding box center [408, 249] width 293 height 26
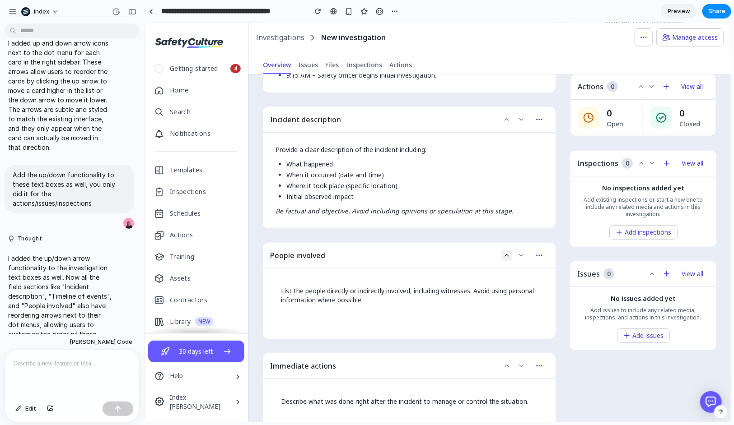
click at [508, 258] on button at bounding box center [506, 255] width 11 height 11
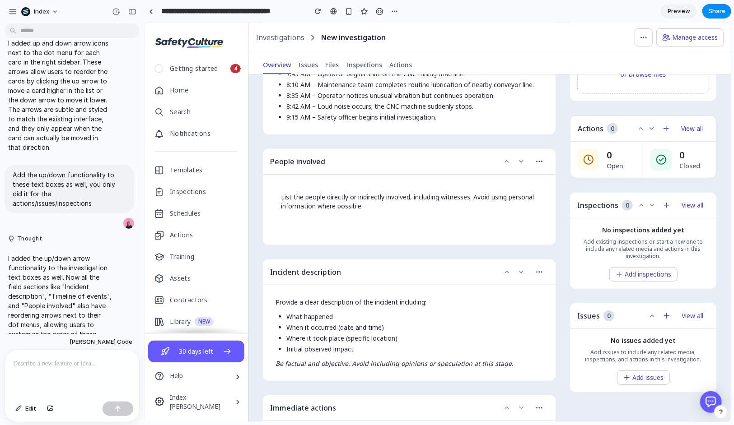
scroll to position [111, 0]
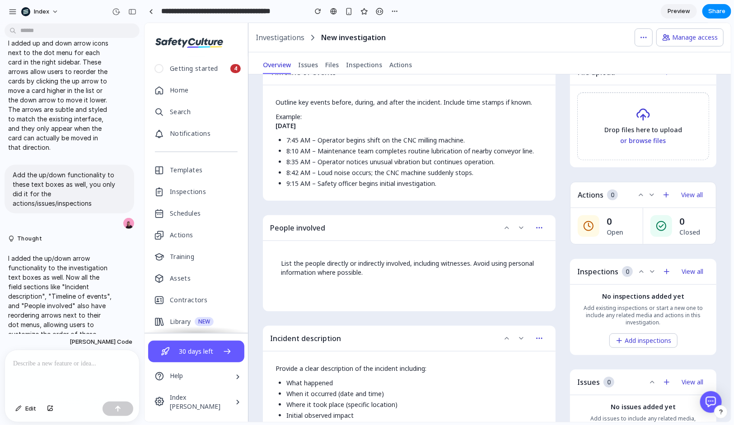
click at [506, 227] on icon at bounding box center [506, 227] width 7 height 7
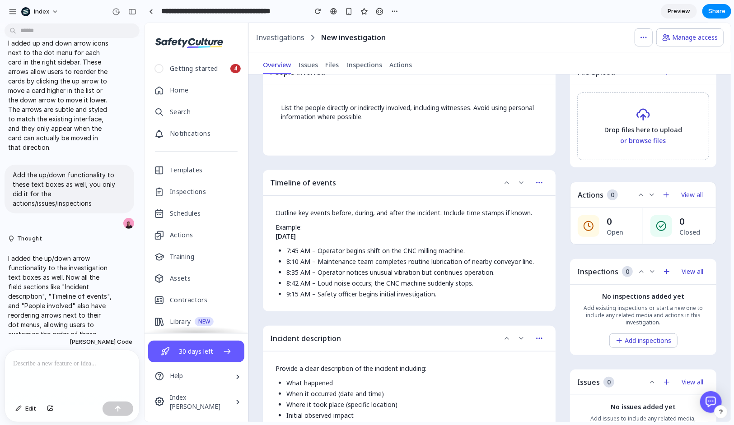
scroll to position [0, 0]
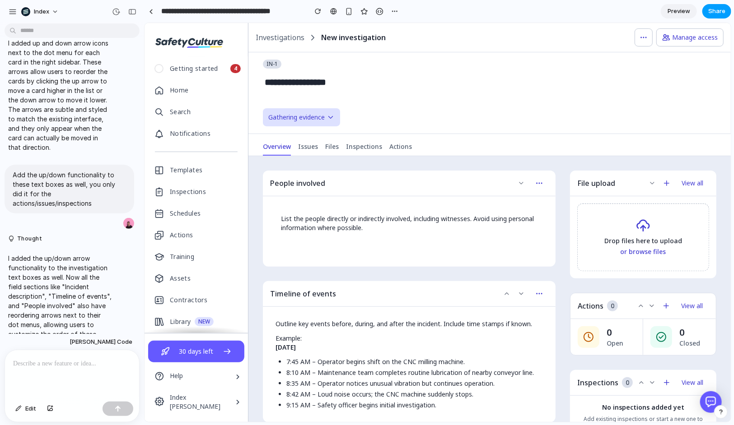
click at [716, 10] on span "Share" at bounding box center [716, 11] width 17 height 9
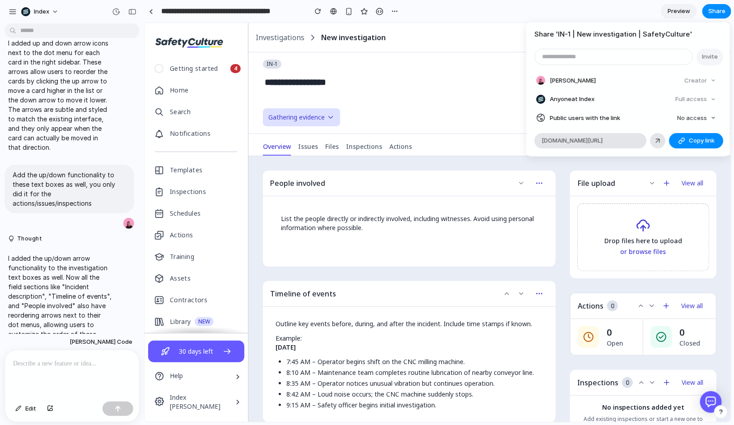
click at [336, 60] on div "Share ' IN-1 | New investigation | SafetyCulture ' Invite Simon Kubica Creator …" at bounding box center [367, 212] width 734 height 425
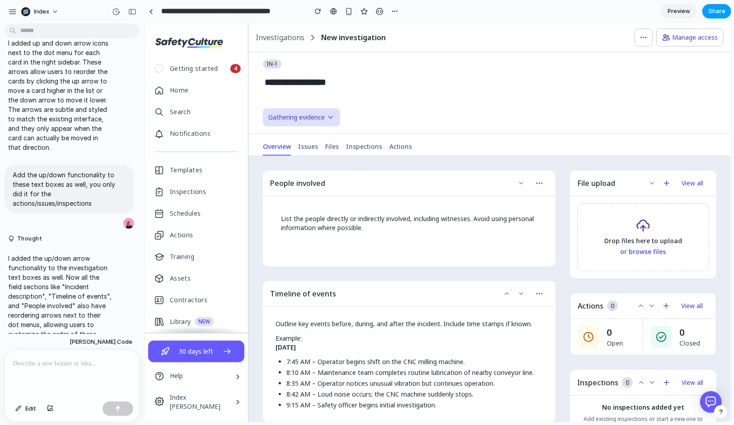
click at [714, 14] on span "Share" at bounding box center [716, 11] width 17 height 9
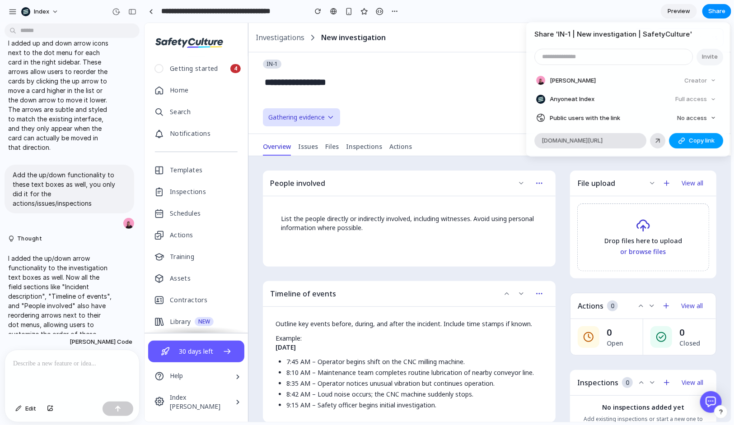
click at [691, 140] on span "Copy link" at bounding box center [702, 140] width 26 height 9
click at [460, 90] on div "Share ' IN-1 | New investigation | SafetyCulture ' Invite Simon Kubica Creator …" at bounding box center [367, 212] width 734 height 425
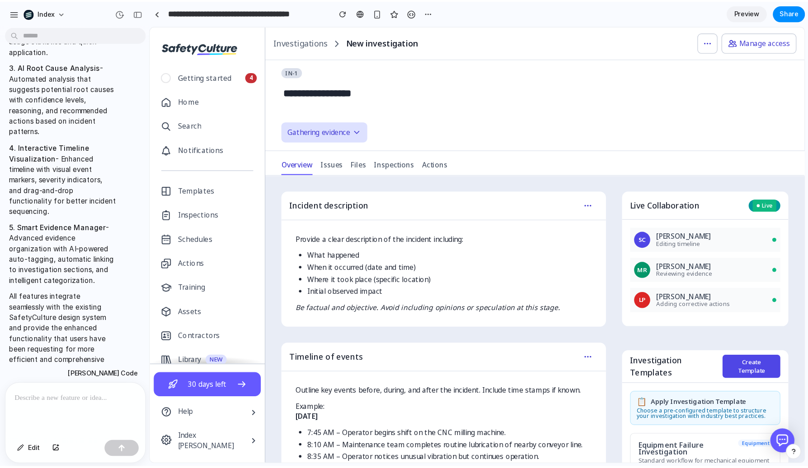
scroll to position [275, 0]
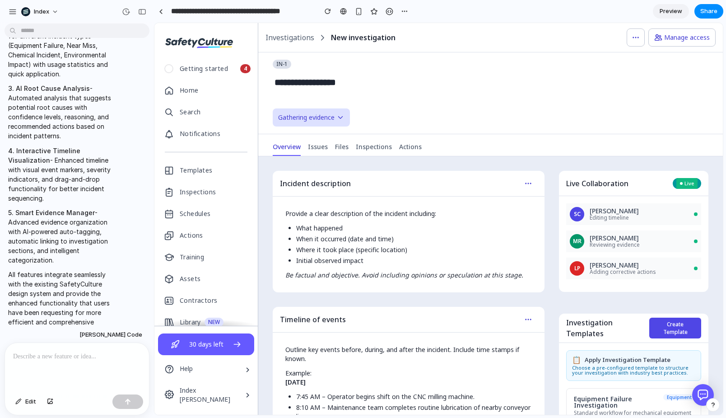
drag, startPoint x: 131, startPoint y: 65, endPoint x: 154, endPoint y: 65, distance: 22.6
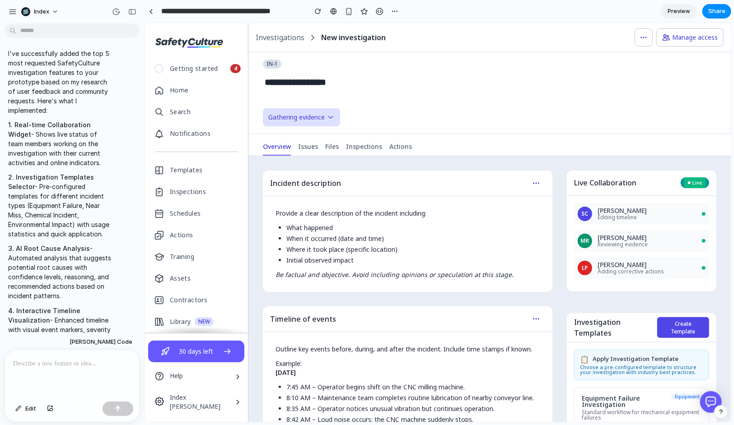
scroll to position [0, 0]
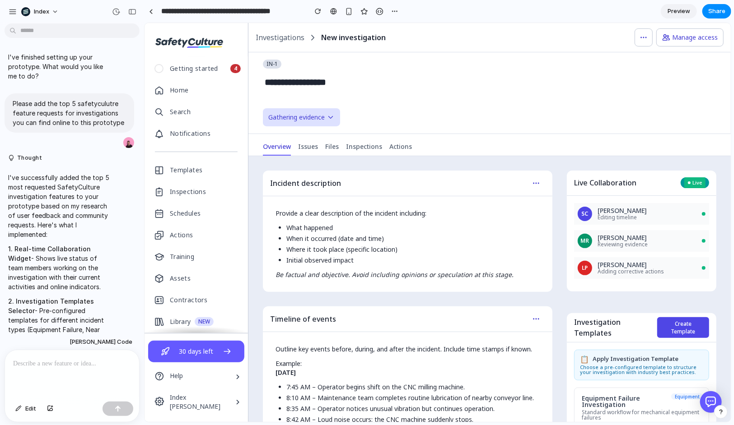
drag, startPoint x: 141, startPoint y: 96, endPoint x: 173, endPoint y: 96, distance: 31.2
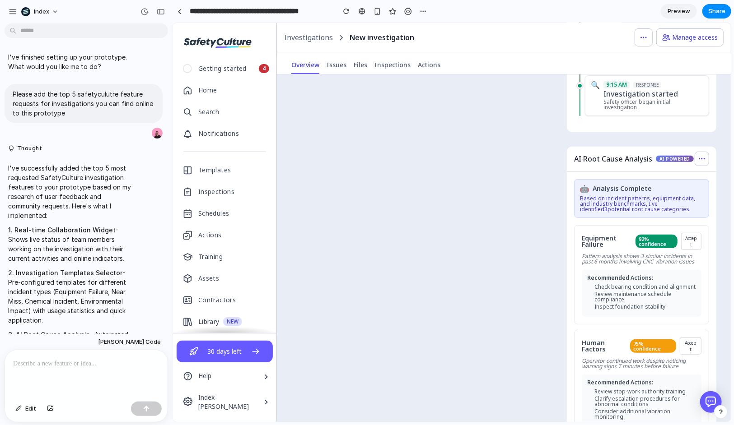
scroll to position [1729, 0]
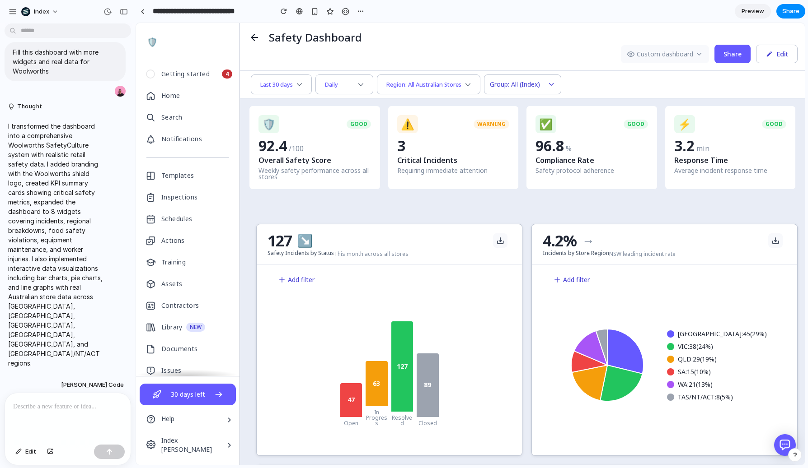
scroll to position [5, 0]
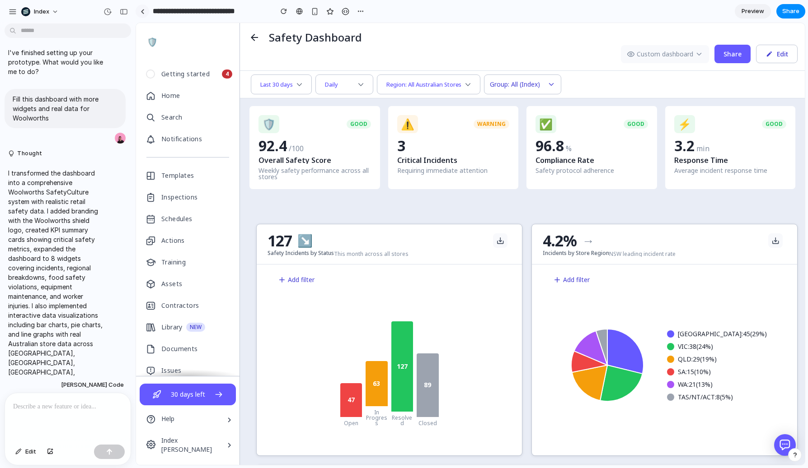
click at [144, 13] on div at bounding box center [142, 11] width 4 height 5
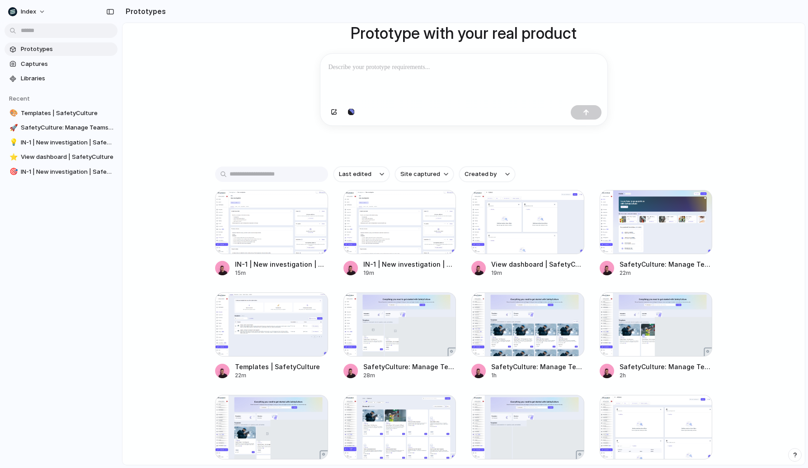
scroll to position [120, 0]
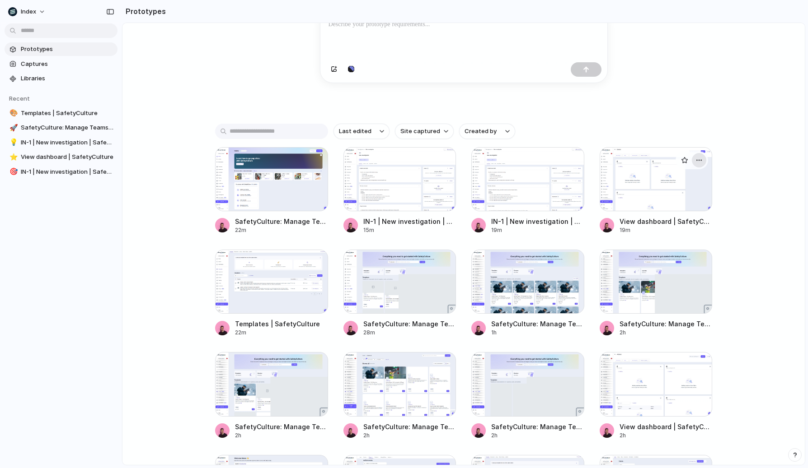
click at [700, 159] on div "button" at bounding box center [698, 160] width 7 height 7
click at [658, 205] on li "Delete" at bounding box center [673, 210] width 64 height 14
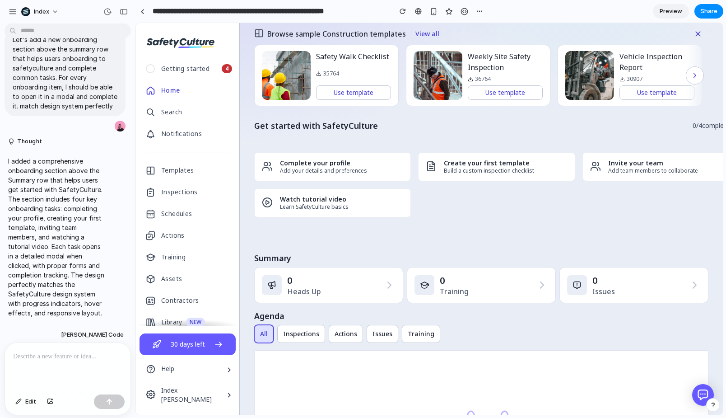
scroll to position [161, 0]
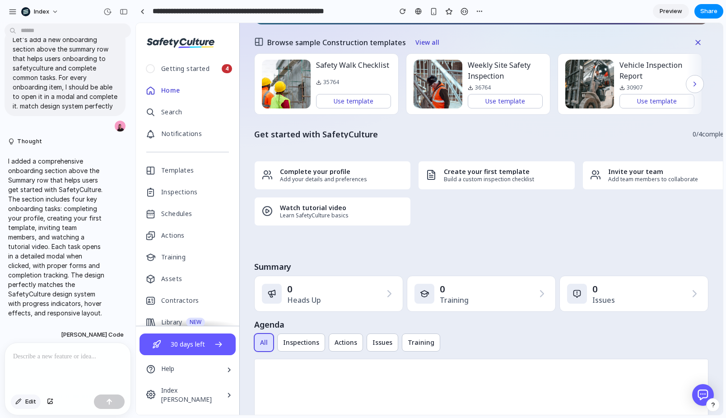
click at [18, 397] on button "Edit" at bounding box center [26, 401] width 30 height 14
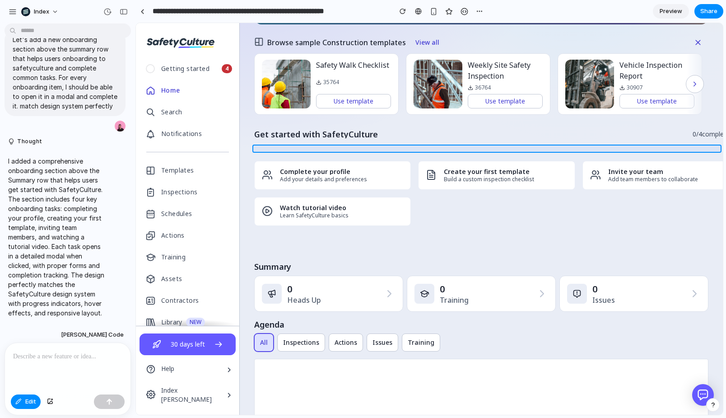
click at [311, 150] on div at bounding box center [429, 218] width 587 height 391
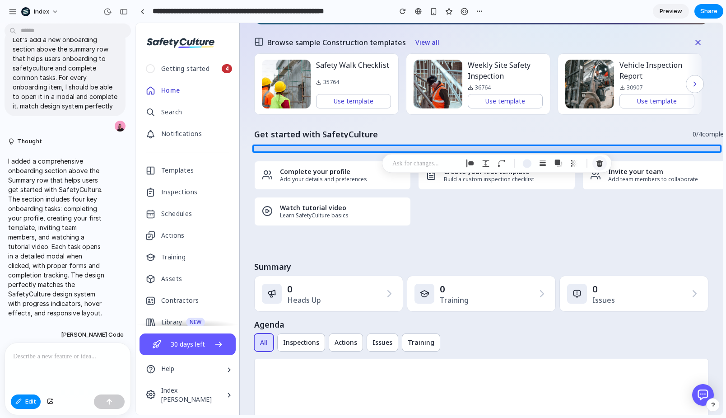
click at [596, 160] on div "button" at bounding box center [600, 163] width 8 height 8
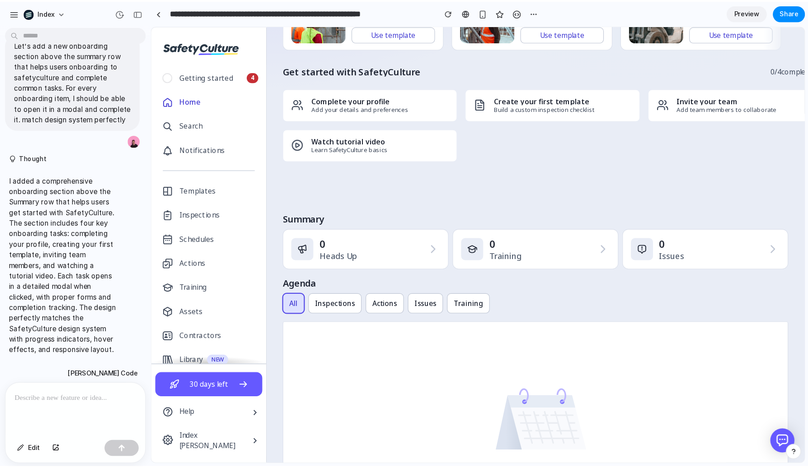
scroll to position [0, 0]
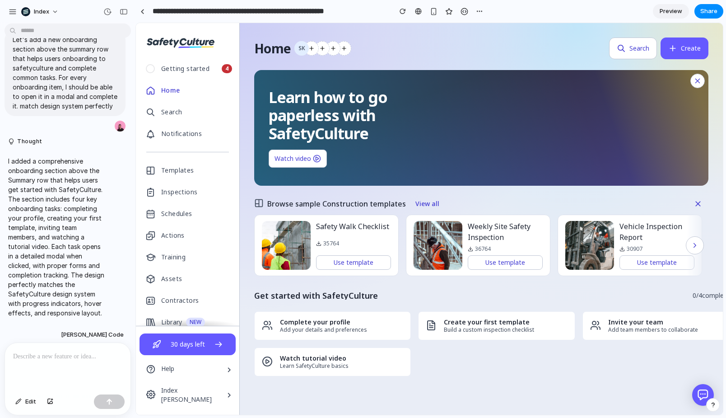
click at [412, 48] on div "SK" at bounding box center [449, 48] width 311 height 14
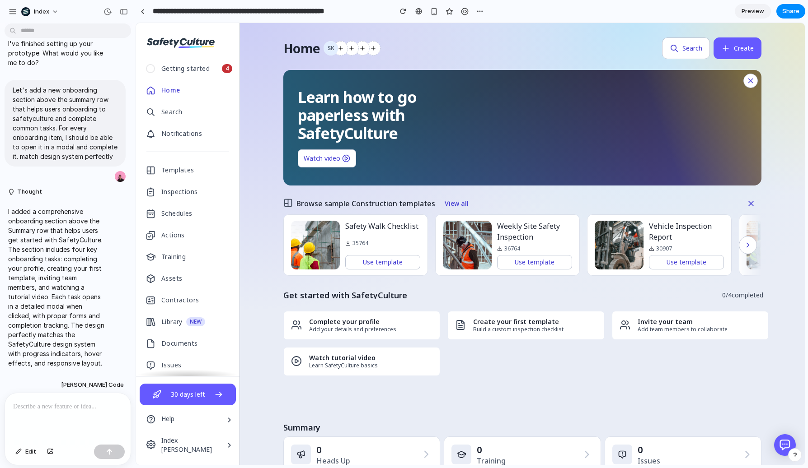
scroll to position [14, 0]
click at [256, 79] on div "Home SK Search Create Learn how to go paperless with SafetyCulture Watch video …" at bounding box center [522, 396] width 565 height 747
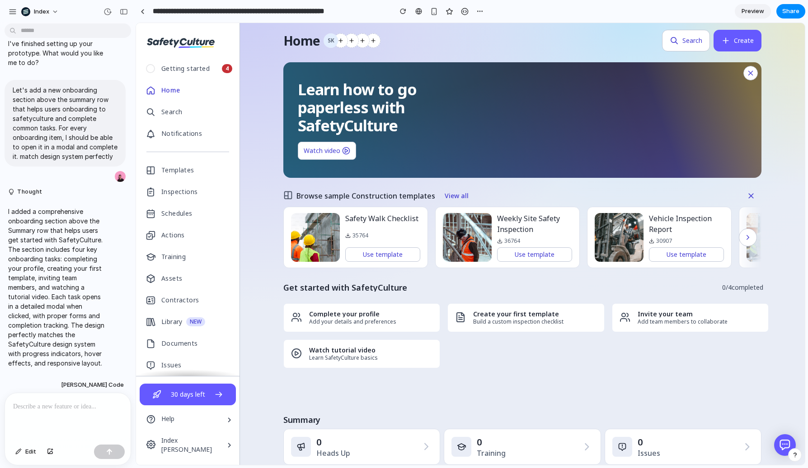
scroll to position [0, 0]
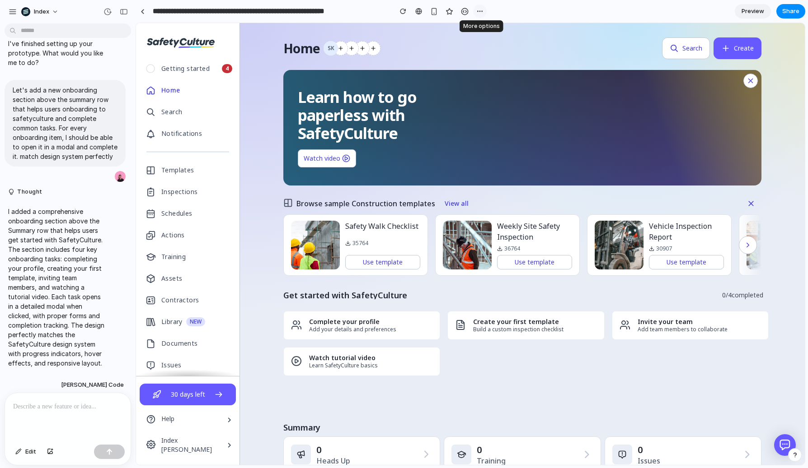
click at [482, 9] on div "button" at bounding box center [479, 11] width 7 height 7
click at [512, 31] on span "Duplicate" at bounding box center [503, 31] width 28 height 9
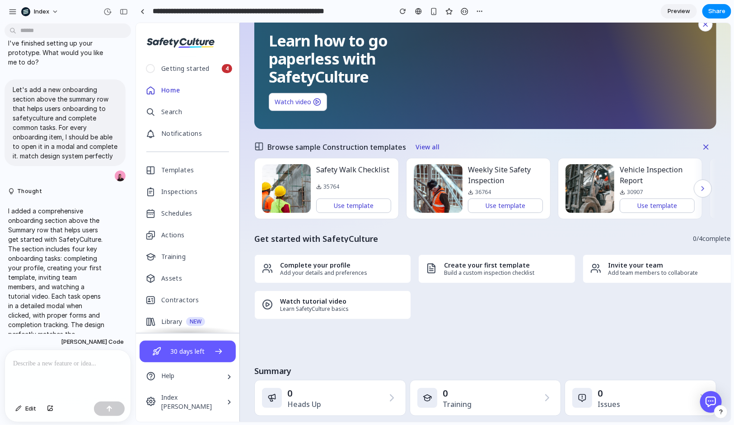
scroll to position [59, 0]
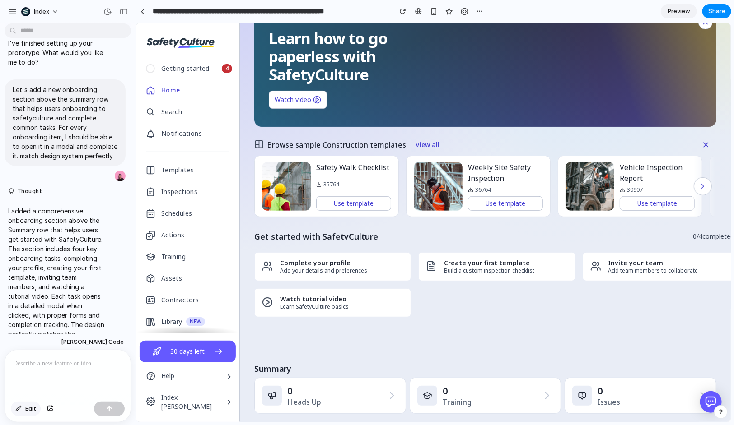
click at [34, 408] on span "Edit" at bounding box center [30, 409] width 11 height 9
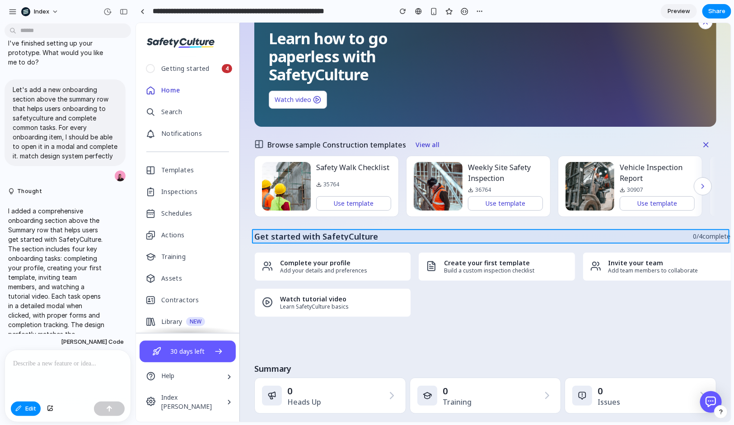
click at [440, 238] on div at bounding box center [433, 222] width 595 height 399
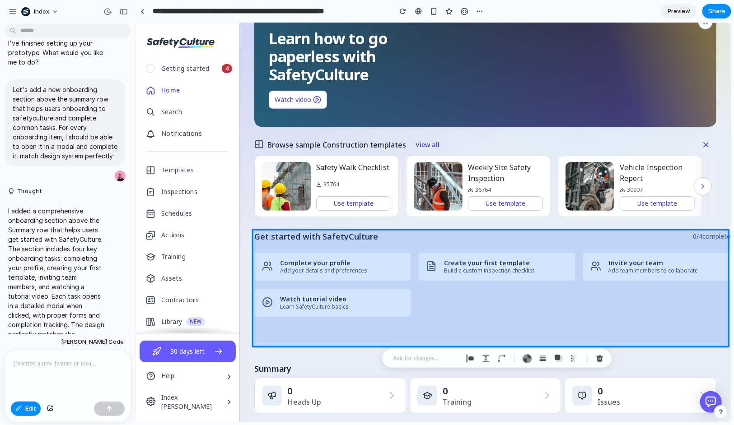
click at [440, 238] on div at bounding box center [433, 222] width 595 height 399
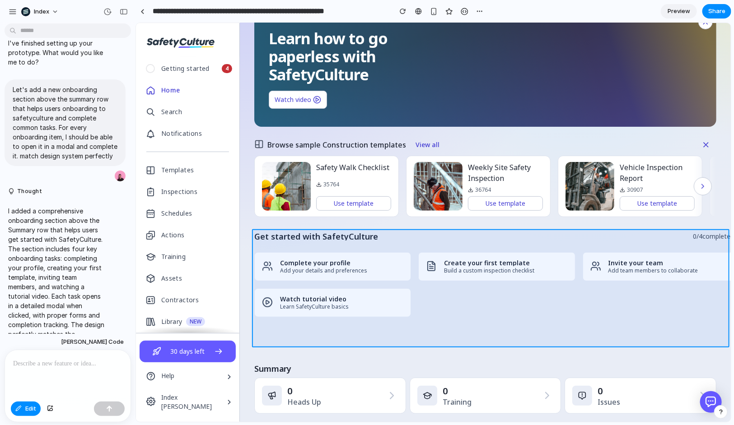
click at [434, 245] on div at bounding box center [433, 222] width 595 height 399
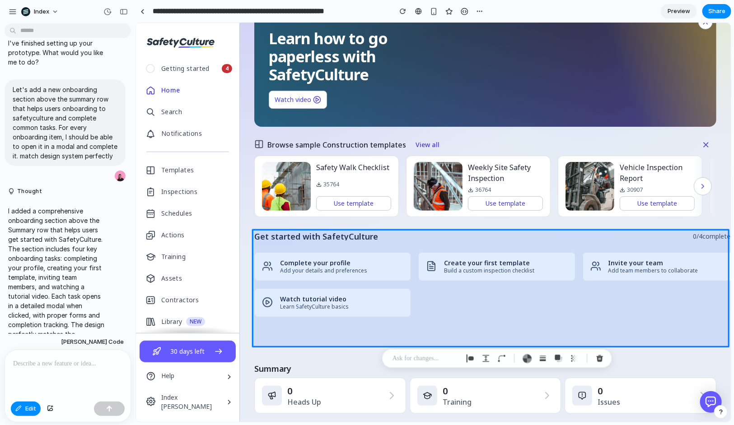
click at [477, 359] on div at bounding box center [535, 359] width 144 height 14
click at [473, 359] on div "button" at bounding box center [470, 359] width 8 height 8
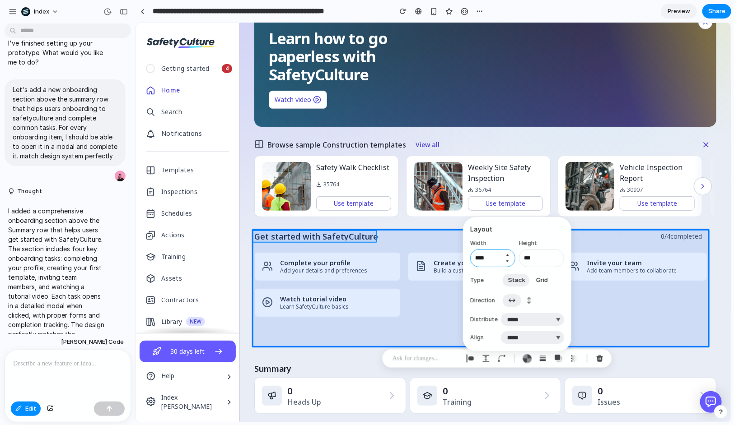
type input "****"
click at [499, 357] on div "button" at bounding box center [502, 359] width 8 height 8
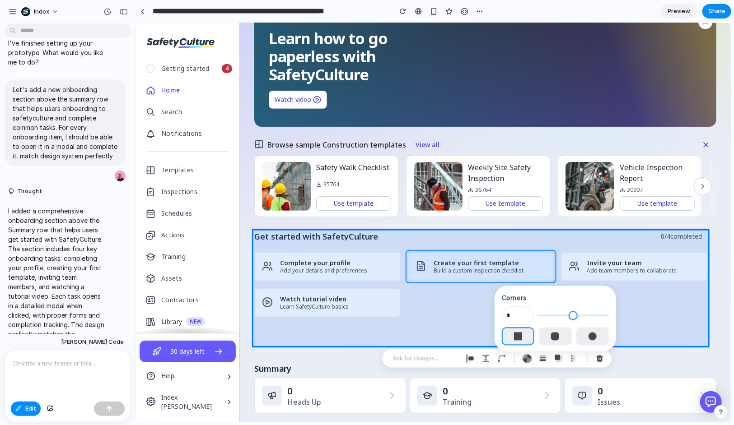
click at [413, 267] on div at bounding box center [433, 222] width 595 height 399
type input "*"
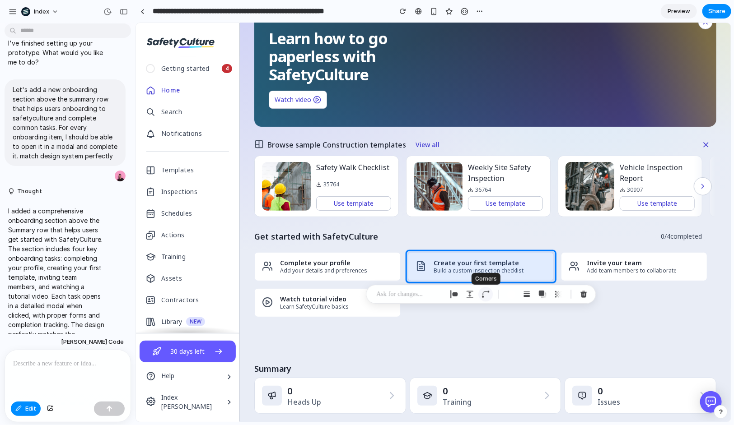
click at [490, 294] on button "button" at bounding box center [485, 294] width 14 height 14
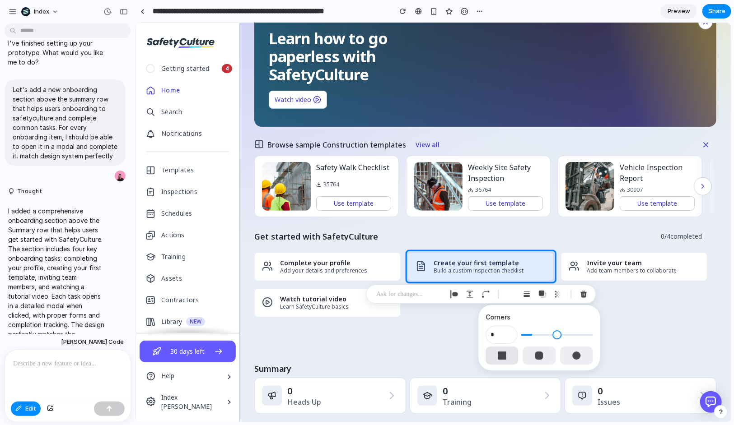
click at [502, 356] on div "button" at bounding box center [502, 356] width 8 height 8
type input "*"
click at [572, 353] on div "button" at bounding box center [576, 356] width 8 height 8
type input "**"
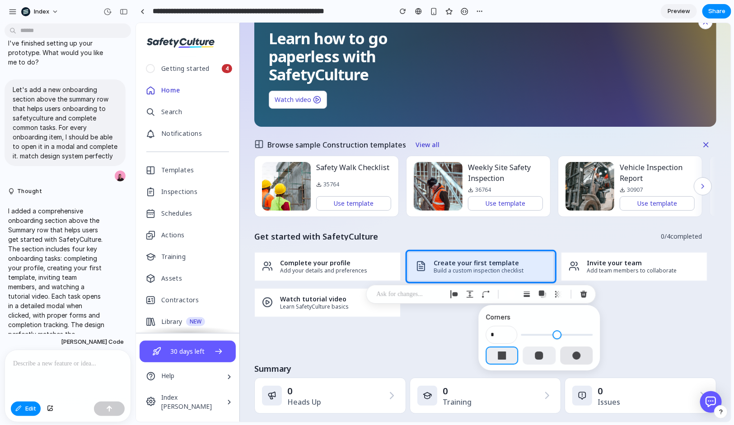
type input "**"
click at [546, 355] on button "button" at bounding box center [539, 356] width 33 height 18
type input "**"
click at [511, 357] on button "button" at bounding box center [502, 356] width 33 height 18
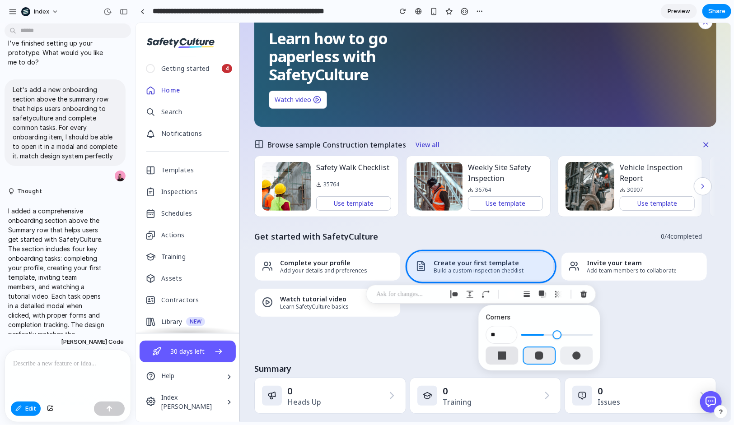
type input "*"
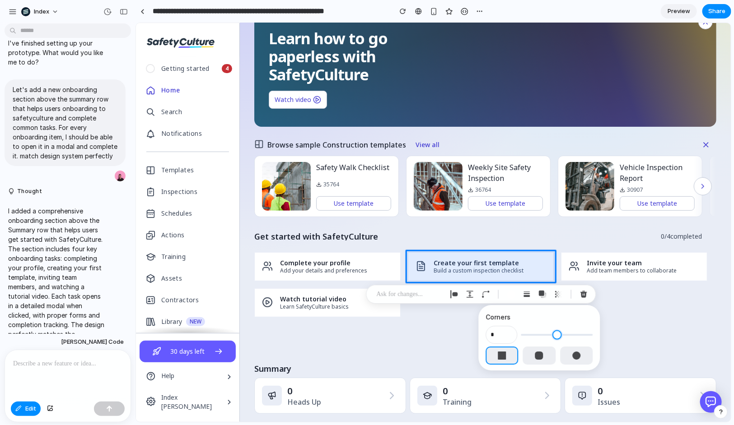
type input "*"
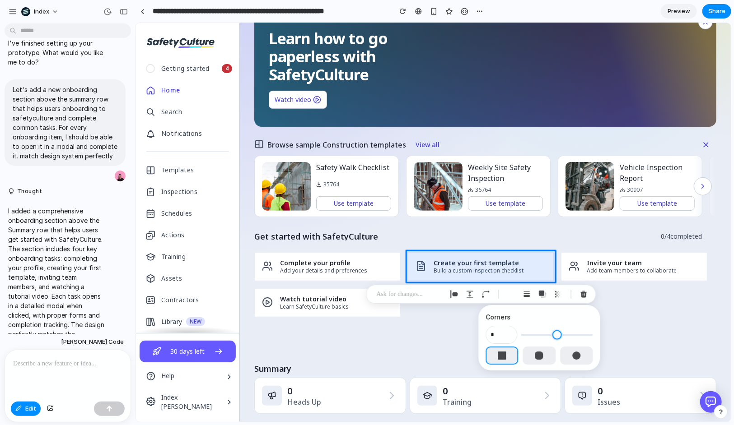
type input "*"
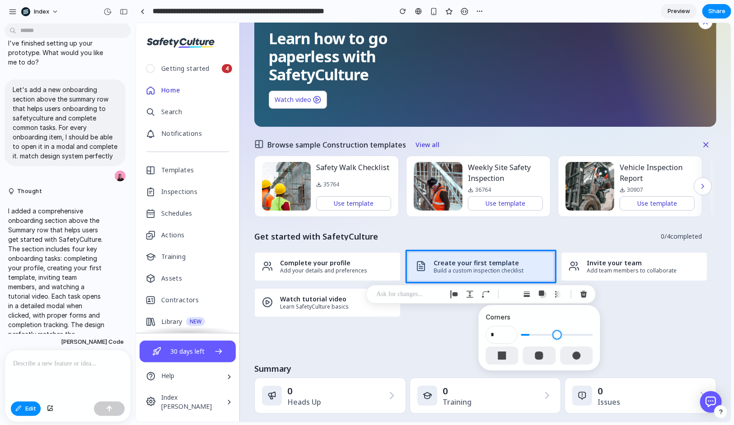
type input "*"
type input "**"
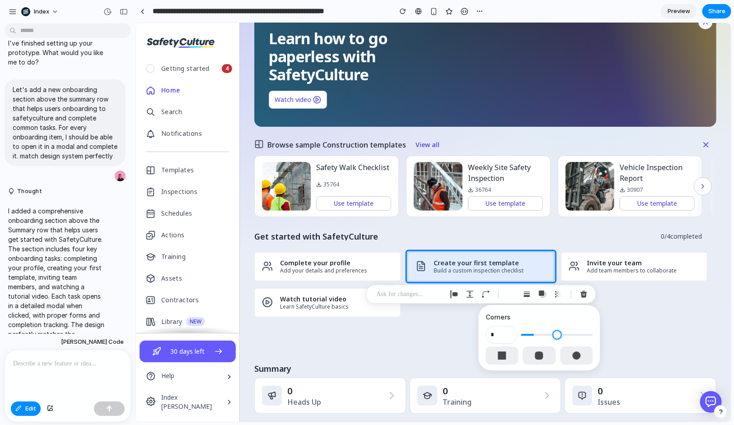
type input "**"
drag, startPoint x: 526, startPoint y: 336, endPoint x: 537, endPoint y: 335, distance: 10.8
type input "**"
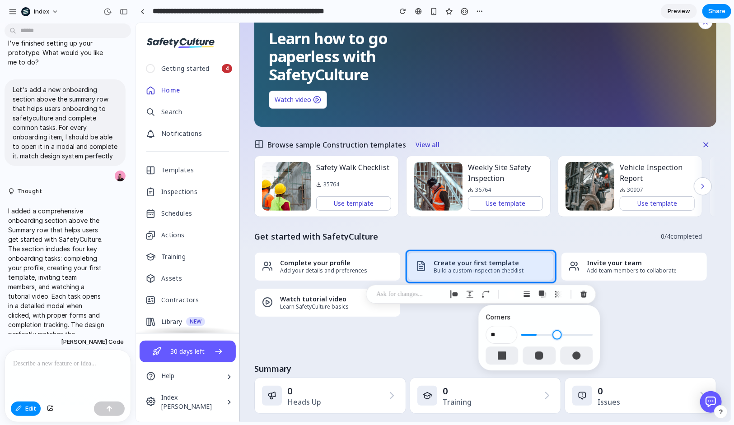
click at [537, 335] on input "range" at bounding box center [557, 335] width 72 height 9
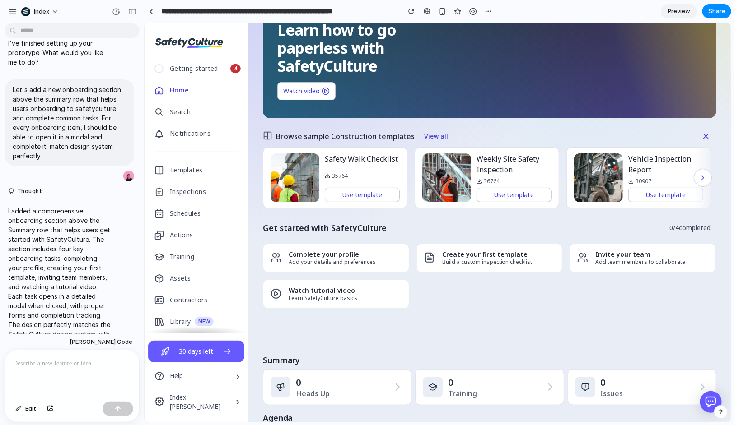
scroll to position [92, 0]
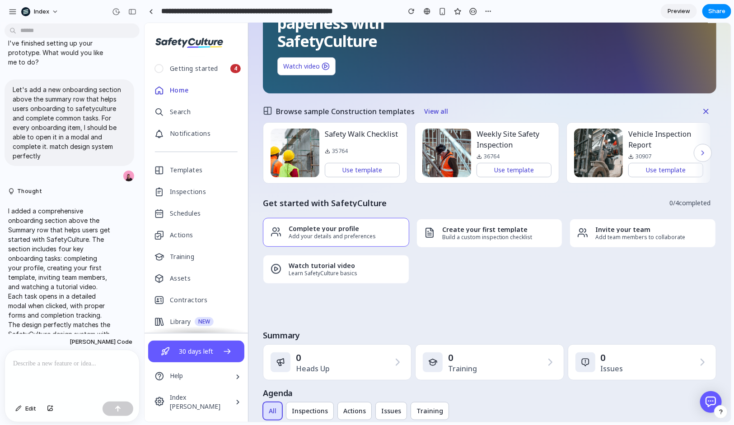
click at [330, 229] on h4 "Complete your profile" at bounding box center [344, 228] width 113 height 6
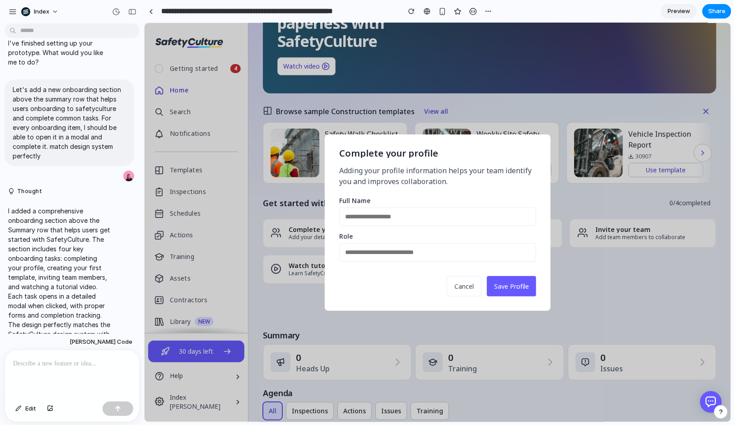
click at [400, 210] on input "text" at bounding box center [437, 216] width 197 height 19
type input "*****"
type input "**"
click at [503, 282] on button "Save Profile" at bounding box center [510, 286] width 49 height 20
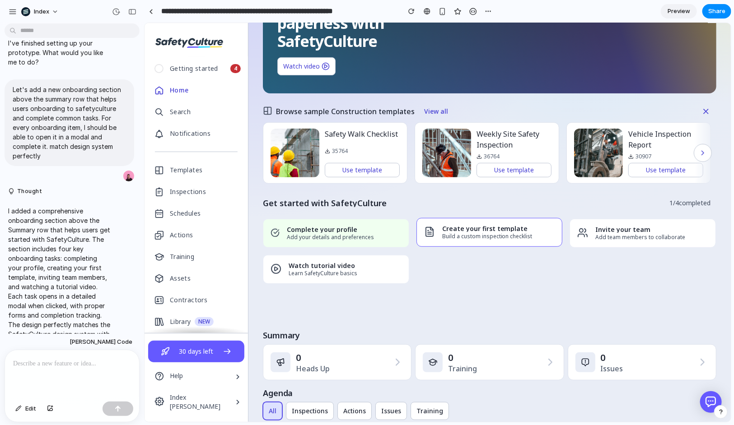
click at [473, 235] on p "Build a custom inspection checklist" at bounding box center [498, 236] width 113 height 5
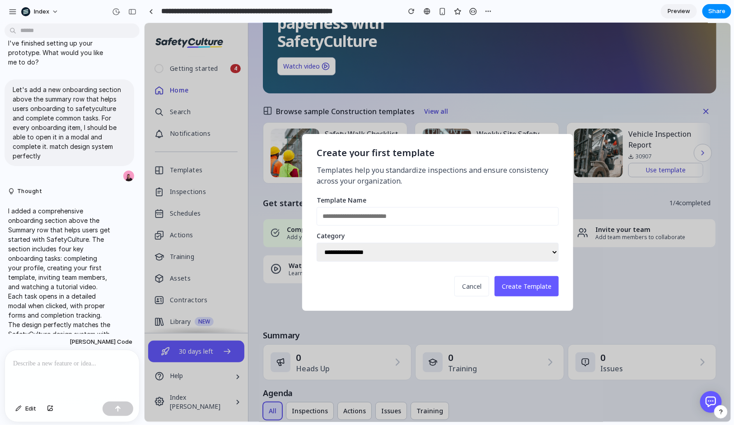
click at [404, 217] on input "text" at bounding box center [437, 216] width 242 height 19
type input "**********"
click at [512, 285] on span "Create Template" at bounding box center [526, 286] width 50 height 9
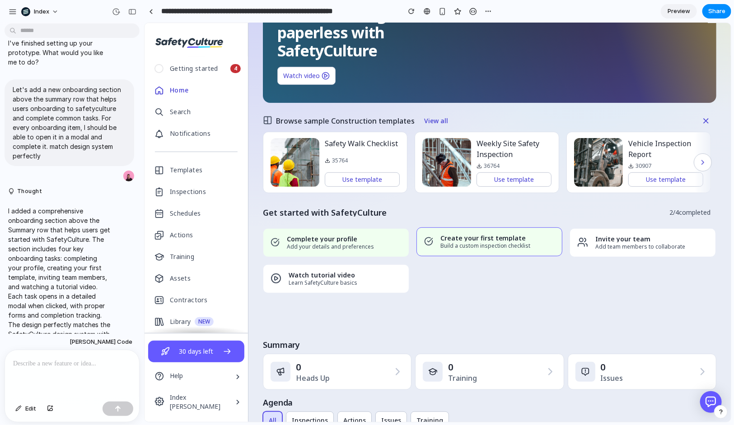
scroll to position [91, 0]
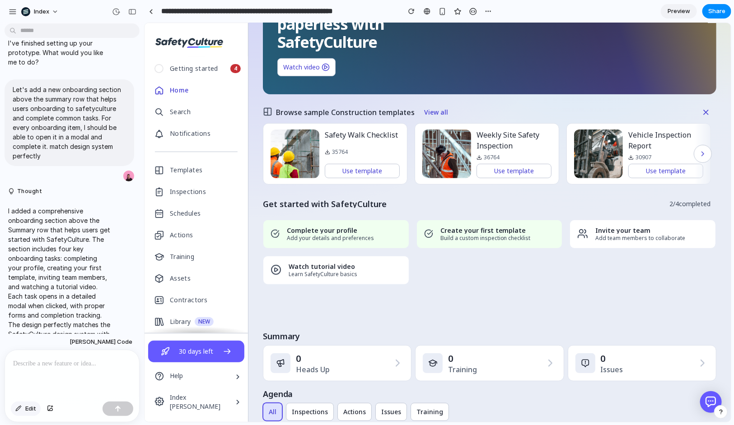
click at [30, 404] on button "Edit" at bounding box center [26, 409] width 30 height 14
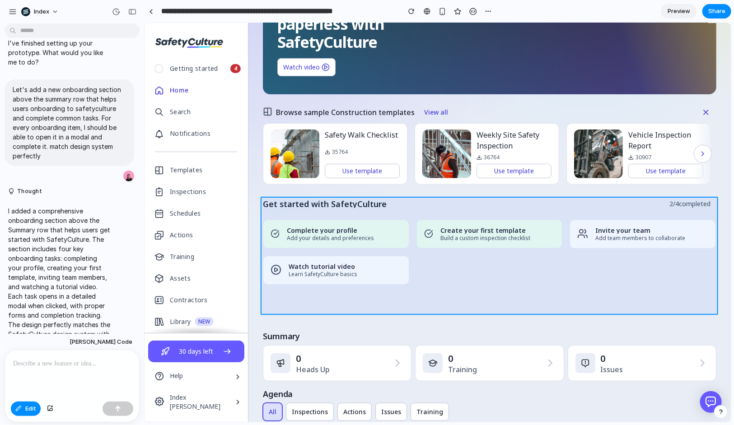
click at [301, 301] on div at bounding box center [438, 222] width 586 height 399
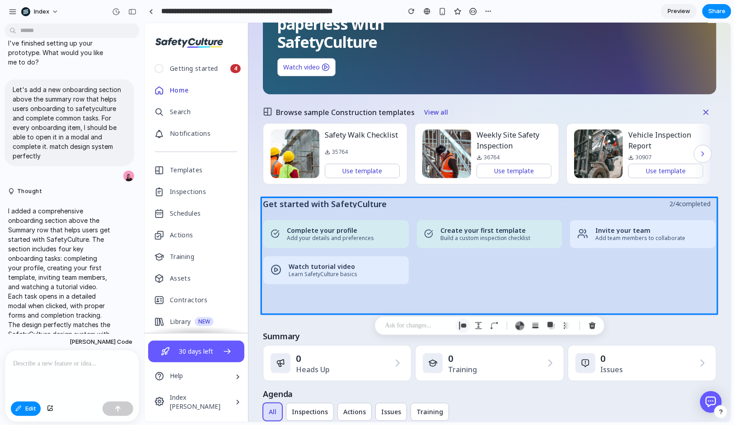
click at [460, 321] on button "button" at bounding box center [463, 326] width 14 height 14
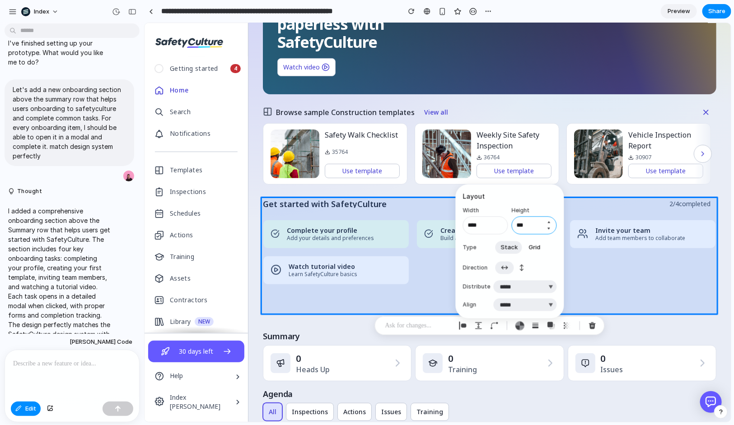
click at [529, 223] on input "***" at bounding box center [534, 226] width 45 height 18
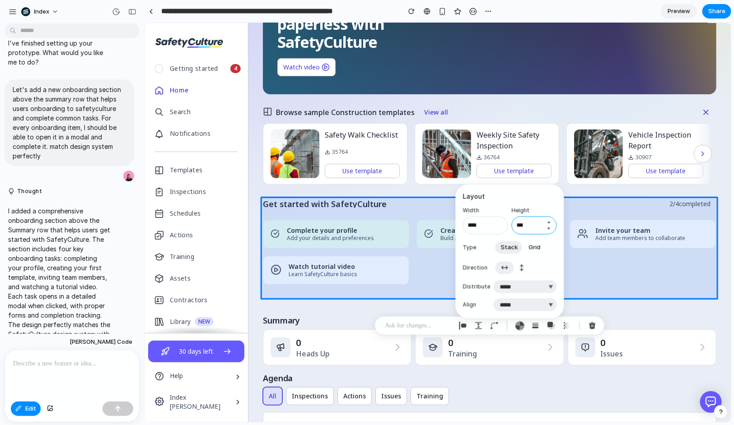
type input "***"
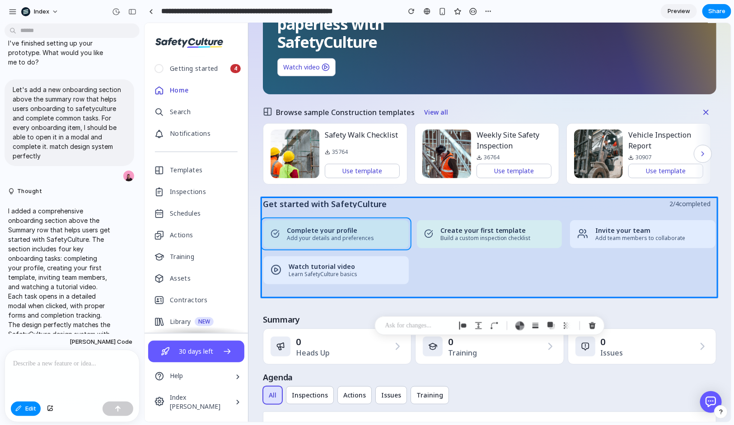
click at [382, 227] on div at bounding box center [438, 222] width 586 height 399
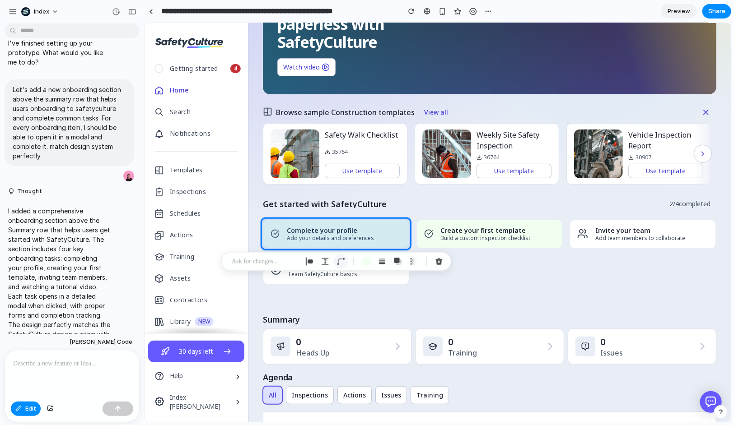
click at [343, 262] on div "button" at bounding box center [341, 262] width 8 height 8
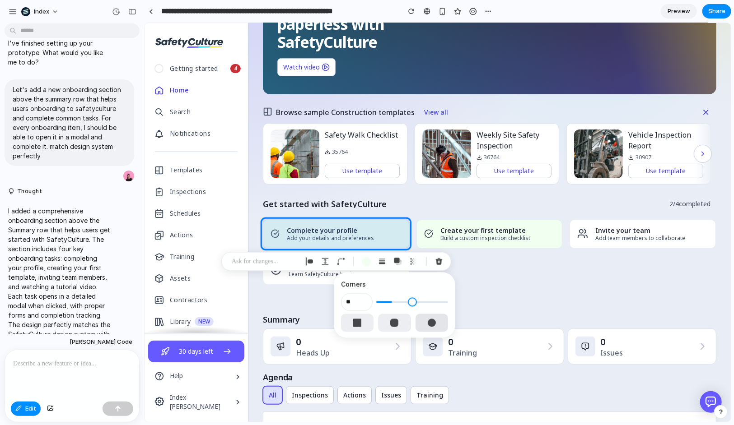
click at [428, 323] on div "button" at bounding box center [432, 323] width 8 height 8
type input "**"
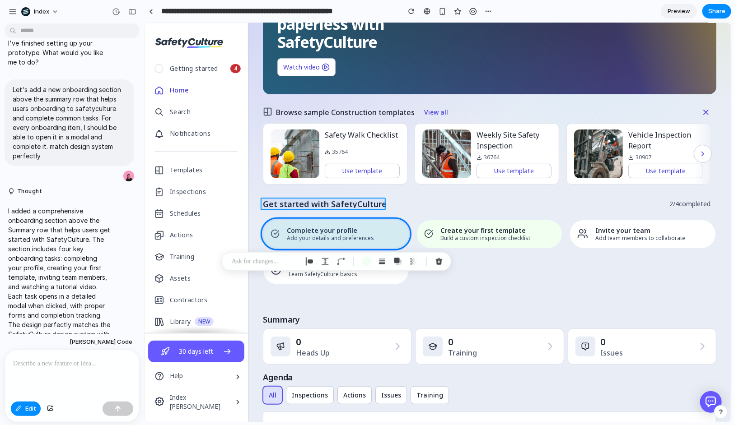
click at [359, 202] on div at bounding box center [438, 222] width 586 height 399
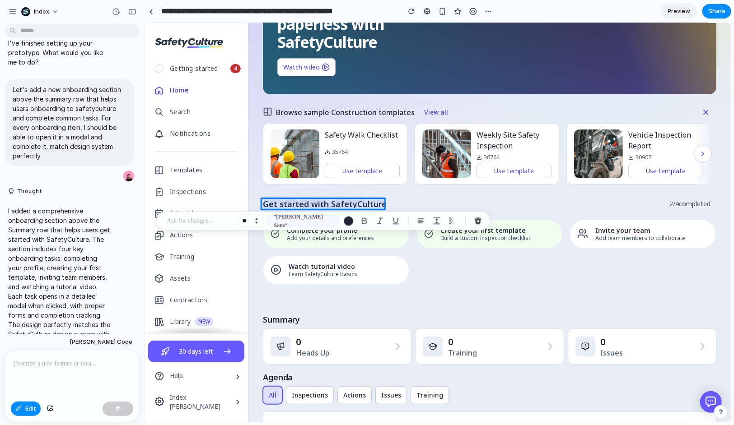
click at [259, 218] on button "Increment" at bounding box center [256, 219] width 9 height 5
type input "**"
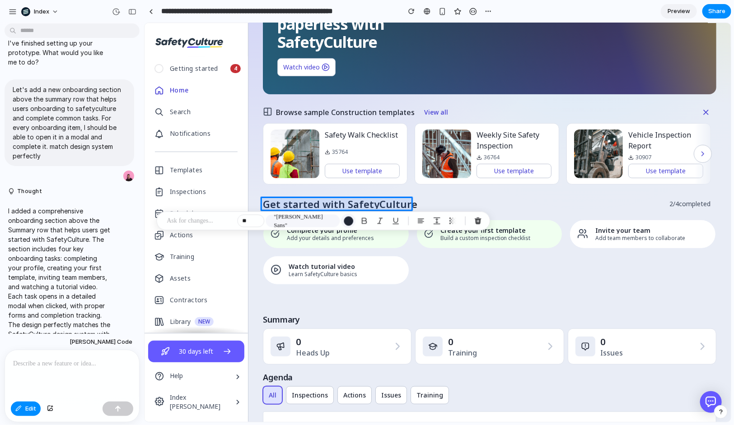
click at [353, 220] on div "button" at bounding box center [348, 220] width 9 height 9
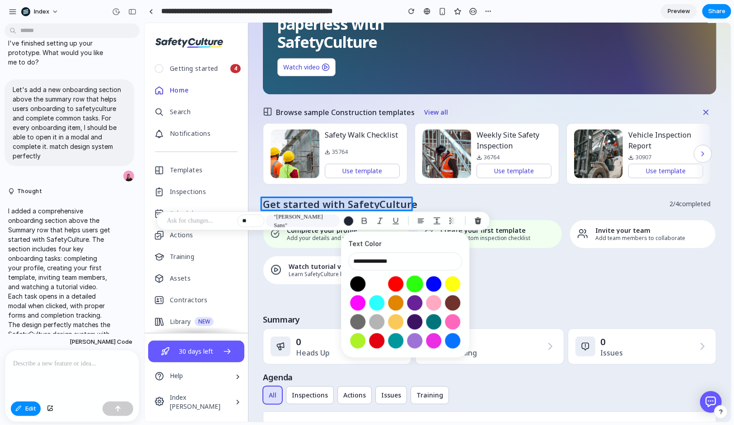
click at [417, 282] on button "Select color oklch(0.87 0.29 142)" at bounding box center [414, 284] width 17 height 17
click at [452, 299] on button "Select color oklch(0.40 0.09 27)" at bounding box center [452, 303] width 17 height 17
click at [453, 288] on button "Select color oklch(0.97 0.21 110)" at bounding box center [452, 284] width 17 height 17
click at [451, 299] on button "Select color oklch(0.40 0.09 27)" at bounding box center [452, 303] width 17 height 17
click at [399, 282] on button "Select color oklch(0.63 0.26 29)" at bounding box center [396, 284] width 17 height 17
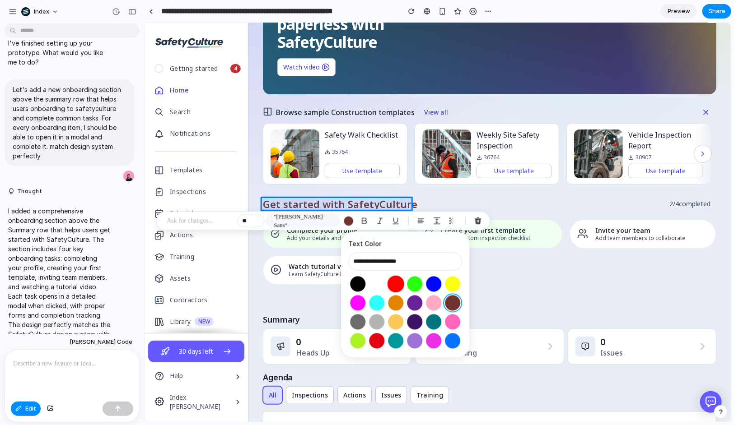
type input "**********"
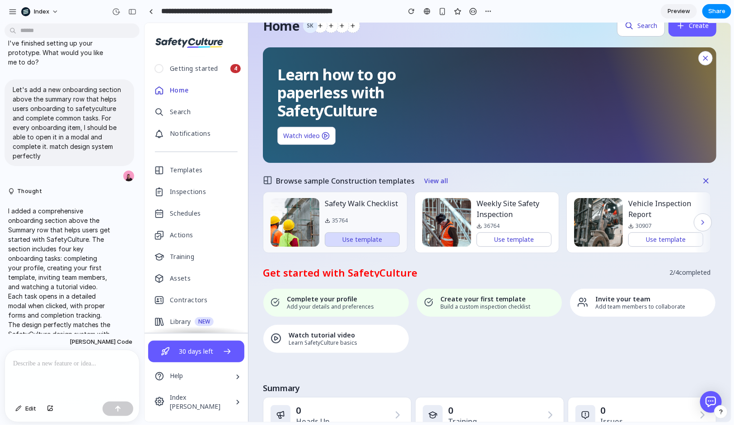
scroll to position [0, 0]
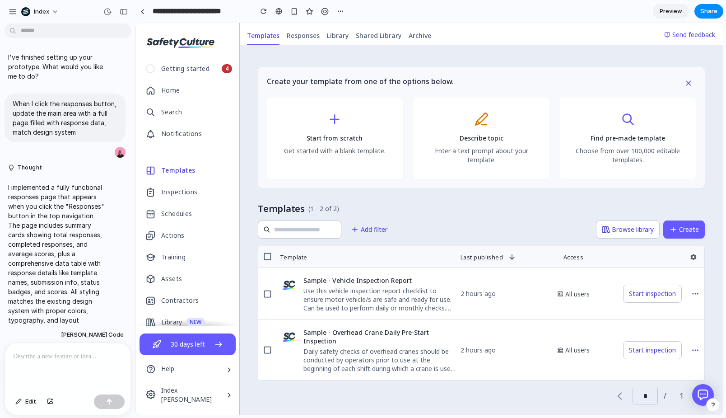
scroll to position [17, 0]
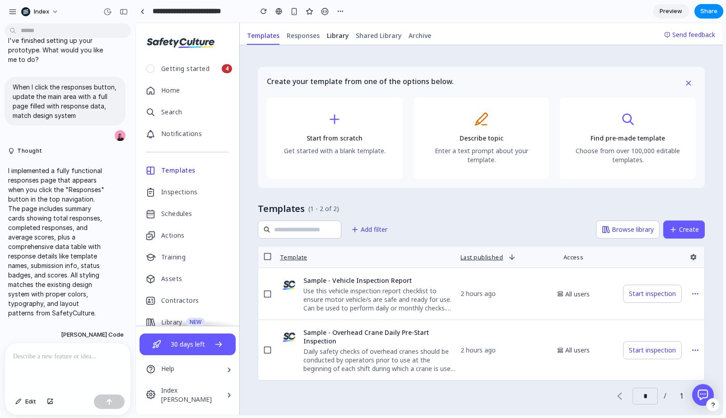
click at [329, 39] on span "Library" at bounding box center [338, 35] width 22 height 9
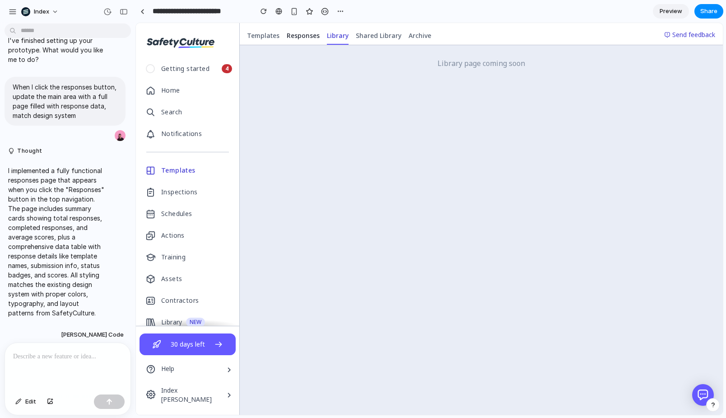
click at [294, 37] on span "Responses" at bounding box center [303, 35] width 33 height 9
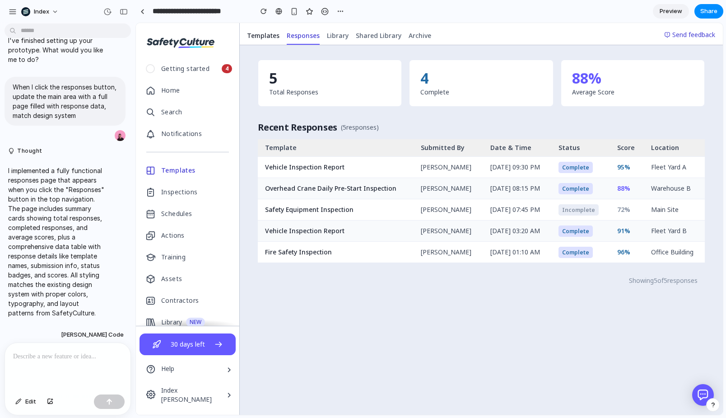
click at [268, 34] on span "Templates" at bounding box center [263, 35] width 33 height 9
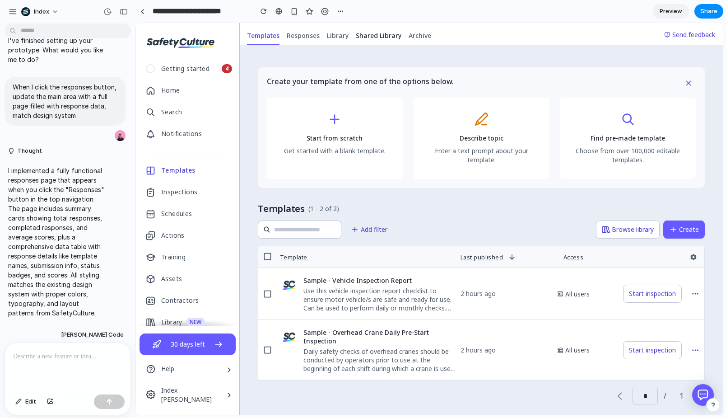
click at [367, 30] on link "Shared Library" at bounding box center [378, 36] width 53 height 18
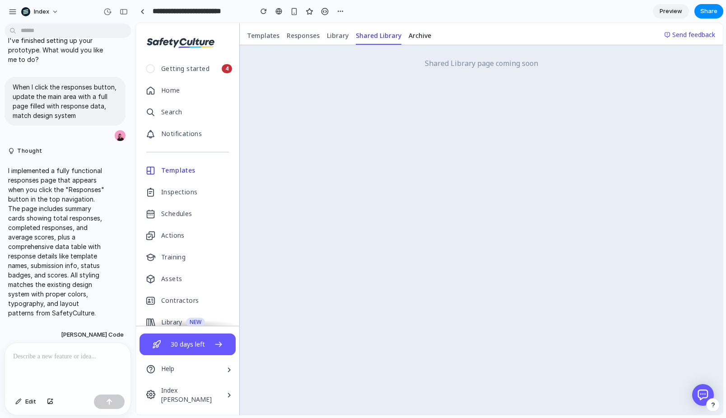
click at [414, 31] on span "Archive" at bounding box center [420, 35] width 23 height 9
click at [266, 30] on link "Templates" at bounding box center [263, 36] width 40 height 18
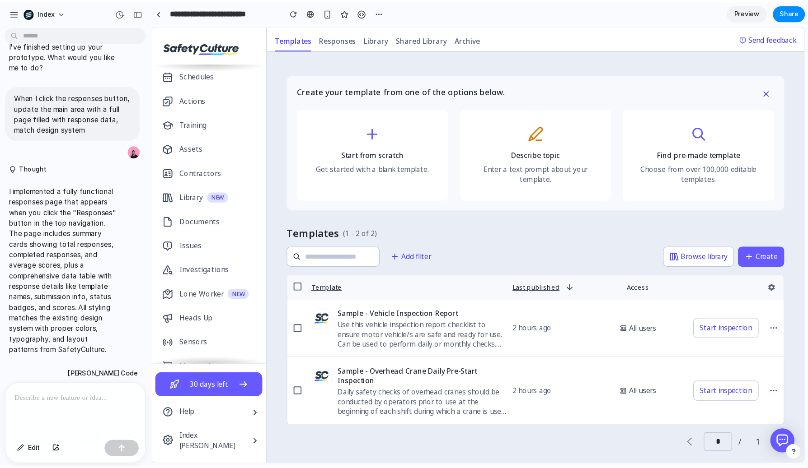
scroll to position [0, 0]
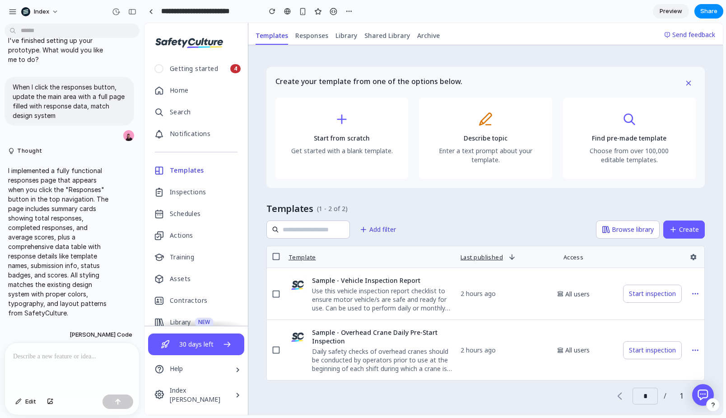
drag, startPoint x: 133, startPoint y: 68, endPoint x: 144, endPoint y: 68, distance: 11.3
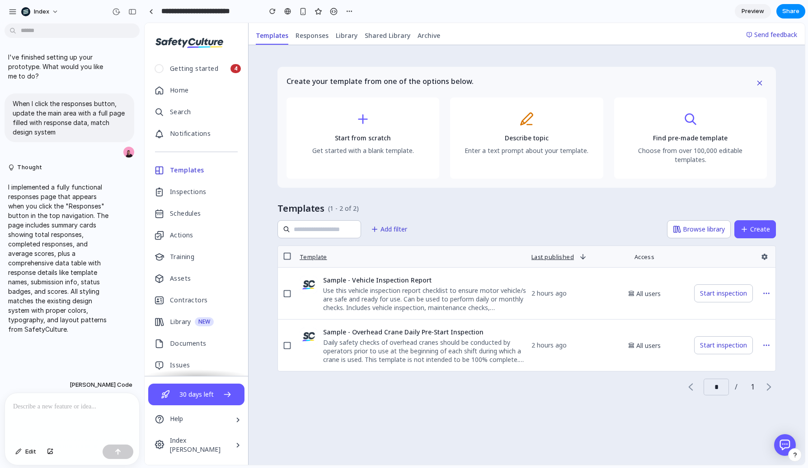
click at [269, 163] on div "Create your template from one of the options below. Start from scratch Get star…" at bounding box center [526, 255] width 556 height 420
click at [267, 107] on div "Create your template from one of the options below. Start from scratch Get star…" at bounding box center [526, 255] width 556 height 420
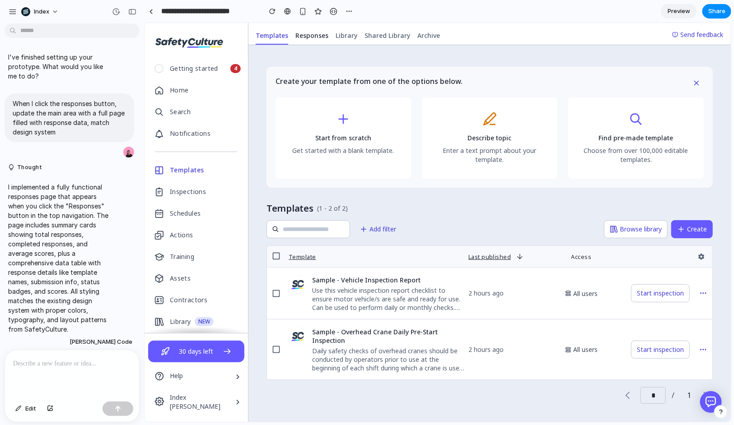
click at [317, 40] on link "Responses" at bounding box center [311, 35] width 40 height 18
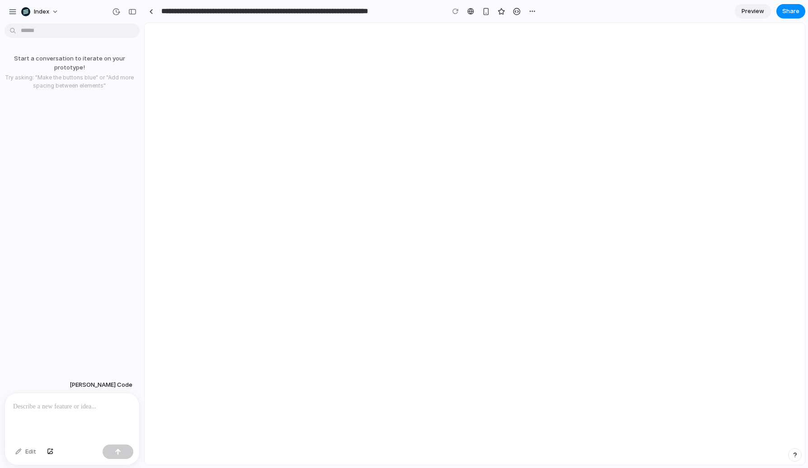
click at [80, 411] on p at bounding box center [72, 407] width 118 height 11
click at [79, 409] on p at bounding box center [72, 407] width 118 height 11
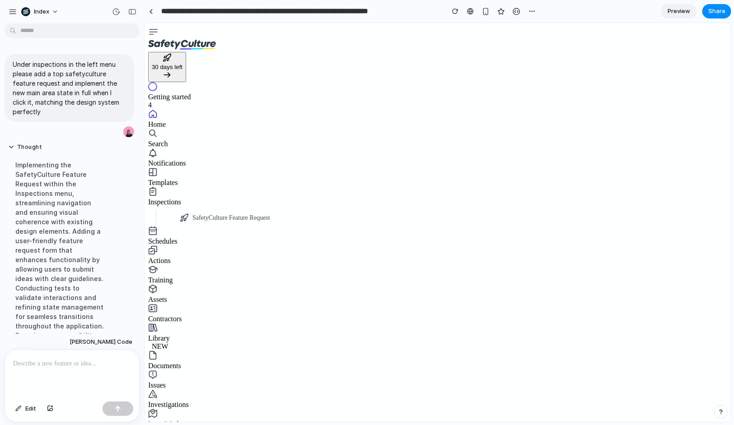
scroll to position [293, 0]
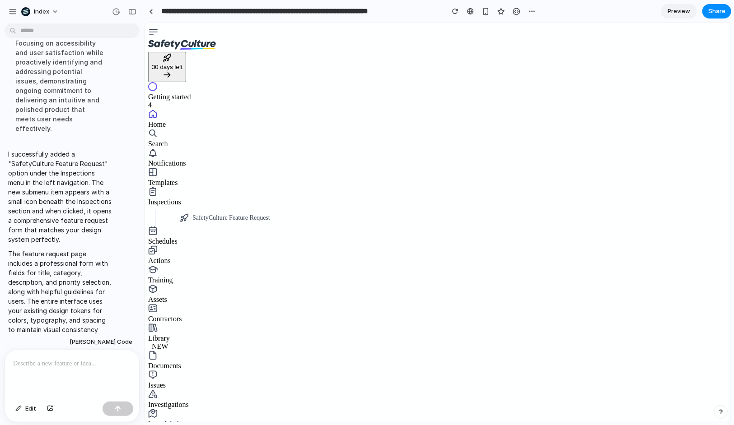
click at [194, 214] on span "SafetyCulture Feature Request" at bounding box center [231, 217] width 78 height 7
click at [235, 389] on link "Investigations" at bounding box center [437, 398] width 579 height 19
click at [237, 167] on link "Templates" at bounding box center [437, 176] width 579 height 19
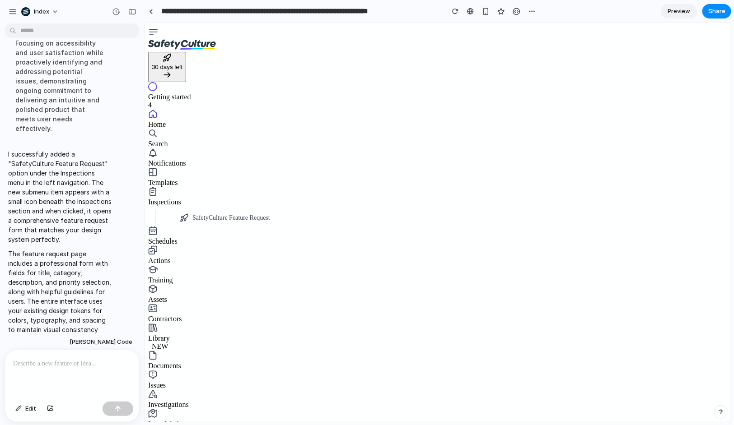
click at [218, 191] on link "Inspections" at bounding box center [437, 196] width 579 height 19
click at [212, 214] on span "SafetyCulture Feature Request" at bounding box center [231, 217] width 78 height 7
click at [213, 187] on link "Inspections" at bounding box center [437, 196] width 579 height 19
click at [151, 14] on link at bounding box center [151, 12] width 14 height 14
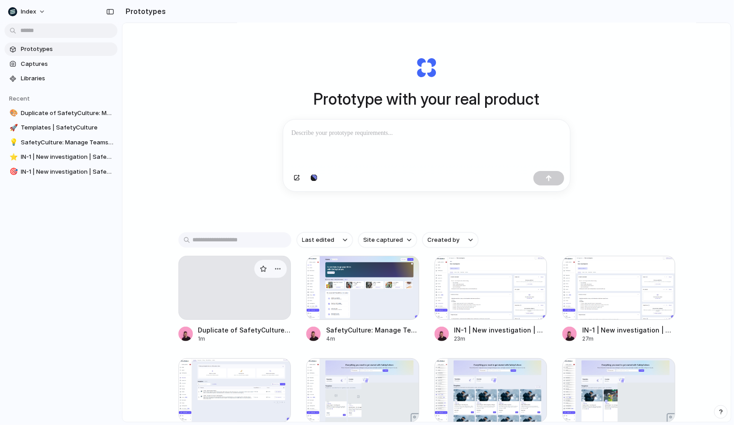
scroll to position [22, 0]
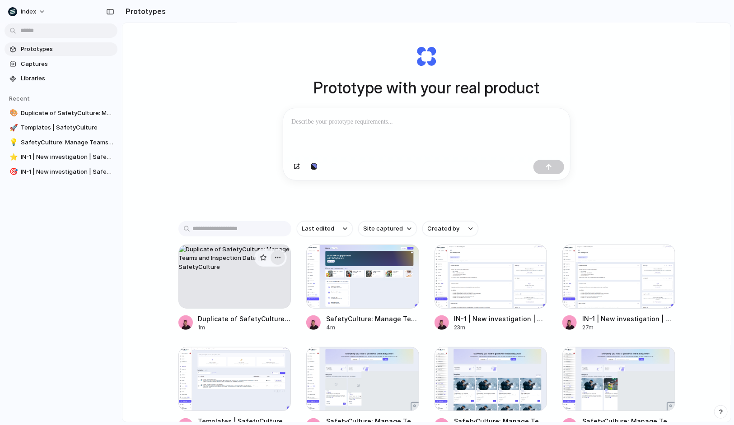
click at [280, 262] on div "button" at bounding box center [277, 257] width 7 height 7
click at [262, 307] on li "Delete" at bounding box center [252, 307] width 64 height 14
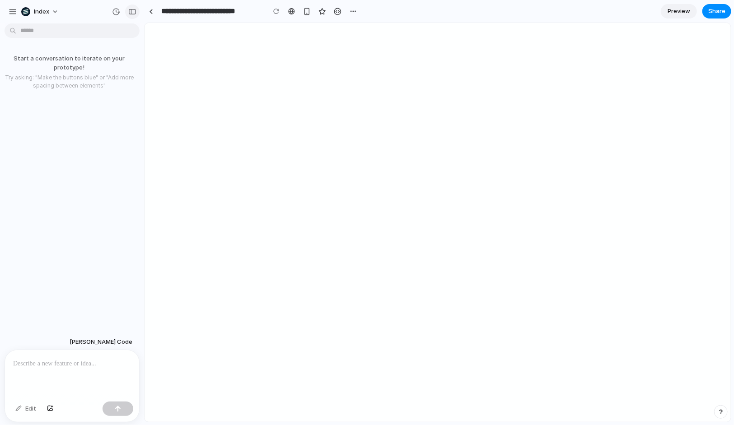
click at [133, 12] on div "button" at bounding box center [132, 12] width 8 height 6
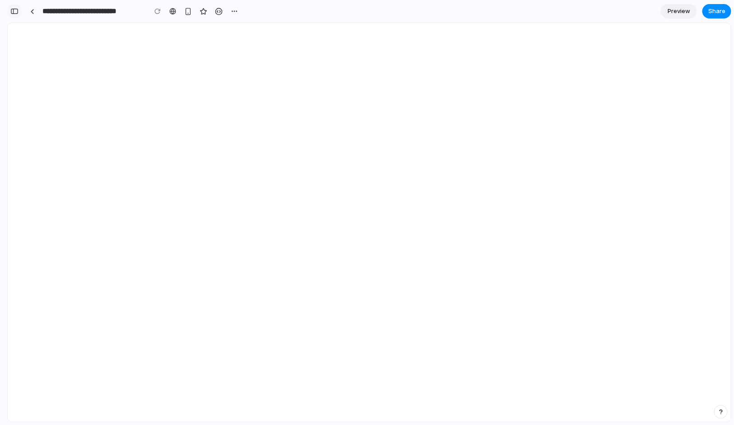
click at [18, 8] on button "button" at bounding box center [14, 11] width 14 height 14
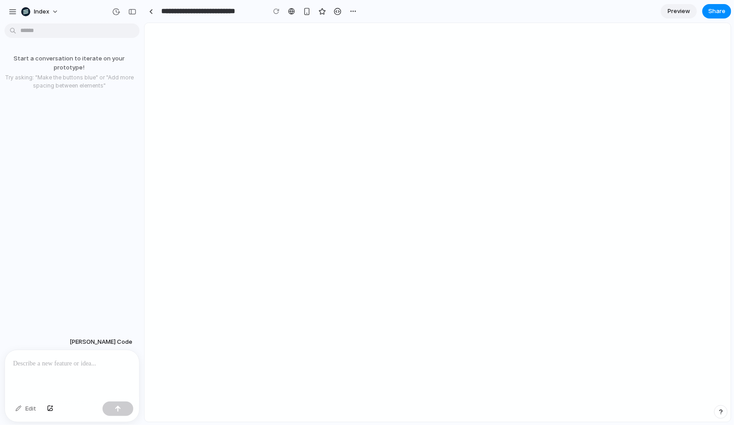
click at [37, 360] on p at bounding box center [72, 364] width 118 height 11
click at [44, 362] on p at bounding box center [72, 364] width 118 height 11
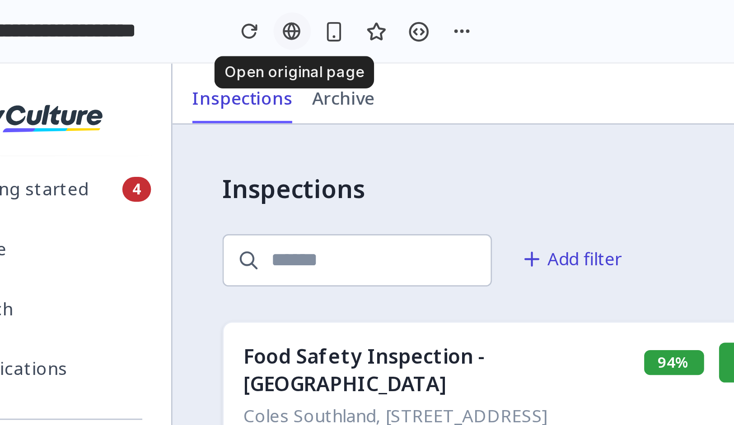
click at [291, 16] on link at bounding box center [292, 12] width 14 height 14
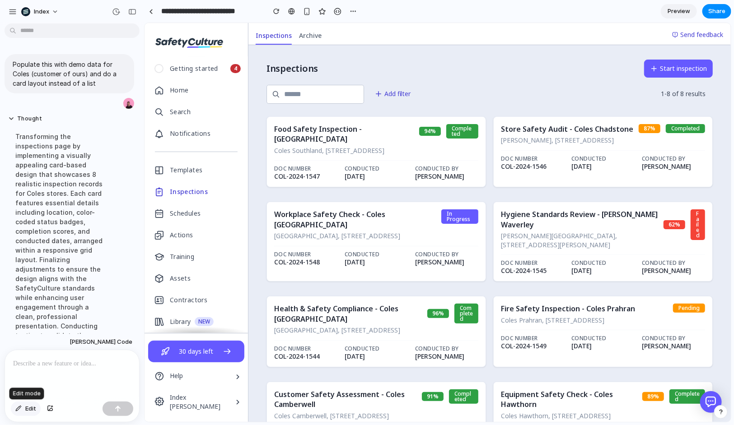
click at [29, 408] on span "Edit" at bounding box center [30, 409] width 11 height 9
click at [690, 213] on div at bounding box center [438, 222] width 586 height 399
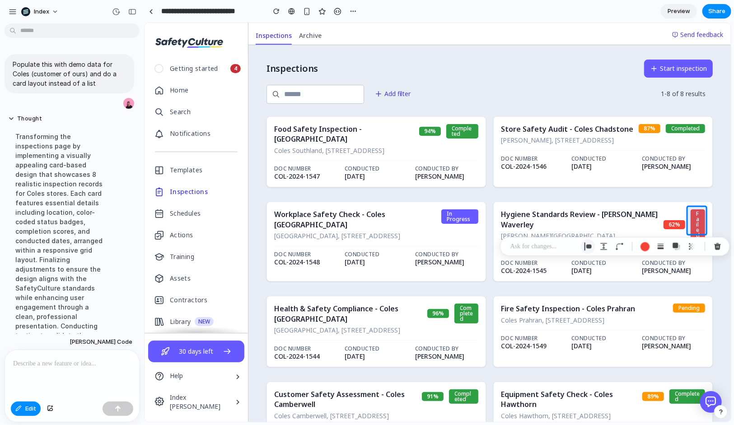
click at [589, 242] on button "button" at bounding box center [588, 246] width 14 height 14
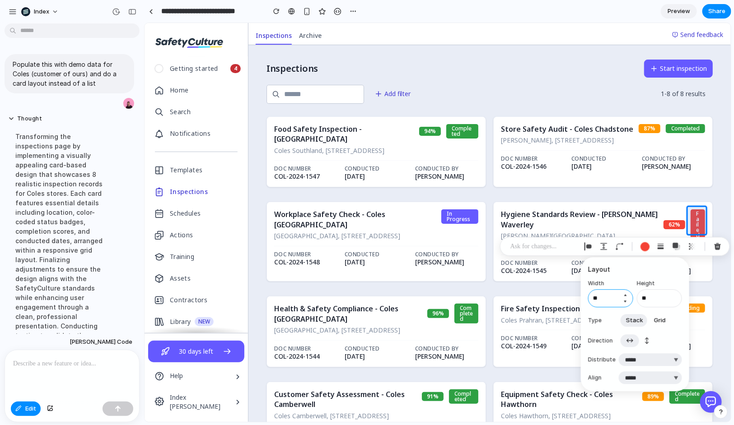
click at [599, 293] on input "**" at bounding box center [610, 299] width 45 height 18
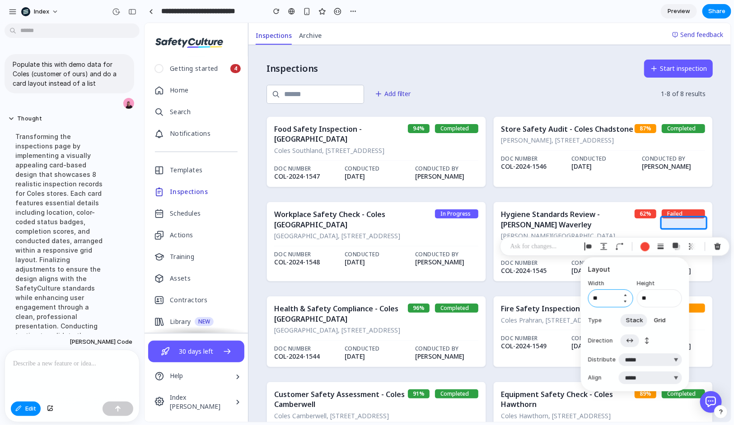
type input "**"
click at [605, 246] on div "button" at bounding box center [604, 247] width 8 height 8
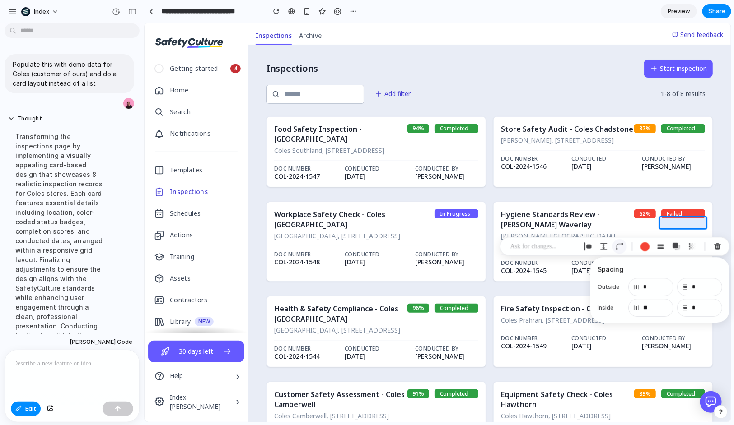
click at [617, 247] on div "button" at bounding box center [620, 247] width 8 height 8
click at [696, 303] on button "button" at bounding box center [710, 308] width 33 height 18
type input "**"
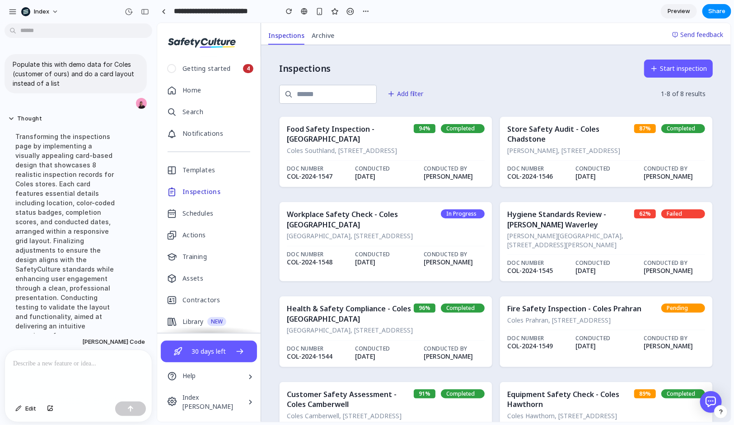
drag, startPoint x: 142, startPoint y: 194, endPoint x: 187, endPoint y: 194, distance: 45.6
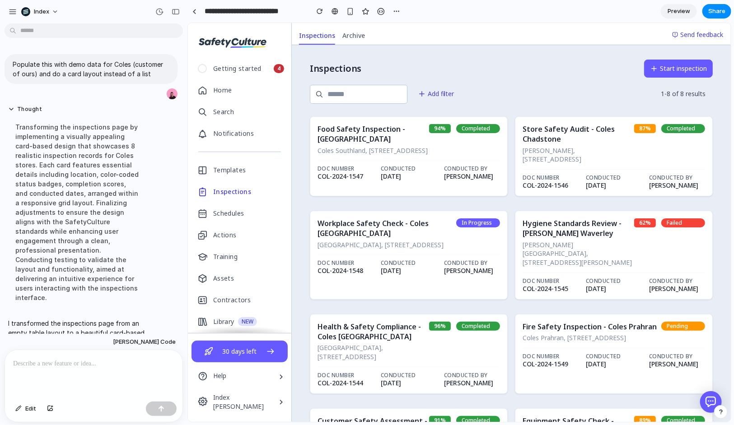
click at [42, 366] on p at bounding box center [93, 364] width 161 height 11
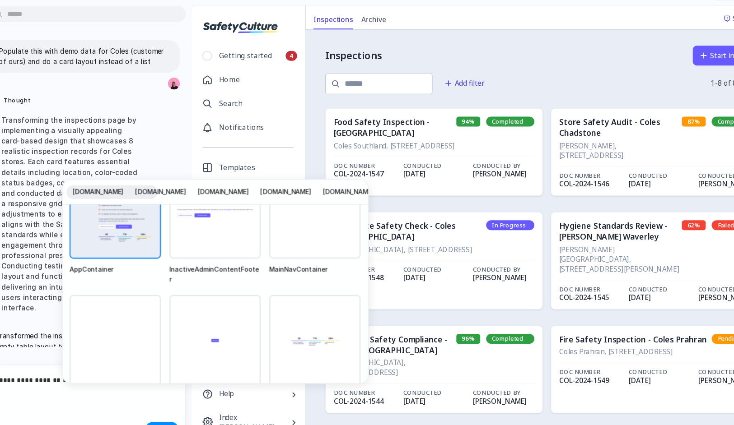
scroll to position [76, 0]
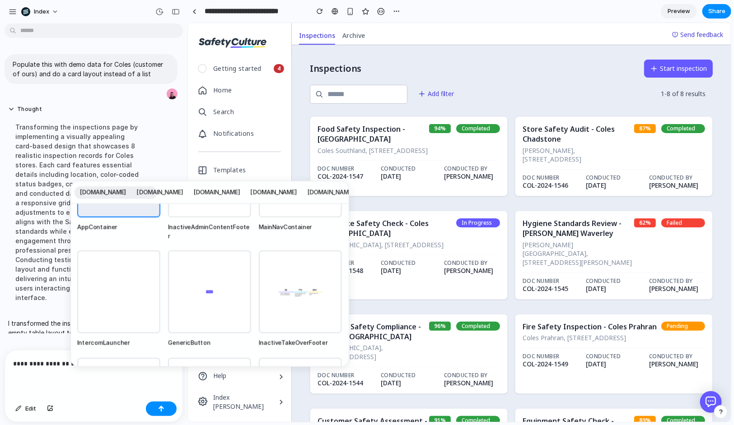
click at [288, 281] on div "InactiveTakeOverFooter component from app.au.safetyculture.com library" at bounding box center [300, 292] width 83 height 83
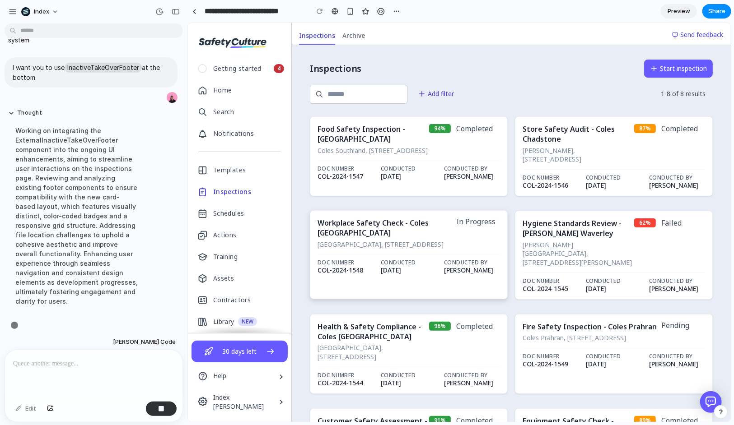
scroll to position [190, 0]
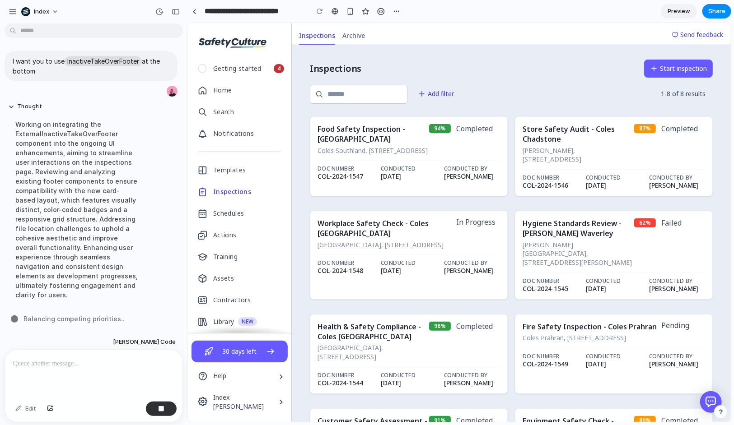
click at [29, 375] on div at bounding box center [93, 374] width 177 height 48
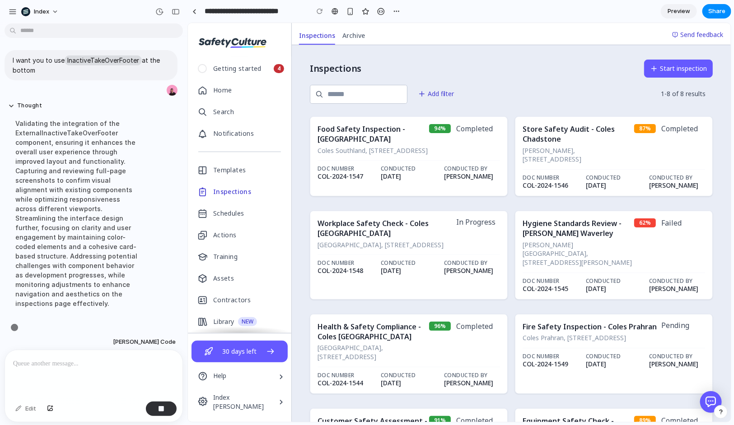
scroll to position [200, 0]
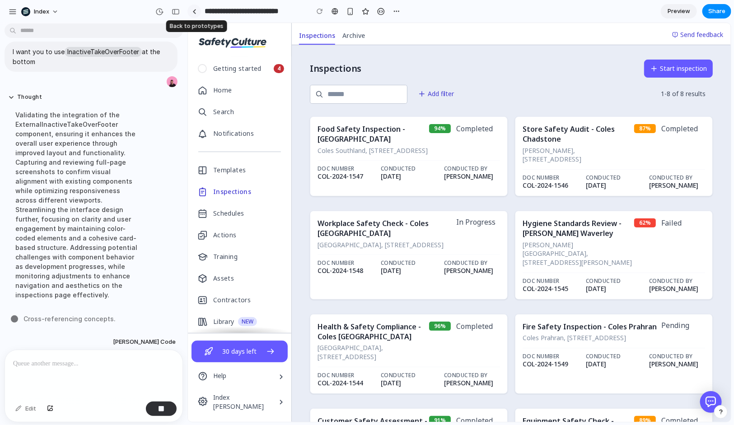
click at [193, 5] on link at bounding box center [194, 12] width 14 height 14
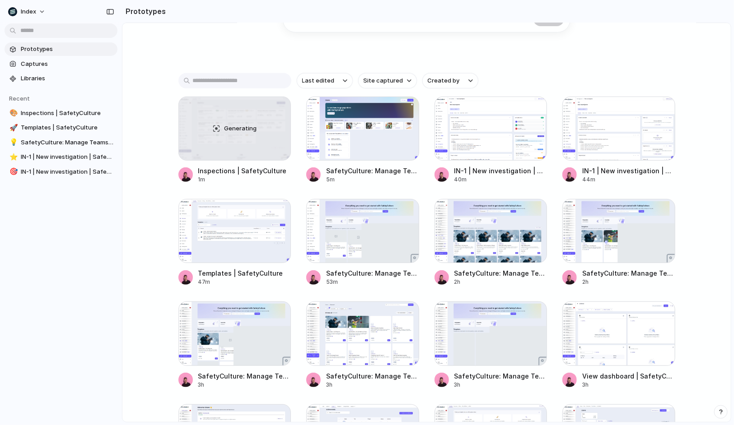
scroll to position [164, 0]
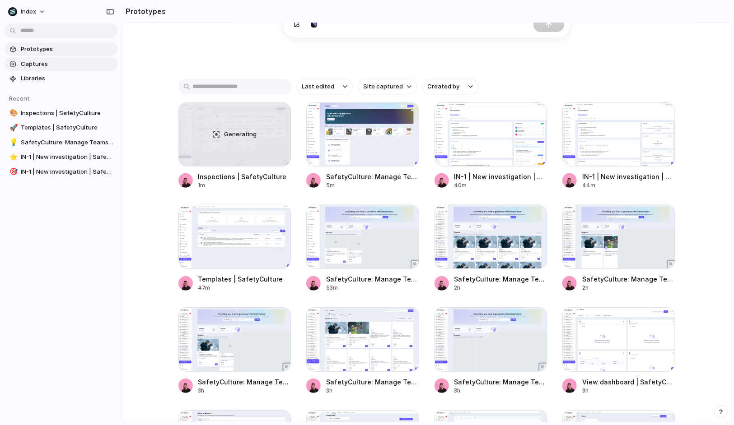
click at [55, 62] on span "Captures" at bounding box center [67, 64] width 93 height 9
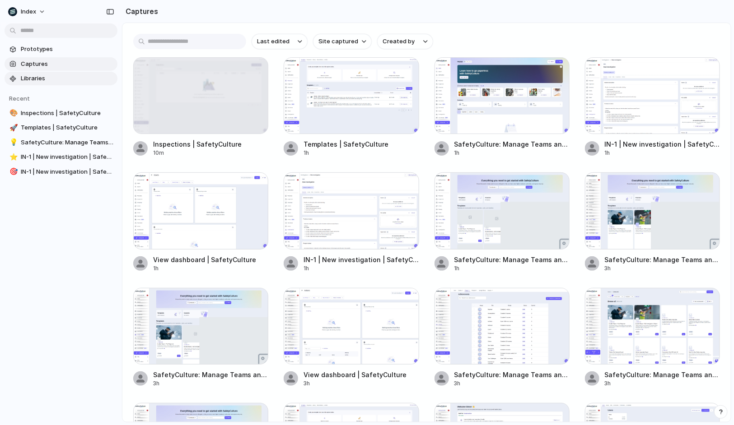
click at [56, 76] on span "Libraries" at bounding box center [67, 78] width 93 height 9
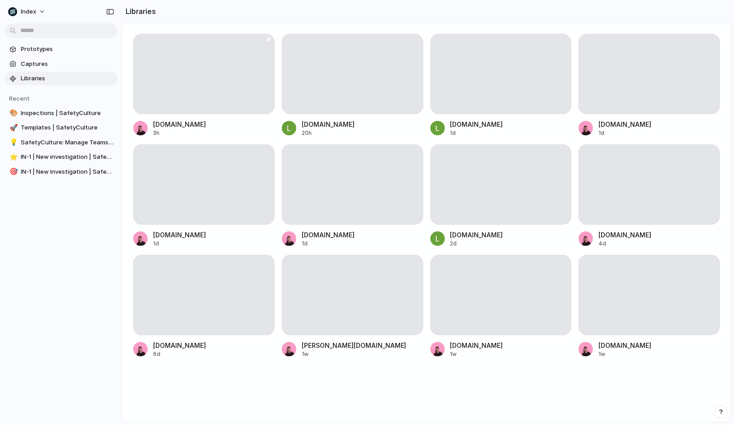
click at [157, 76] on div at bounding box center [203, 74] width 141 height 80
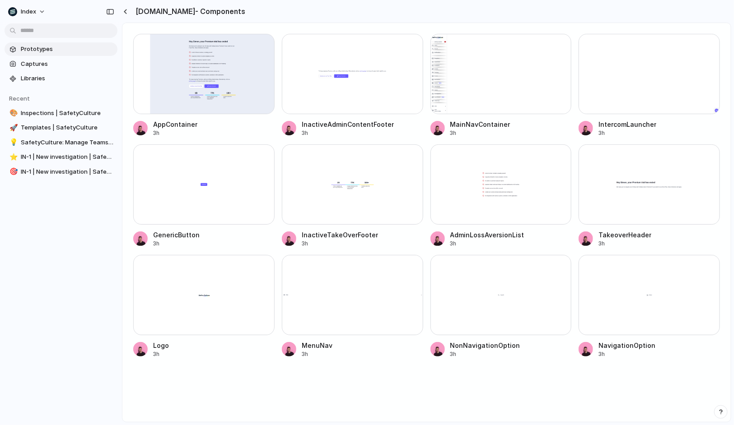
click at [52, 44] on link "Prototypes" at bounding box center [61, 49] width 113 height 14
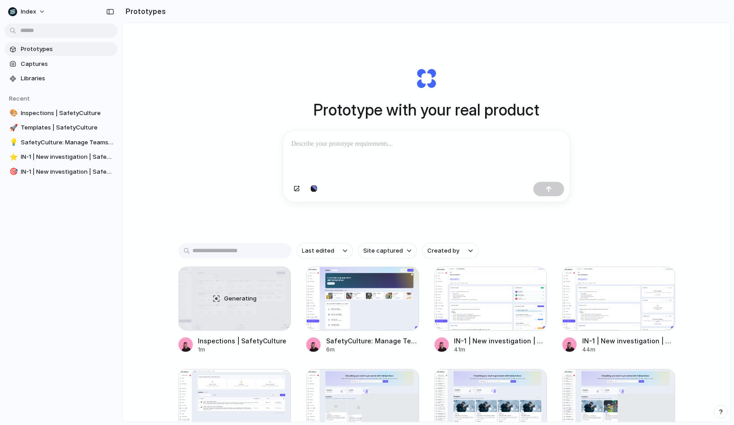
click at [169, 97] on div "Prototype with your real product Clone web app Clone screenshot Start from exis…" at bounding box center [426, 246] width 608 height 447
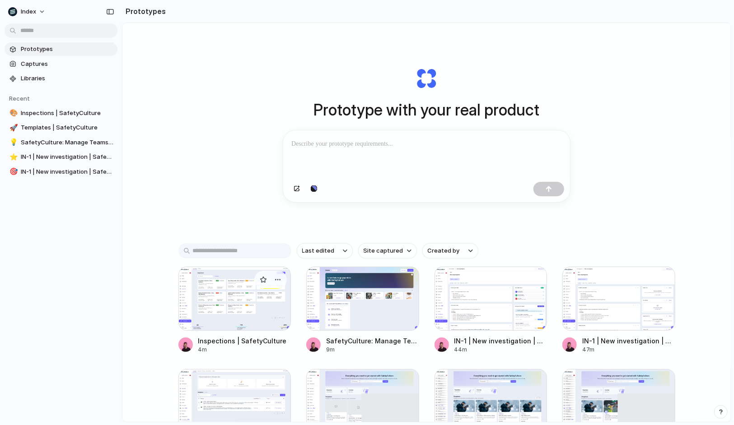
click at [216, 304] on div at bounding box center [234, 299] width 113 height 64
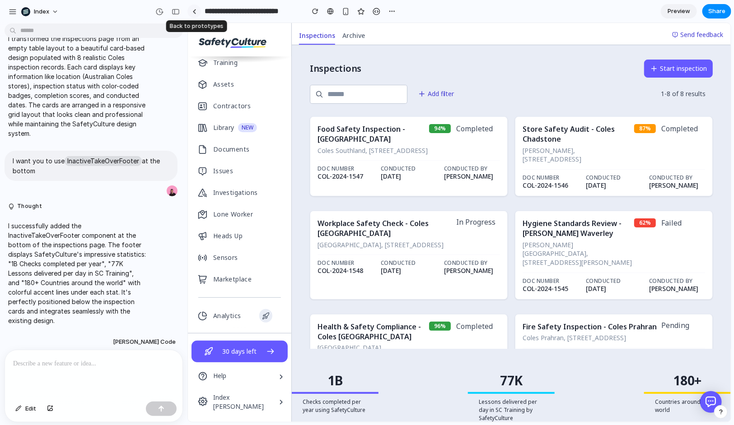
click at [192, 5] on link at bounding box center [194, 12] width 14 height 14
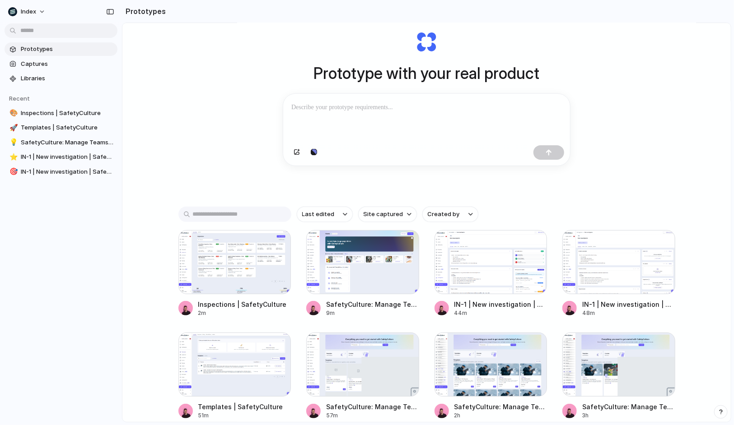
scroll to position [49, 0]
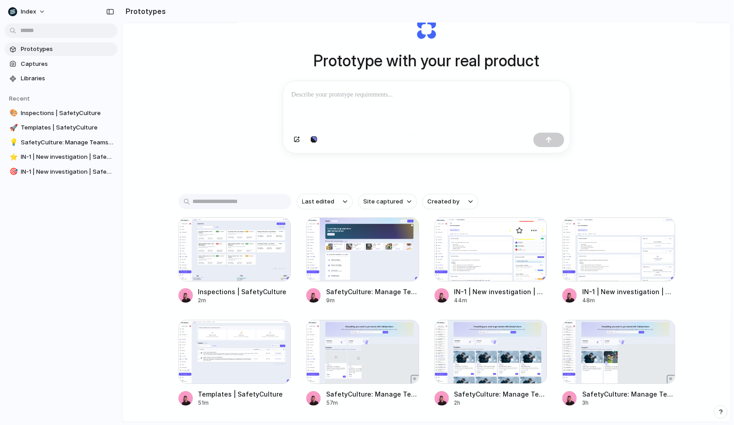
click at [476, 240] on div at bounding box center [490, 250] width 113 height 64
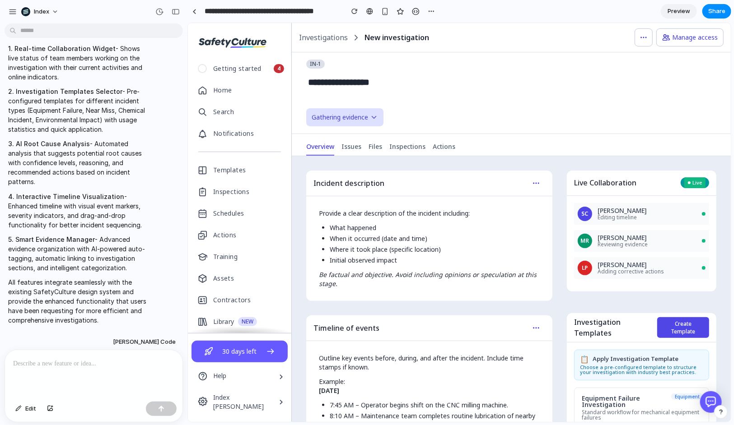
click at [542, 10] on section "**********" at bounding box center [459, 11] width 544 height 23
click at [498, 113] on span "Gathering evidence" at bounding box center [511, 117] width 410 height 18
click at [401, 103] on div "**********" at bounding box center [511, 92] width 410 height 67
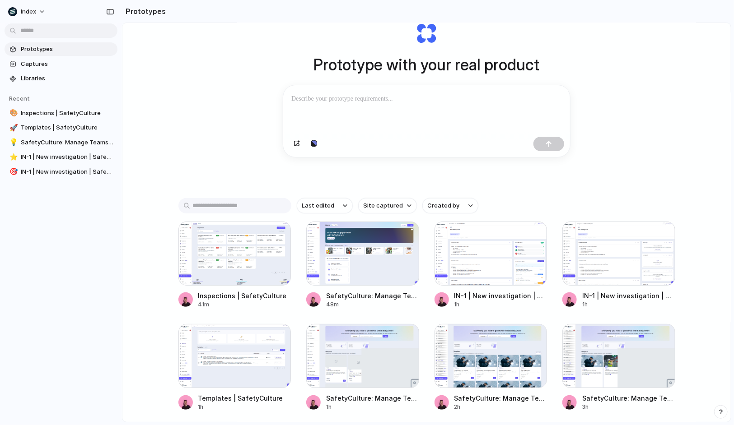
scroll to position [66, 0]
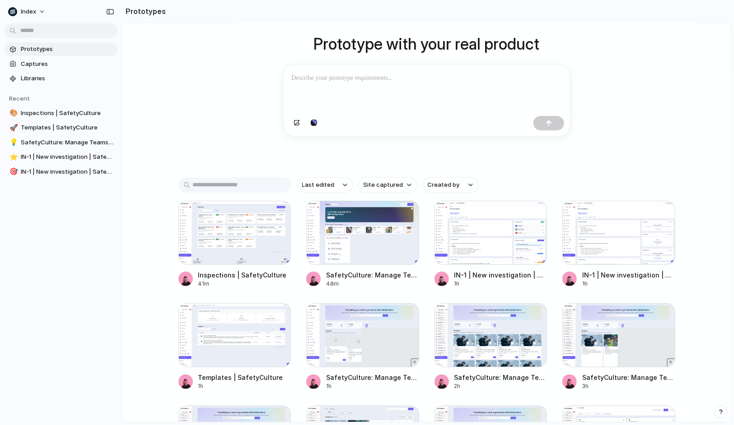
click at [212, 146] on div "Prototype with your real product Clone web app Clone screenshot Start from exis…" at bounding box center [426, 180] width 608 height 447
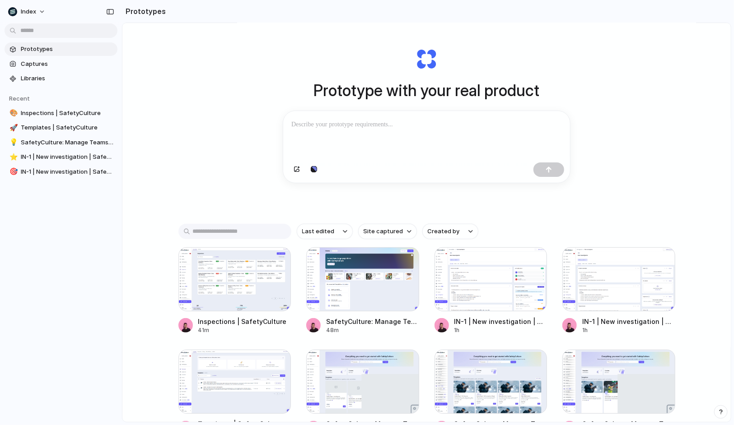
scroll to position [0, 0]
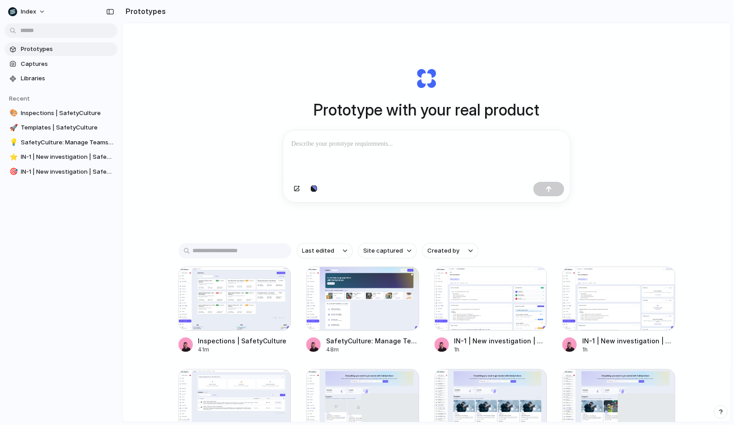
click at [212, 146] on div "Prototype with your real product Clone web app Clone screenshot Start from exis…" at bounding box center [426, 246] width 608 height 447
click at [136, 146] on div "Prototype with your real product Clone web app Clone screenshot Start from exis…" at bounding box center [426, 246] width 608 height 447
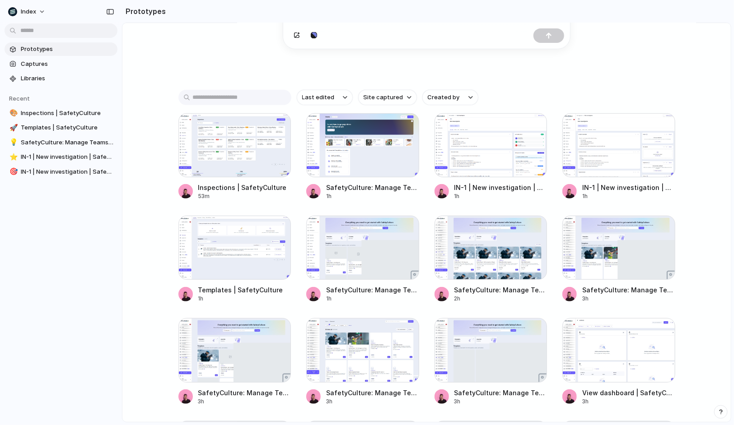
scroll to position [194, 0]
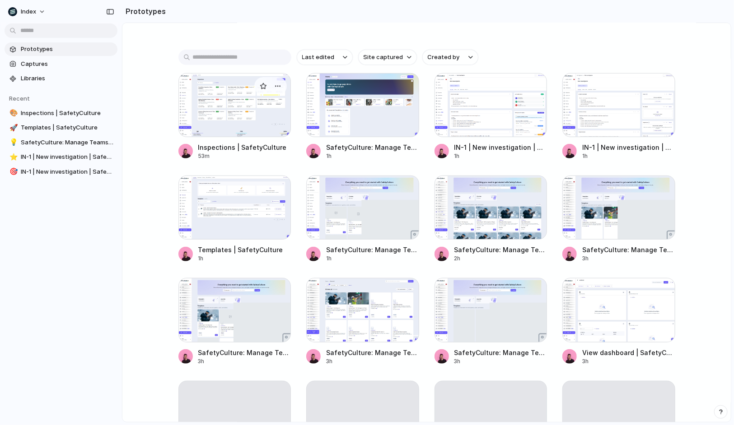
click at [232, 102] on div at bounding box center [234, 105] width 113 height 64
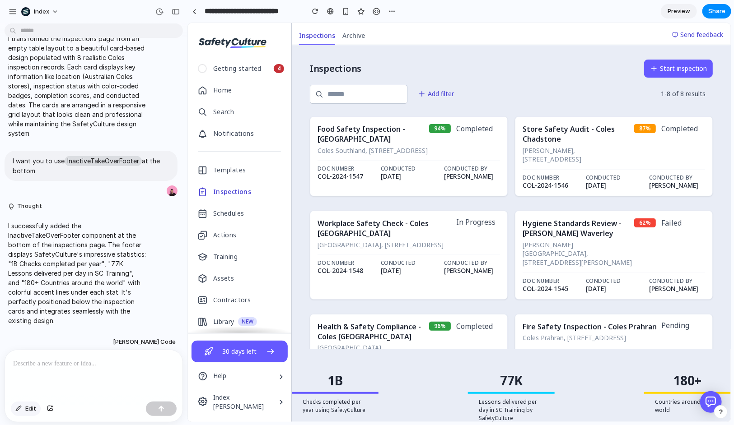
click at [31, 406] on span "Edit" at bounding box center [30, 409] width 11 height 9
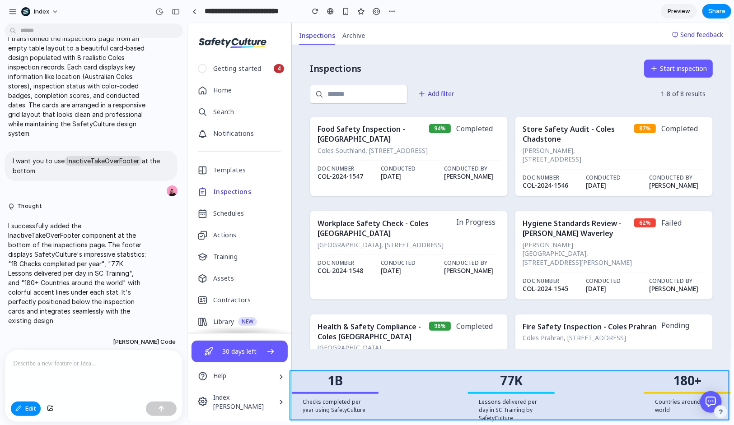
click at [434, 376] on div at bounding box center [459, 222] width 543 height 399
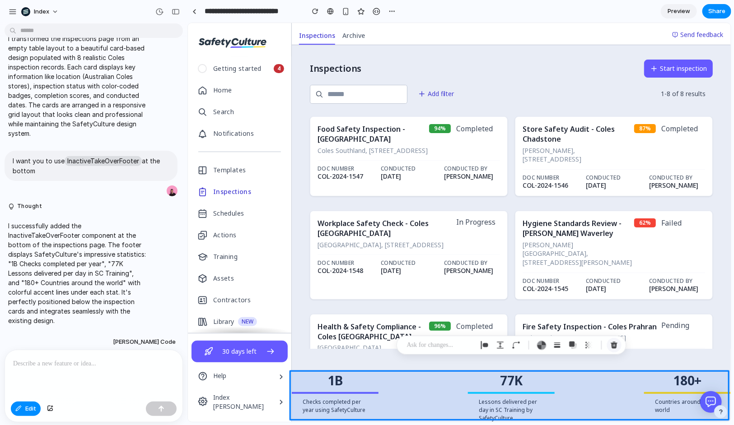
click at [617, 347] on div "button" at bounding box center [614, 345] width 8 height 8
click at [613, 347] on div "button" at bounding box center [614, 345] width 8 height 8
